Goal: Transaction & Acquisition: Purchase product/service

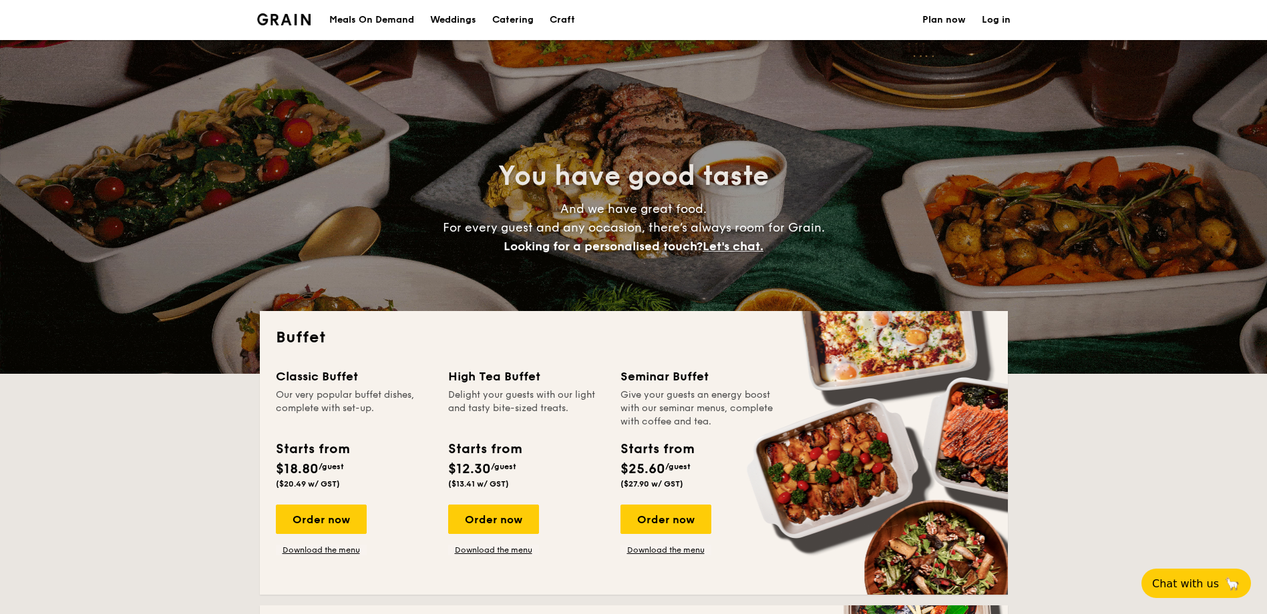
select select
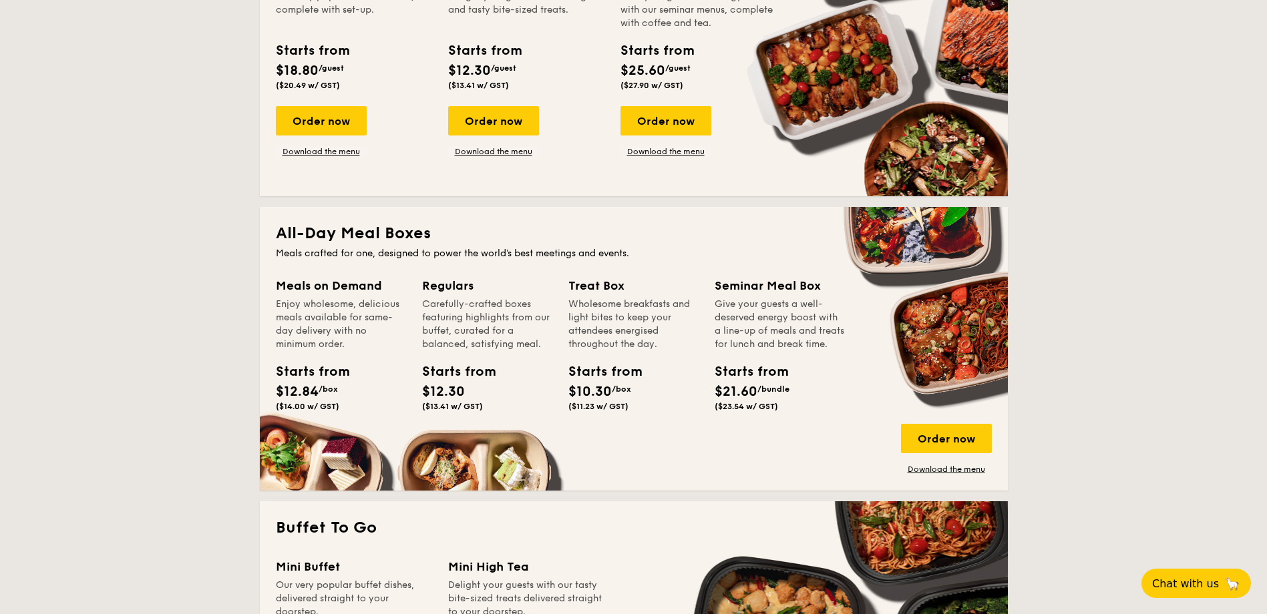
scroll to position [429, 0]
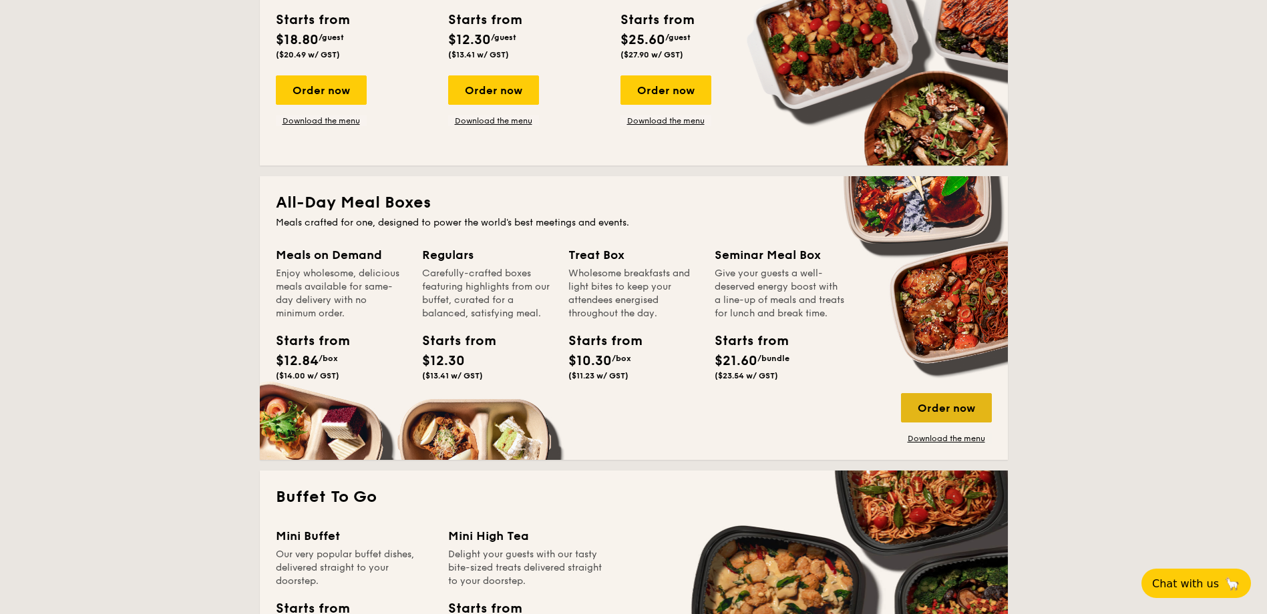
click at [934, 401] on div "Order now" at bounding box center [946, 407] width 91 height 29
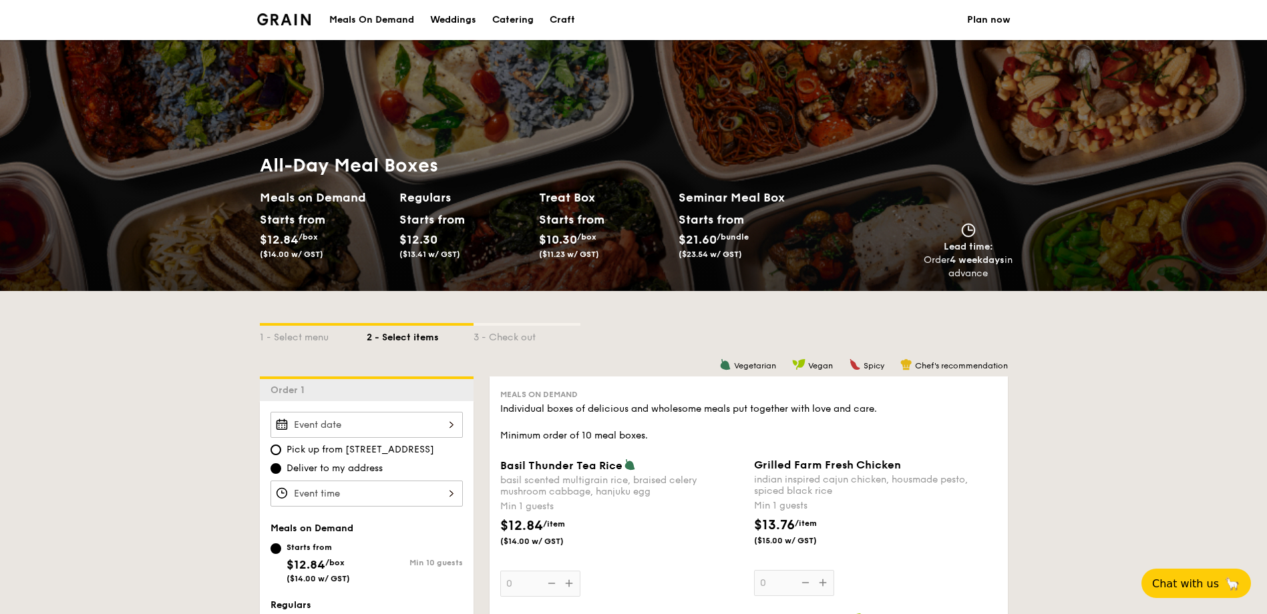
click at [422, 429] on input "Basil Thunder Tea Rice basil scented multigrain rice, braised celery mushroom c…" at bounding box center [366, 425] width 192 height 26
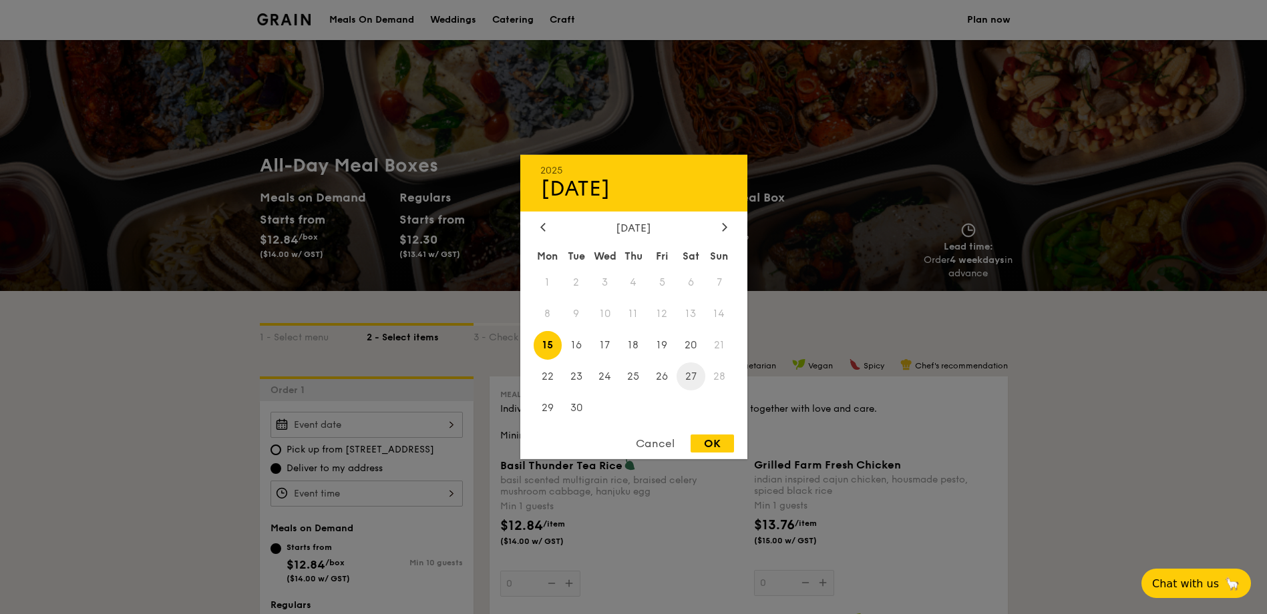
click at [692, 369] on span "27" at bounding box center [690, 376] width 29 height 29
click at [705, 439] on div "OK" at bounding box center [712, 444] width 43 height 18
type input "Sep 27, 2025"
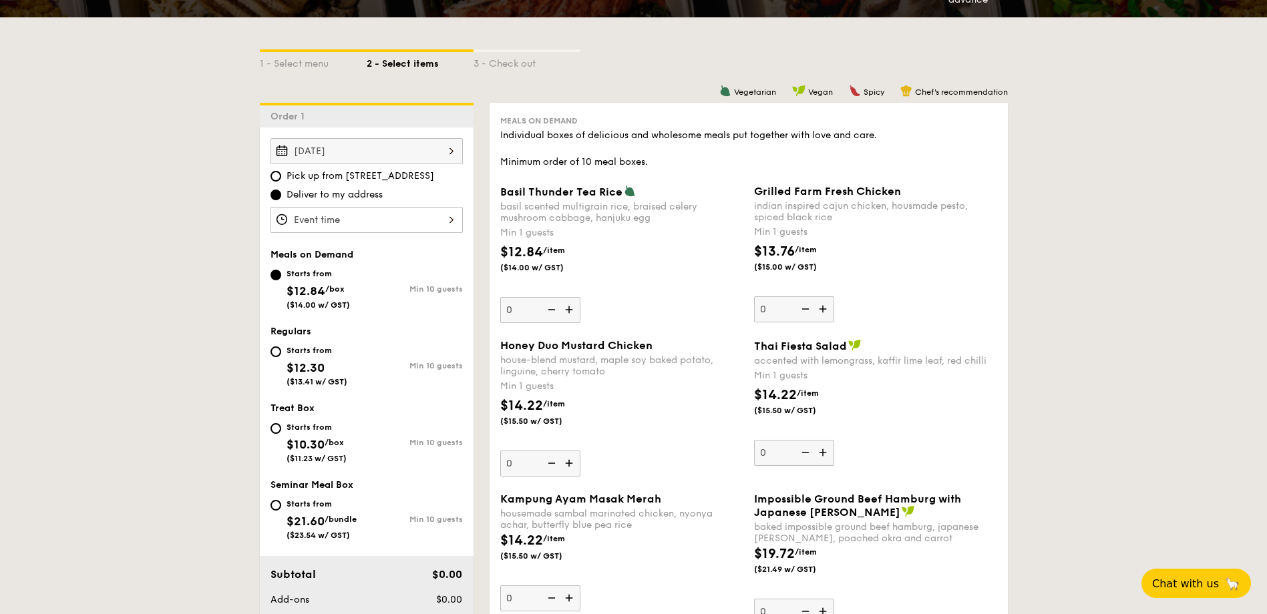
scroll to position [278, 0]
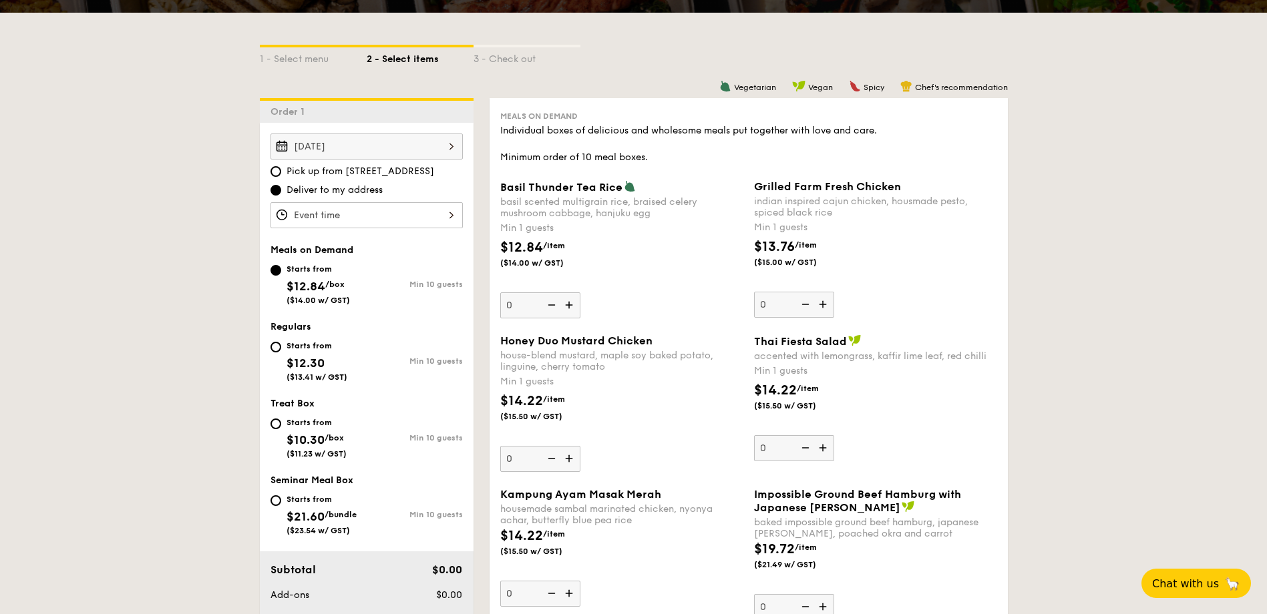
click at [281, 428] on div "Starts from $10.30 /box ($11.23 w/ GST)" at bounding box center [318, 437] width 96 height 44
click at [281, 428] on input "Starts from $10.30 /box ($11.23 w/ GST) Min 10 guests" at bounding box center [275, 424] width 11 height 11
radio input "true"
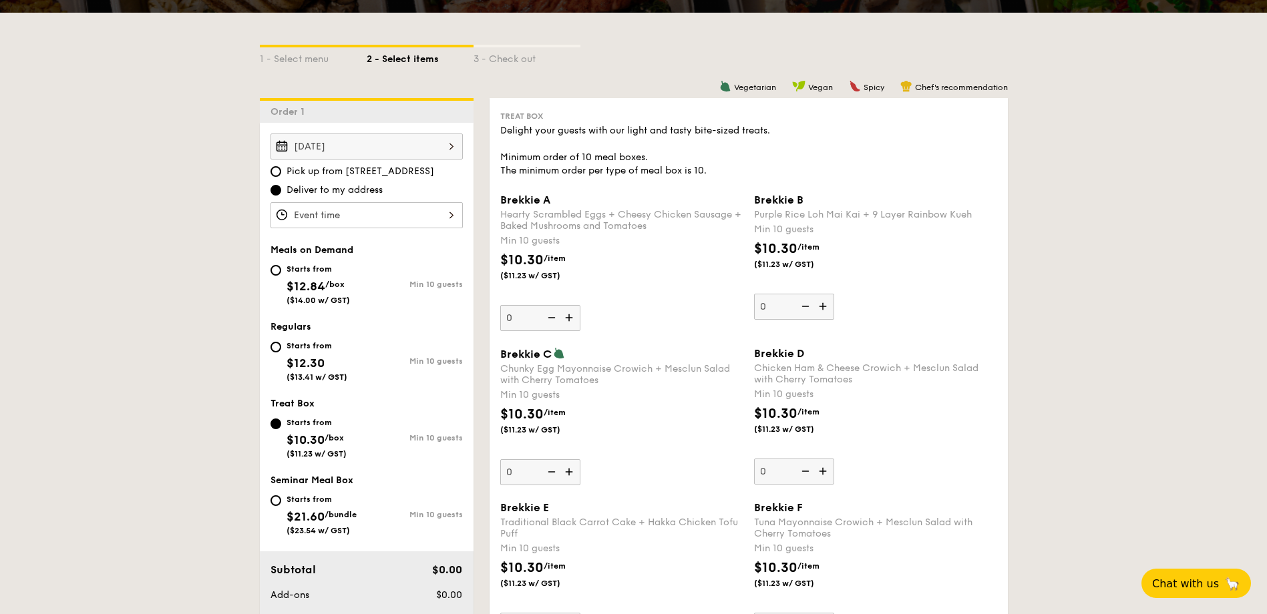
click at [351, 228] on input "Brekkie A Hearty Scrambled Eggs + Cheesy Chicken Sausage + Baked Mushrooms and …" at bounding box center [366, 215] width 192 height 26
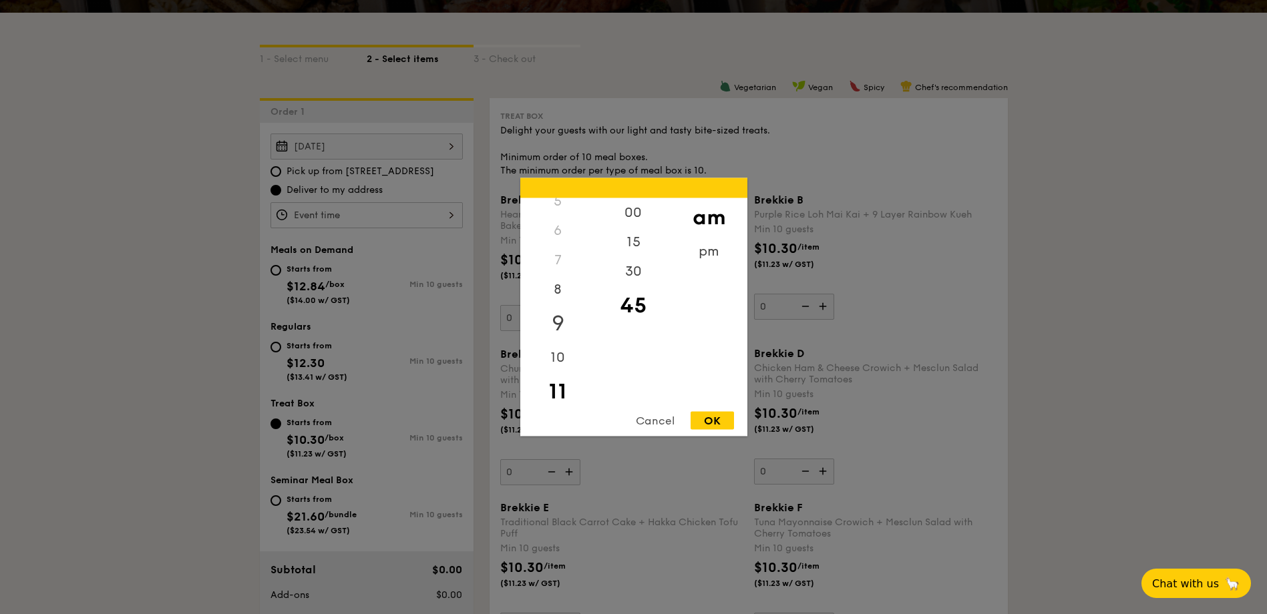
click at [561, 321] on div "9" at bounding box center [557, 324] width 75 height 39
click at [639, 277] on div "30" at bounding box center [633, 276] width 75 height 39
click at [713, 421] on div "OK" at bounding box center [712, 421] width 43 height 18
type input "9:30AM"
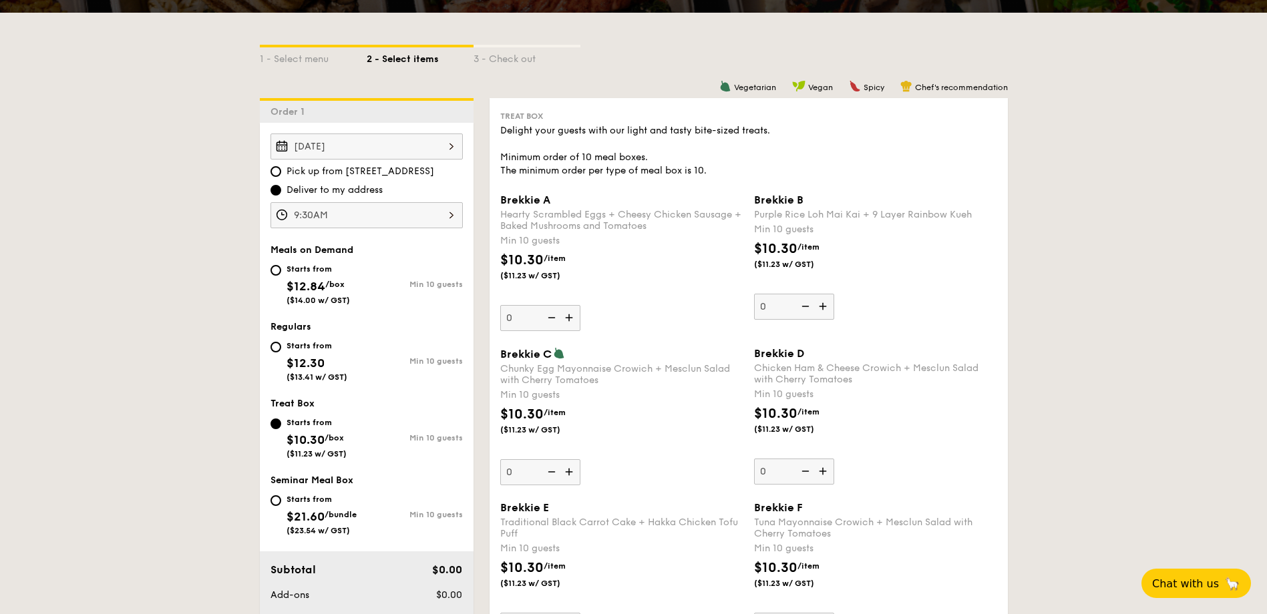
click at [512, 473] on input "0" at bounding box center [540, 472] width 80 height 26
type input "13"
click at [613, 463] on div "Brekkie C Chunky Egg Mayonnaise Crowich + Mesclun Salad with Cherry Tomatoes Mi…" at bounding box center [621, 416] width 243 height 138
click at [580, 463] on input "13" at bounding box center [540, 472] width 80 height 26
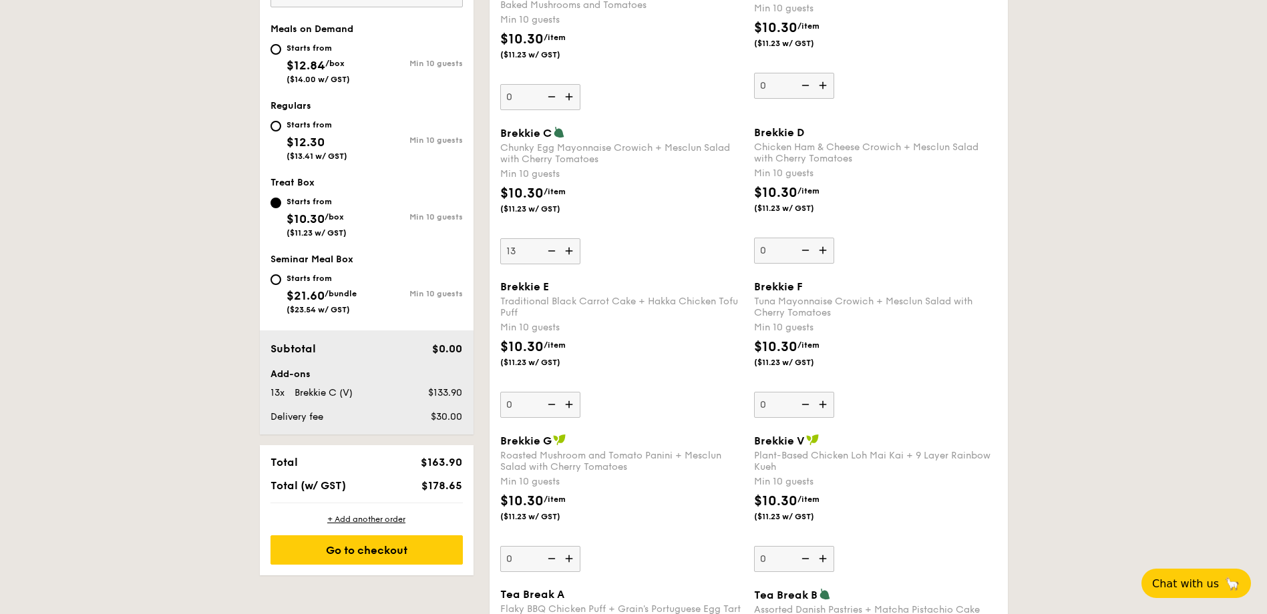
scroll to position [513, 0]
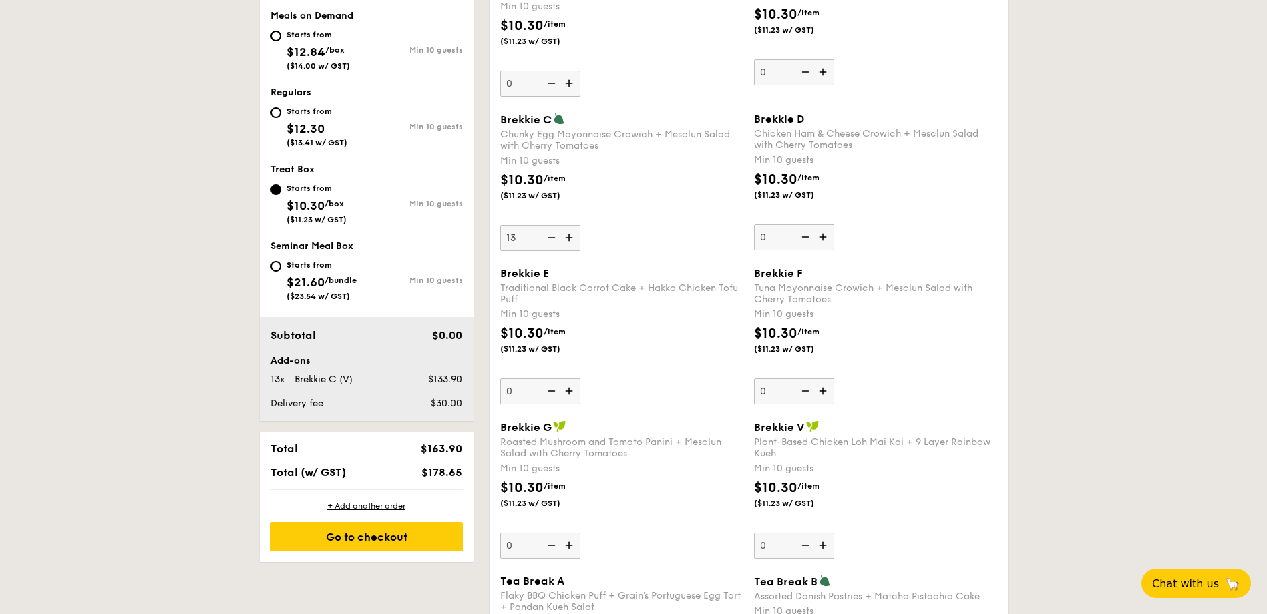
click at [510, 548] on input "0" at bounding box center [540, 546] width 80 height 26
type input "12"
click at [970, 395] on div "Brekkie F Tuna Mayonnaise Crowich + Mesclun Salad with Cherry Tomatoes Min 10 g…" at bounding box center [875, 336] width 243 height 138
click at [834, 395] on input "0" at bounding box center [794, 392] width 80 height 26
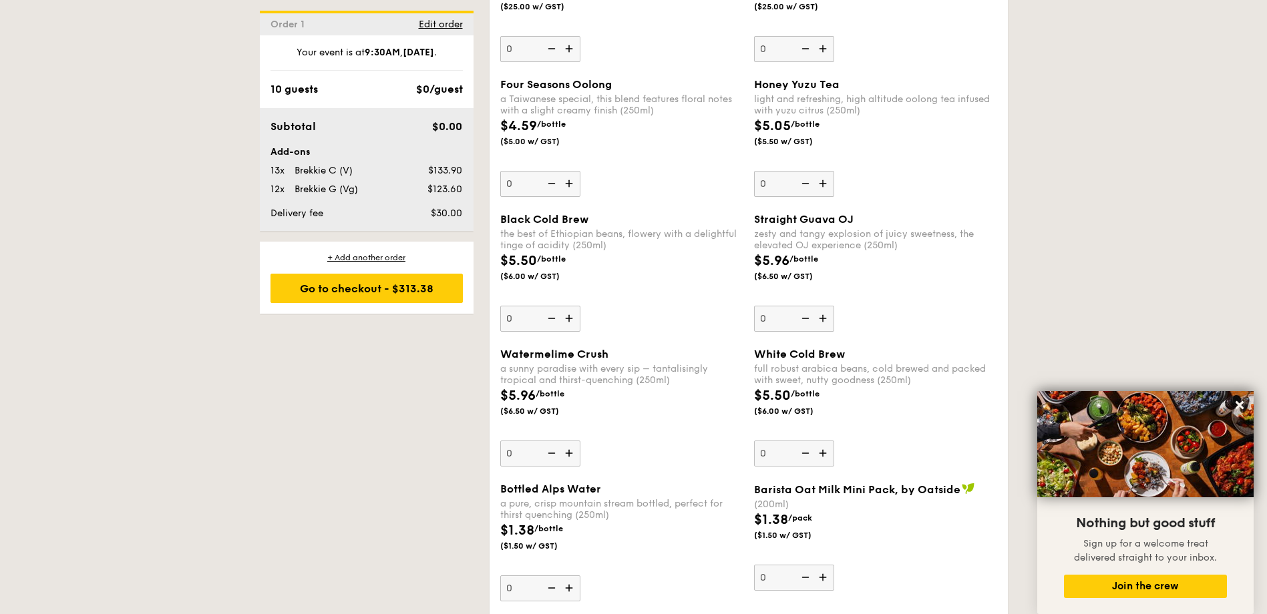
scroll to position [2413, 0]
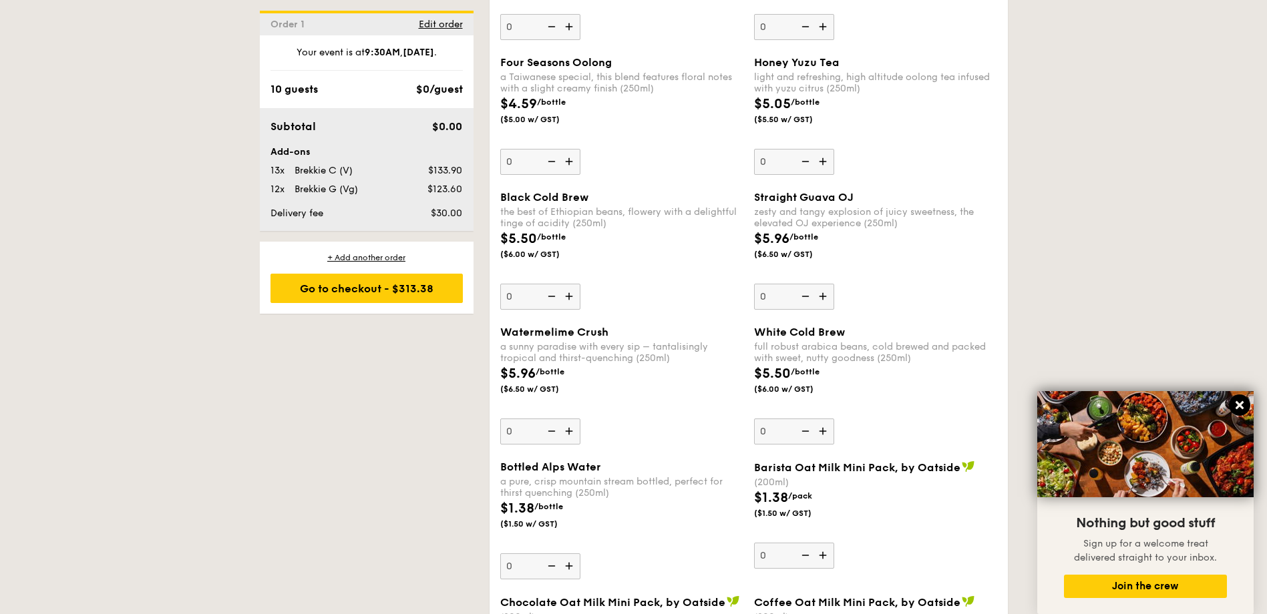
click at [1241, 408] on icon at bounding box center [1239, 405] width 8 height 8
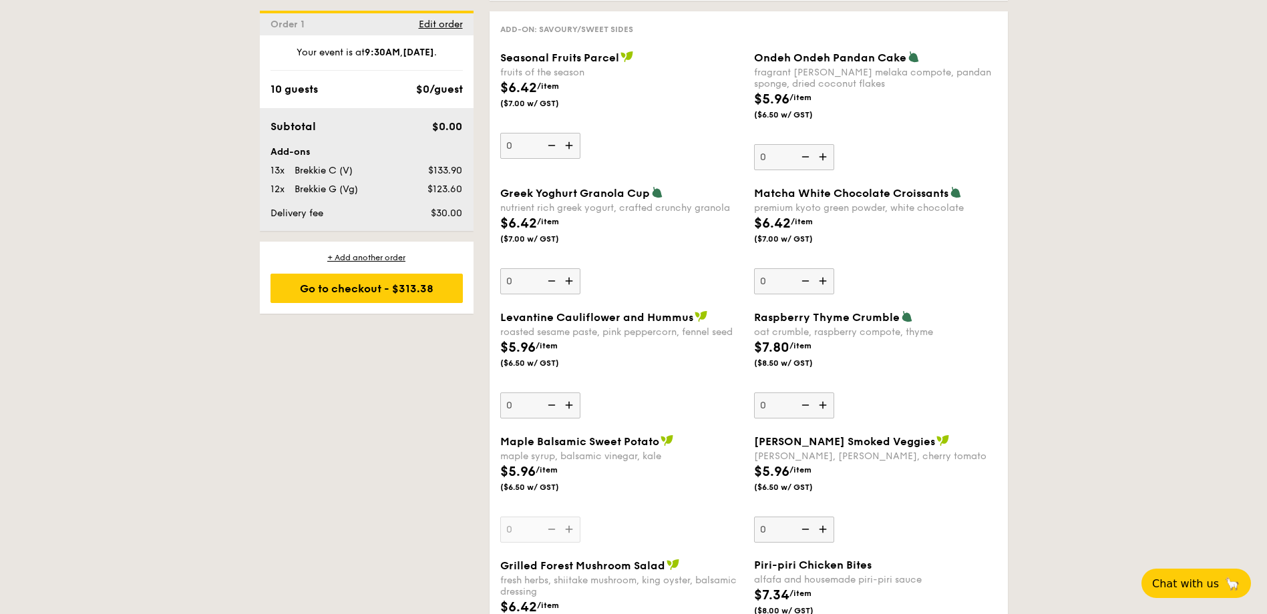
scroll to position [1493, 0]
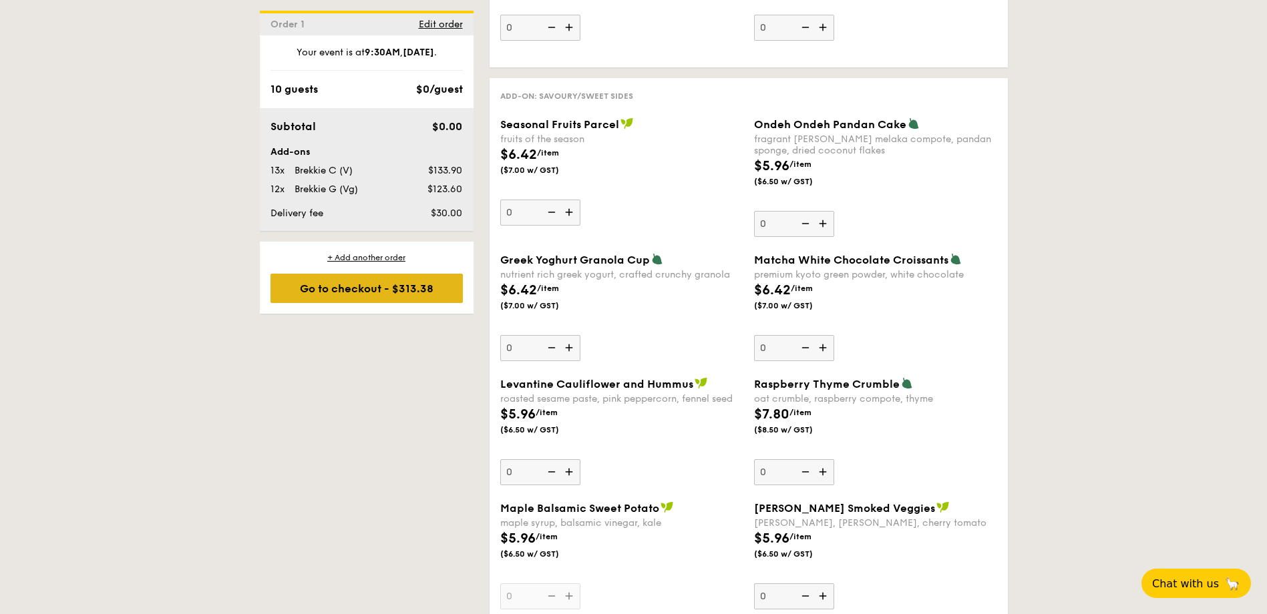
click at [393, 285] on div "Go to checkout - $313.38" at bounding box center [366, 288] width 192 height 29
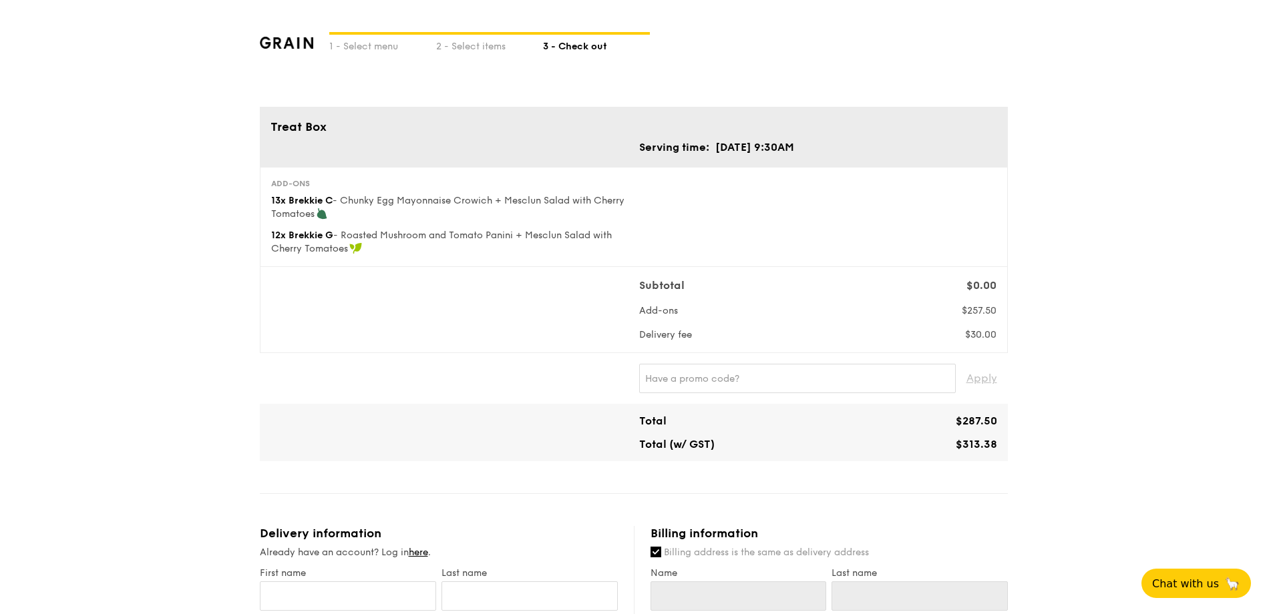
click at [1097, 354] on div "1 - Select menu 2 - Select items 3 - Check out Treat Box Serving time: Sep 27, …" at bounding box center [633, 617] width 1267 height 1234
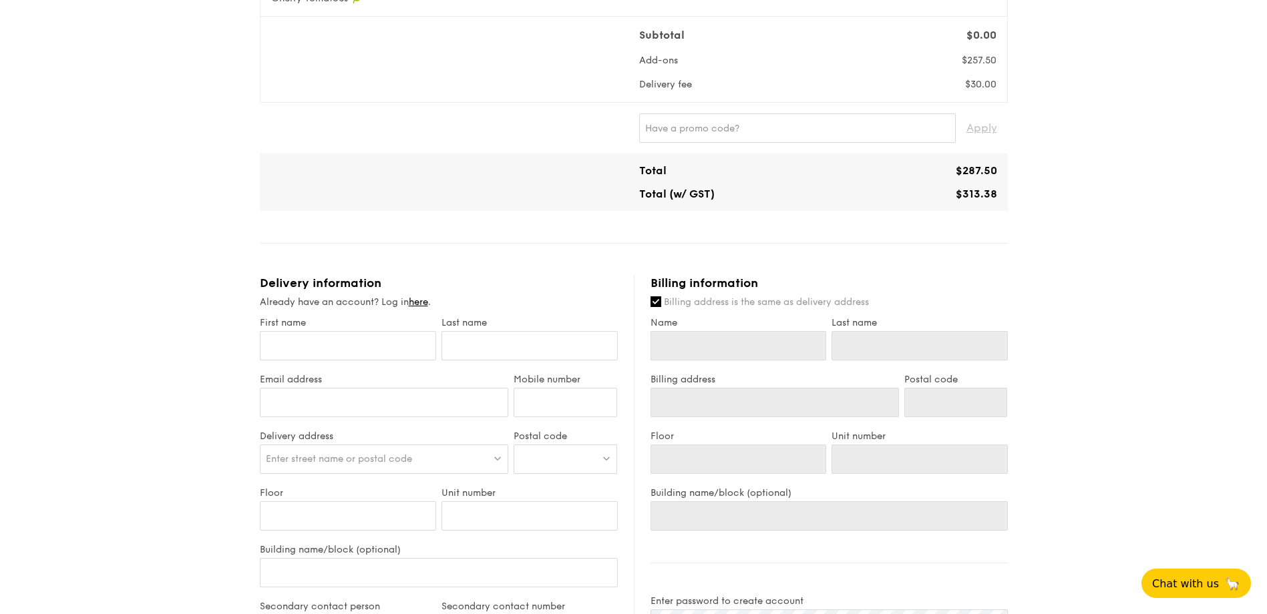
scroll to position [308, 0]
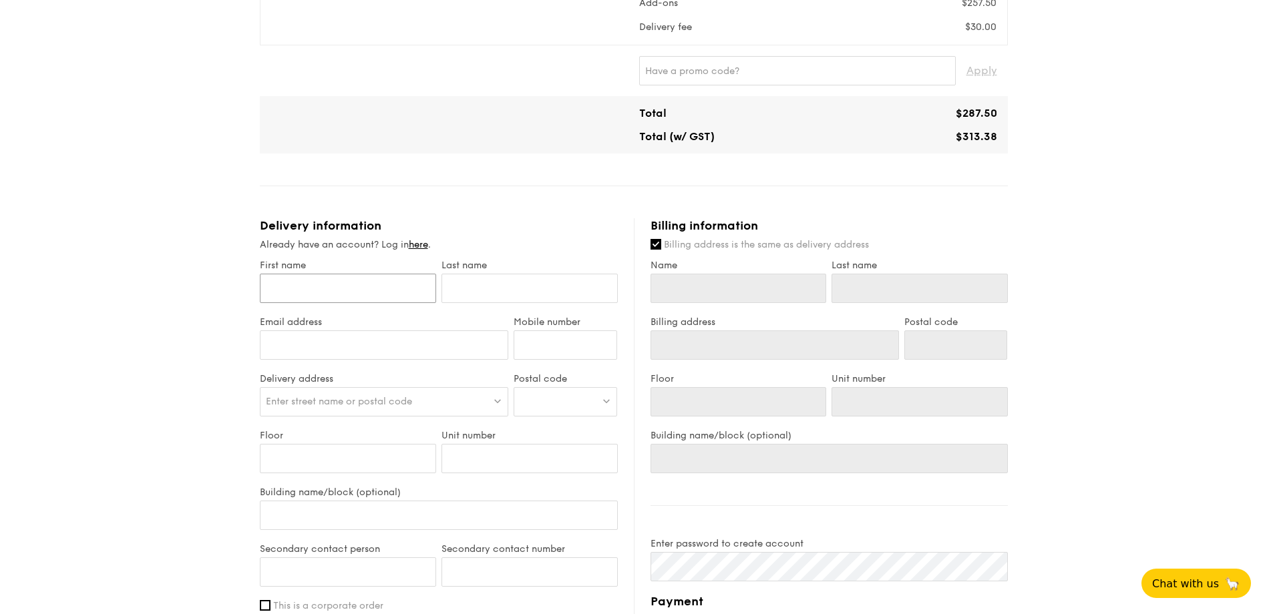
click at [289, 298] on input "First name" at bounding box center [348, 288] width 176 height 29
click at [385, 285] on input "First name" at bounding box center [348, 288] width 176 height 29
type input "J"
type input "Jo"
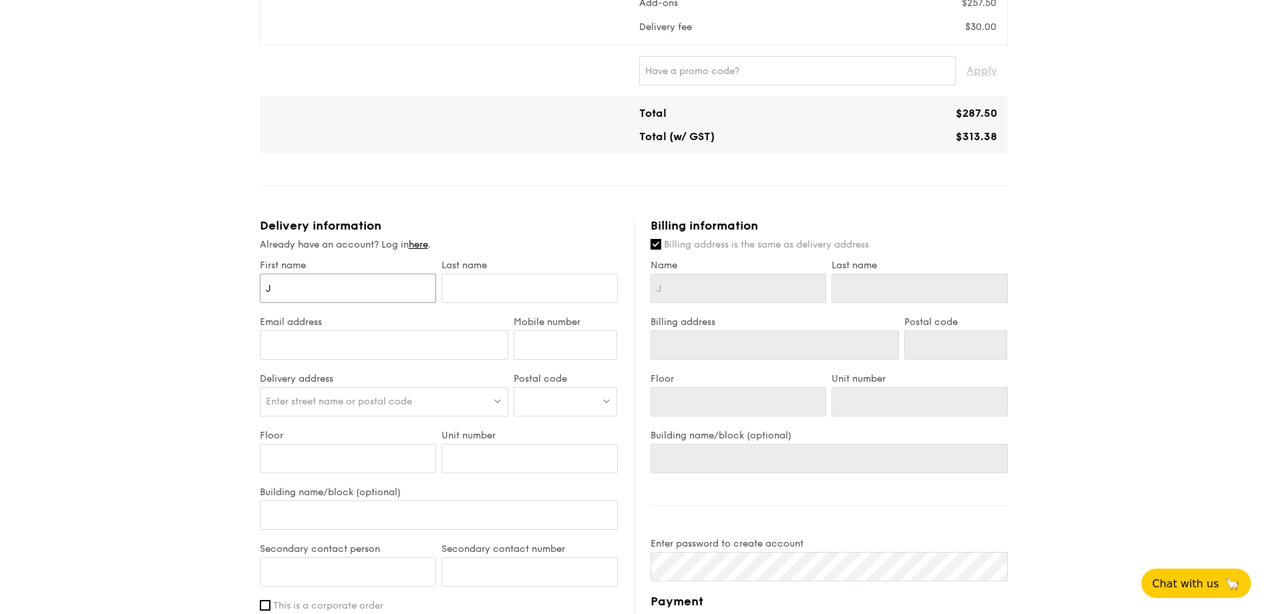
type input "Jo"
type input "Joanna"
type input "H"
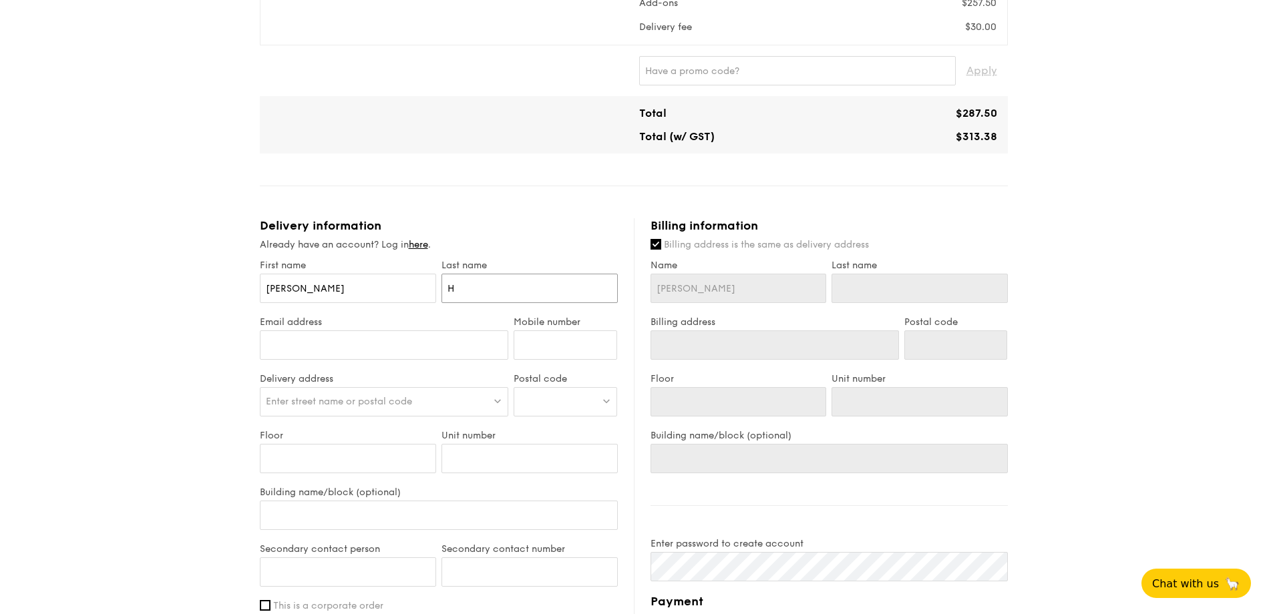
type input "H"
type input "Hor"
click at [405, 347] on input "Email address" at bounding box center [384, 345] width 249 height 29
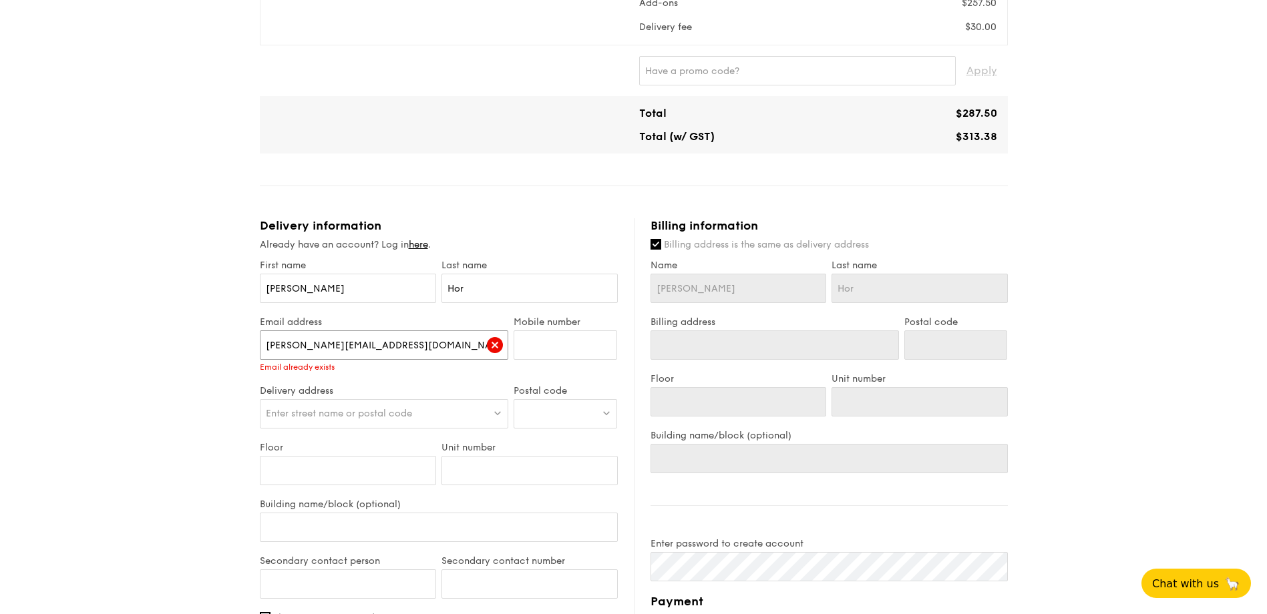
type input "[PERSON_NAME][EMAIL_ADDRESS][DOMAIN_NAME]"
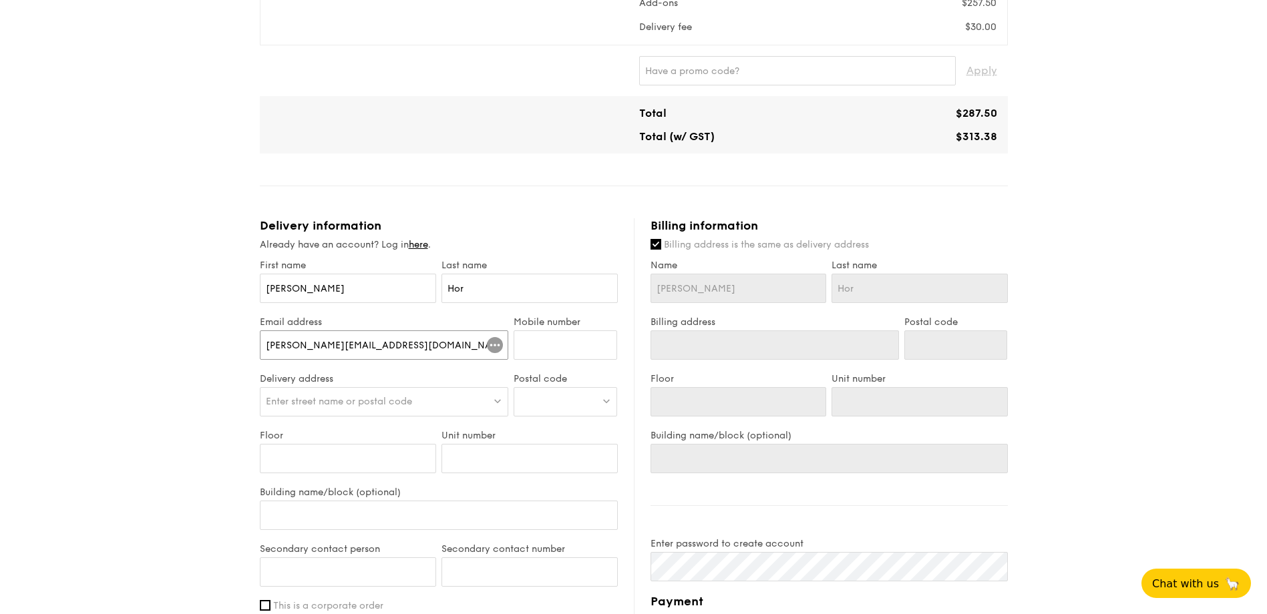
click at [362, 351] on input "[PERSON_NAME][EMAIL_ADDRESS][DOMAIN_NAME]" at bounding box center [384, 345] width 249 height 29
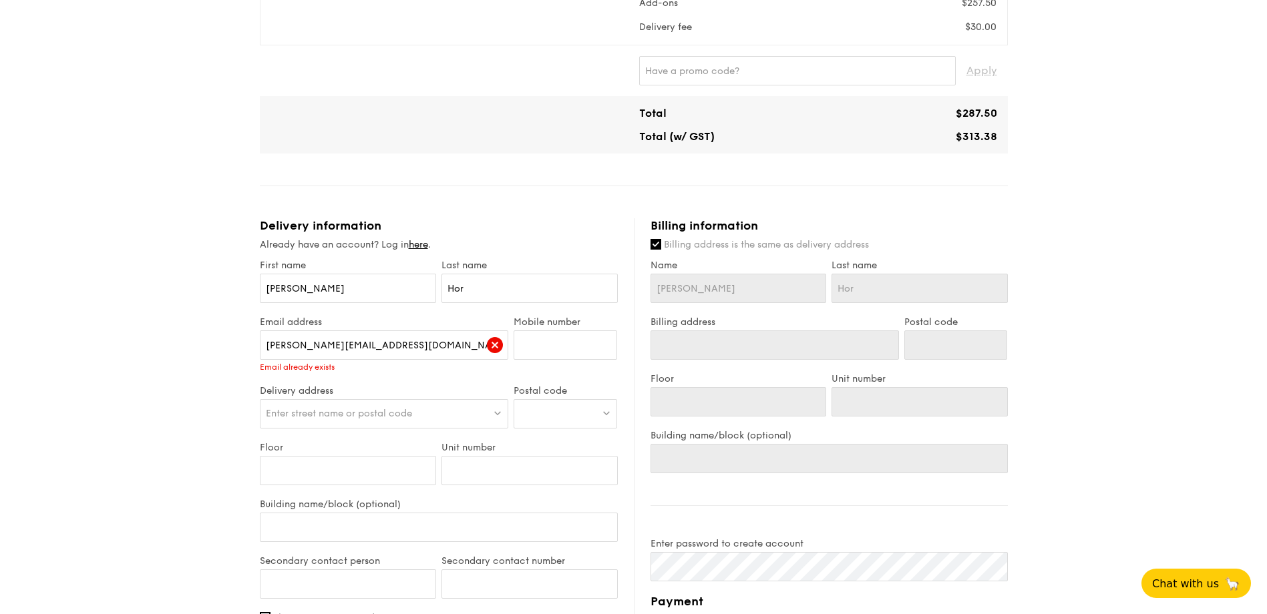
drag, startPoint x: 307, startPoint y: 363, endPoint x: 309, endPoint y: 370, distance: 7.6
click at [309, 370] on div "Email already exists" at bounding box center [384, 367] width 249 height 9
drag, startPoint x: 311, startPoint y: 357, endPoint x: 325, endPoint y: 353, distance: 14.6
click at [325, 353] on input "[PERSON_NAME][EMAIL_ADDRESS][DOMAIN_NAME]" at bounding box center [384, 345] width 249 height 29
click at [578, 347] on input "Mobile number" at bounding box center [566, 345] width 104 height 29
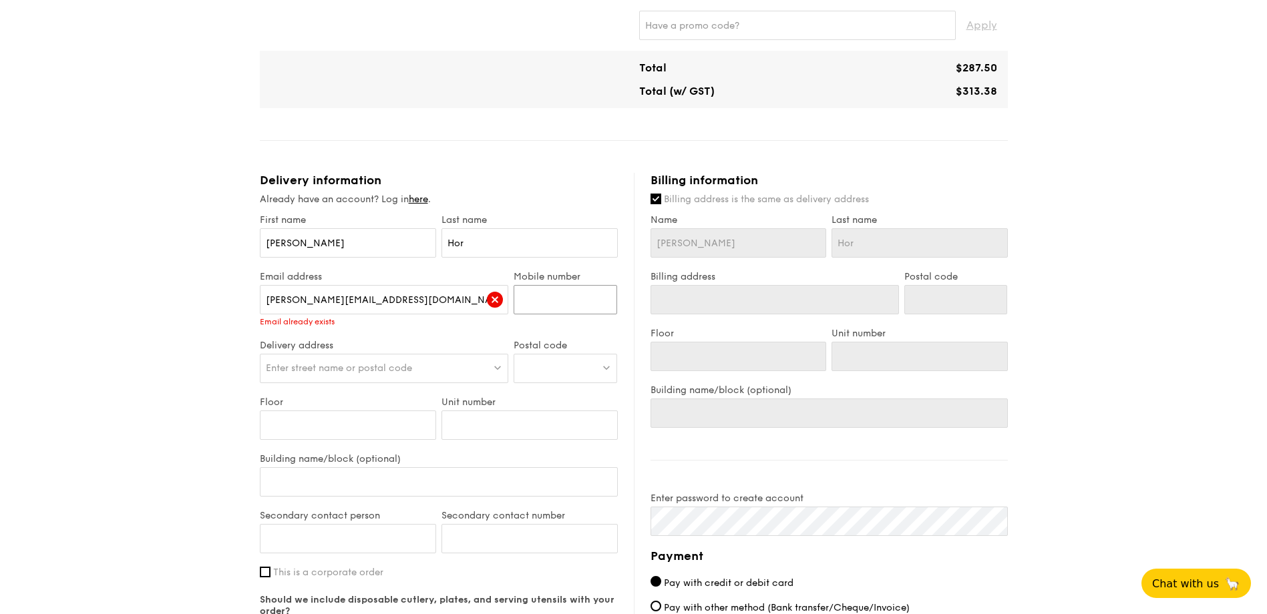
scroll to position [375, 0]
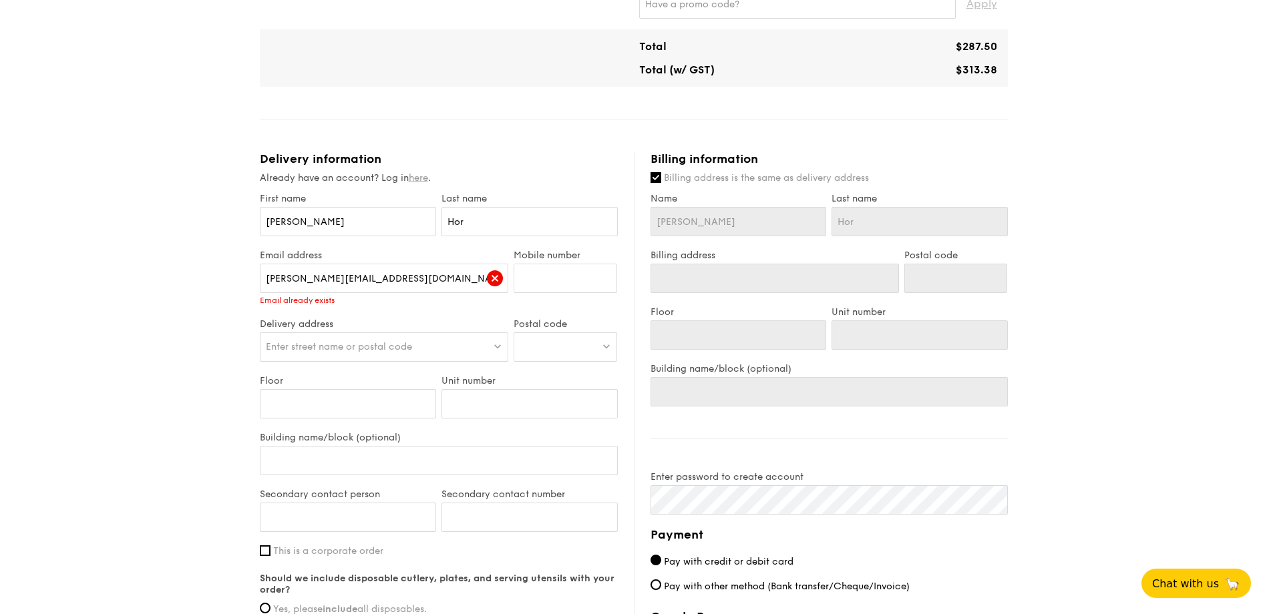
click at [417, 177] on link "here" at bounding box center [418, 177] width 19 height 11
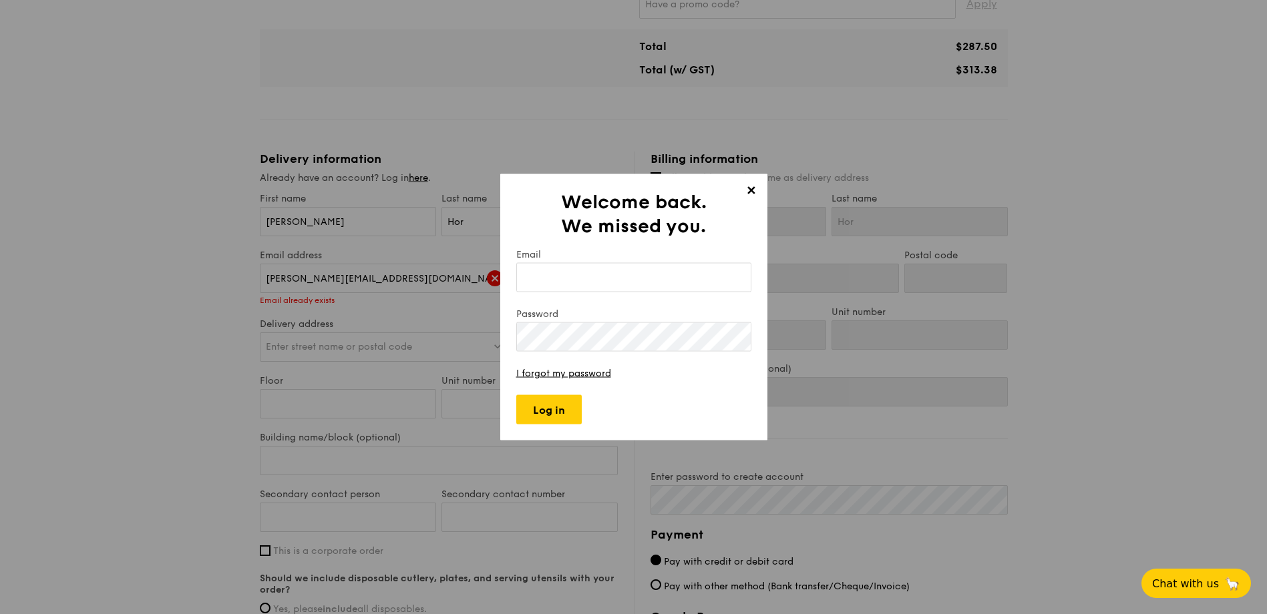
click at [582, 282] on input "Email" at bounding box center [633, 277] width 235 height 29
type input "[PERSON_NAME][EMAIL_ADDRESS][DOMAIN_NAME]"
click at [584, 375] on link "I forgot my password" at bounding box center [563, 373] width 95 height 11
click at [747, 189] on span "✕" at bounding box center [751, 193] width 19 height 19
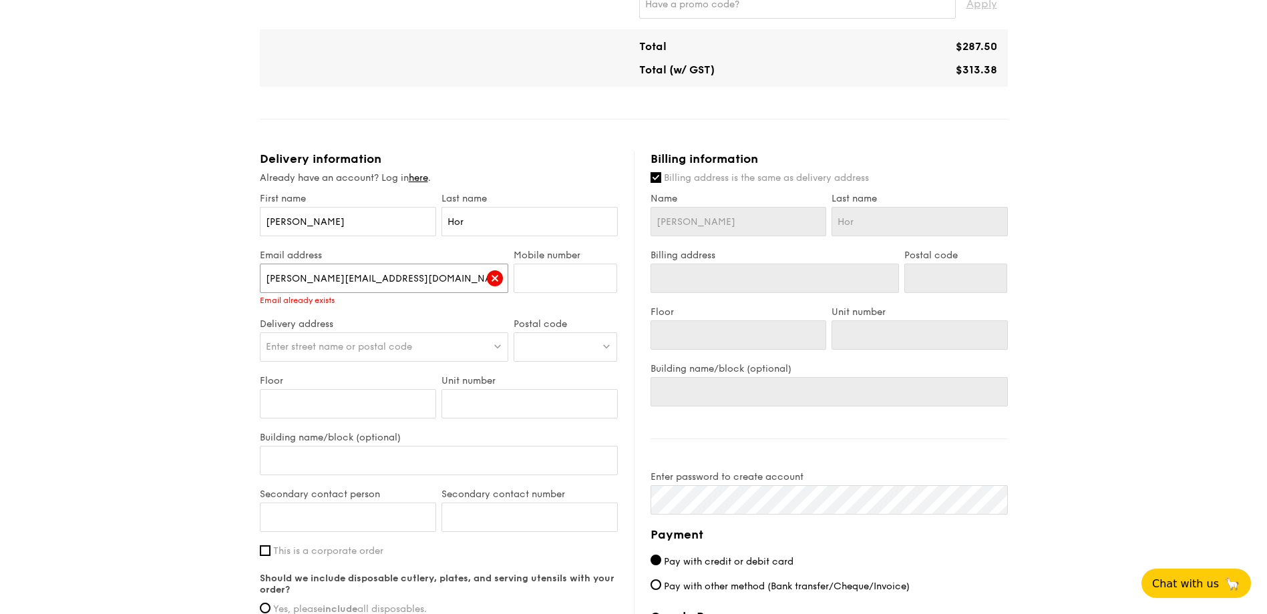
click at [339, 283] on input "[PERSON_NAME][EMAIL_ADDRESS][DOMAIN_NAME]" at bounding box center [384, 278] width 249 height 29
click at [513, 277] on div "Mobile number" at bounding box center [565, 278] width 109 height 57
drag, startPoint x: 554, startPoint y: 276, endPoint x: 570, endPoint y: 276, distance: 15.4
click at [570, 276] on input "Mobile number" at bounding box center [566, 278] width 104 height 29
click at [494, 281] on img at bounding box center [495, 278] width 16 height 16
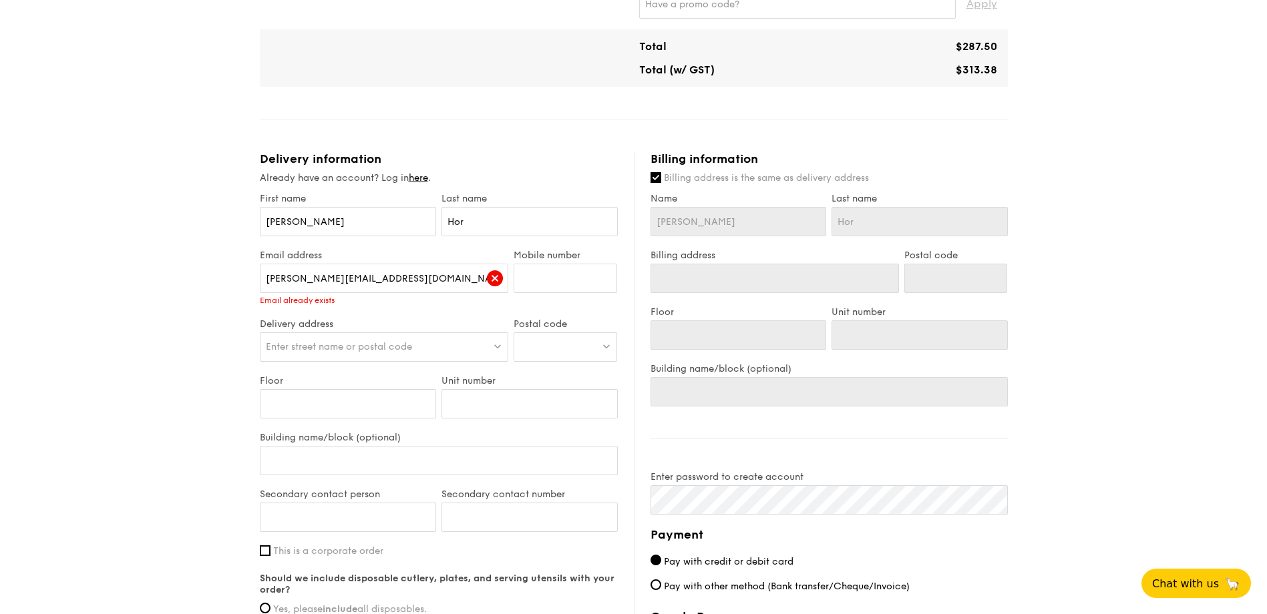
click at [494, 281] on img at bounding box center [495, 278] width 16 height 16
click at [494, 279] on img at bounding box center [495, 278] width 16 height 16
click at [495, 279] on img at bounding box center [495, 278] width 16 height 16
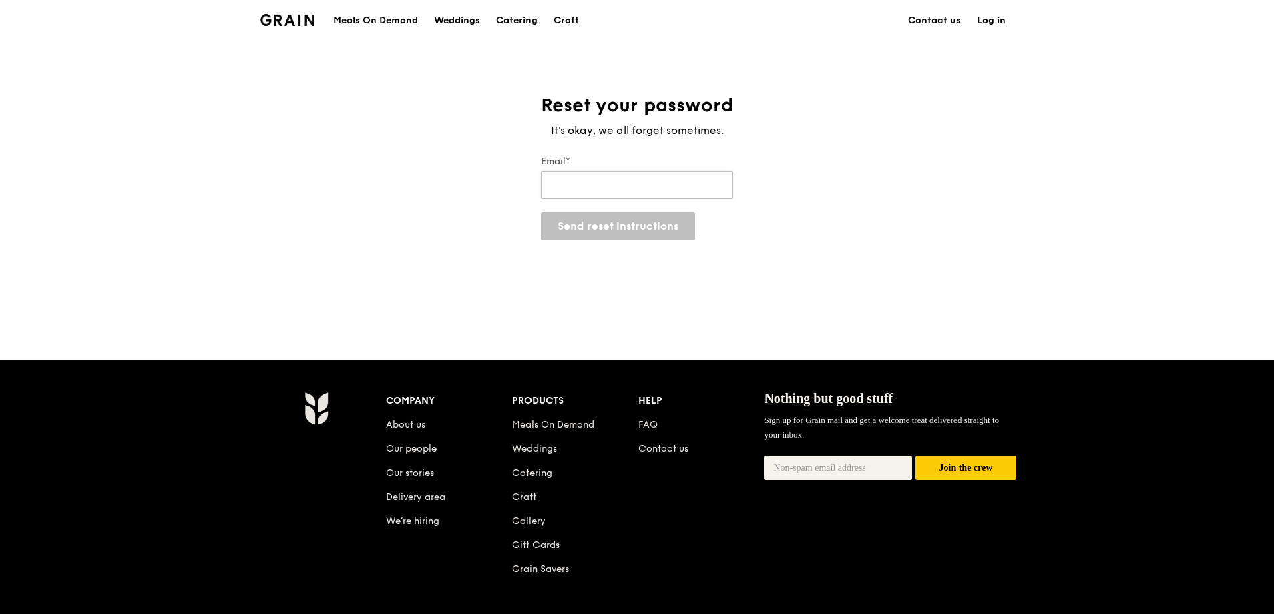
click at [604, 190] on input "Email*" at bounding box center [637, 185] width 192 height 28
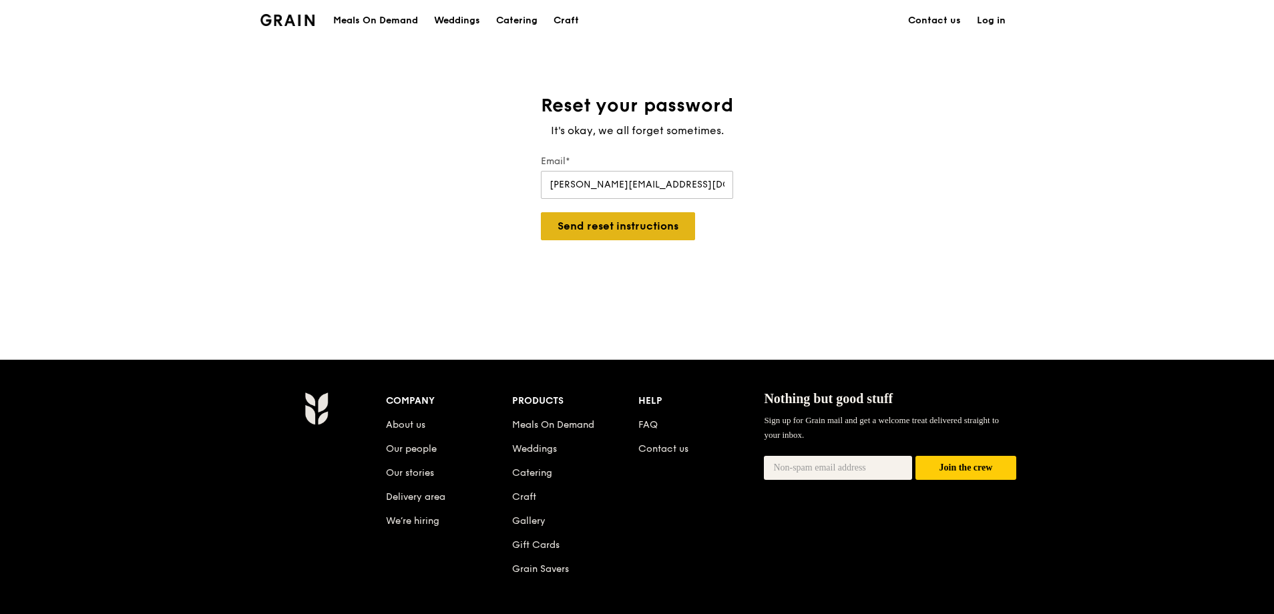
type input "[PERSON_NAME][EMAIL_ADDRESS][DOMAIN_NAME]"
click at [585, 232] on button "Send reset instructions" at bounding box center [618, 226] width 154 height 28
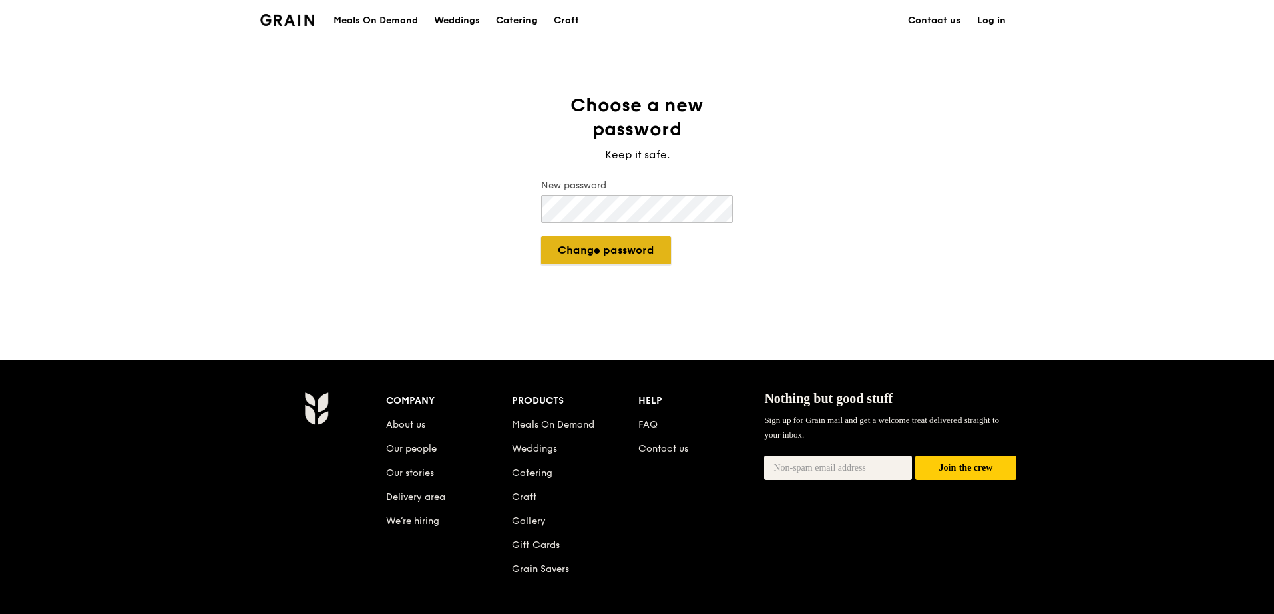
click at [636, 250] on button "Change password" at bounding box center [606, 250] width 130 height 28
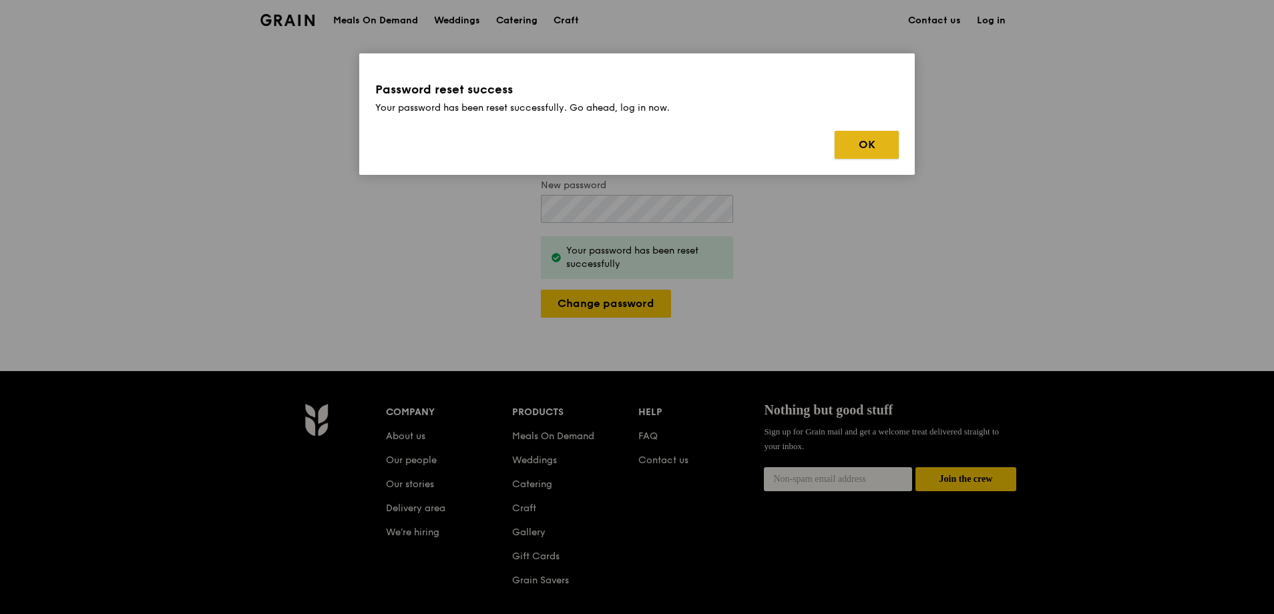
click at [850, 142] on button "OK" at bounding box center [867, 145] width 64 height 28
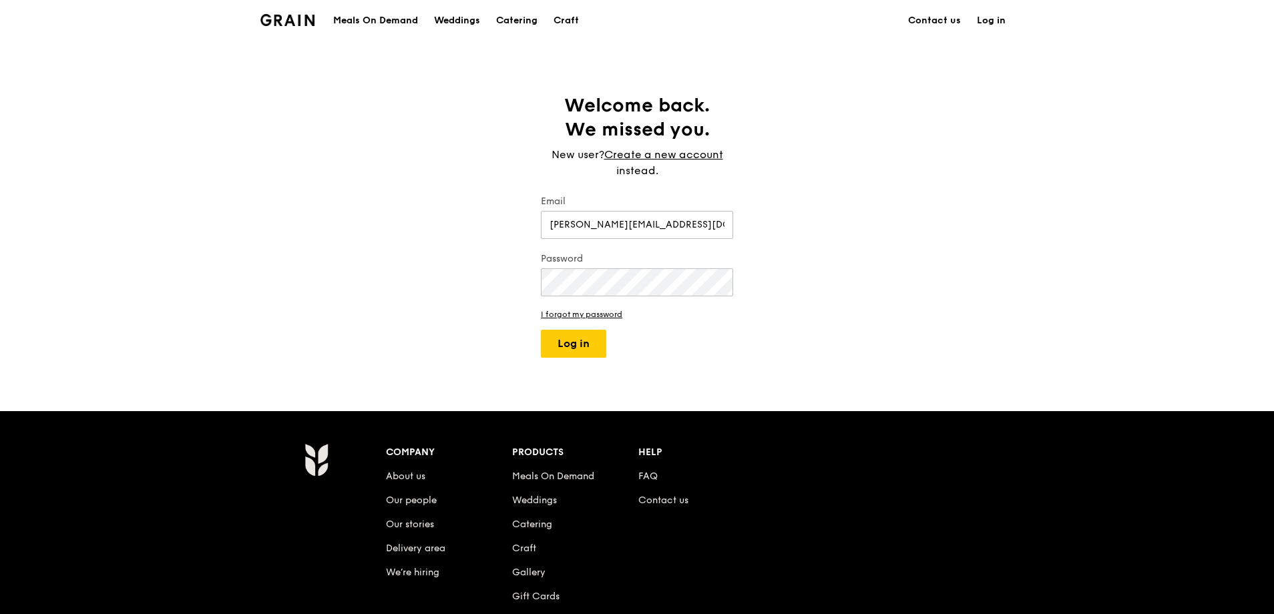
type input "[PERSON_NAME][EMAIL_ADDRESS][DOMAIN_NAME]"
click at [541, 330] on button "Log in" at bounding box center [573, 344] width 65 height 28
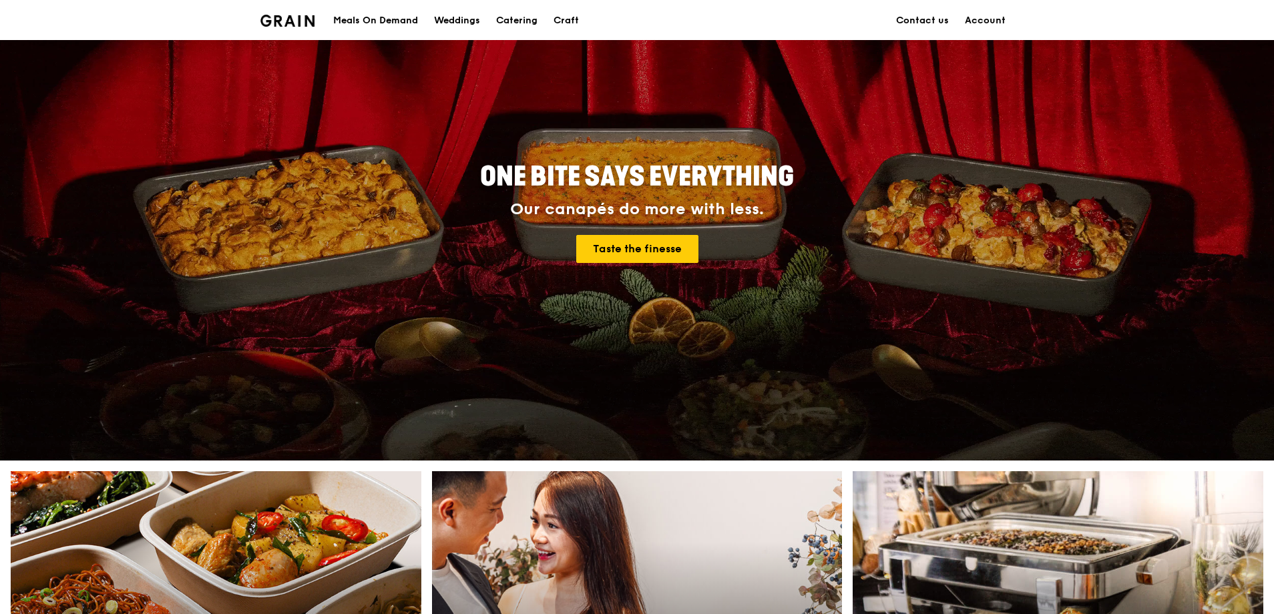
scroll to position [67, 0]
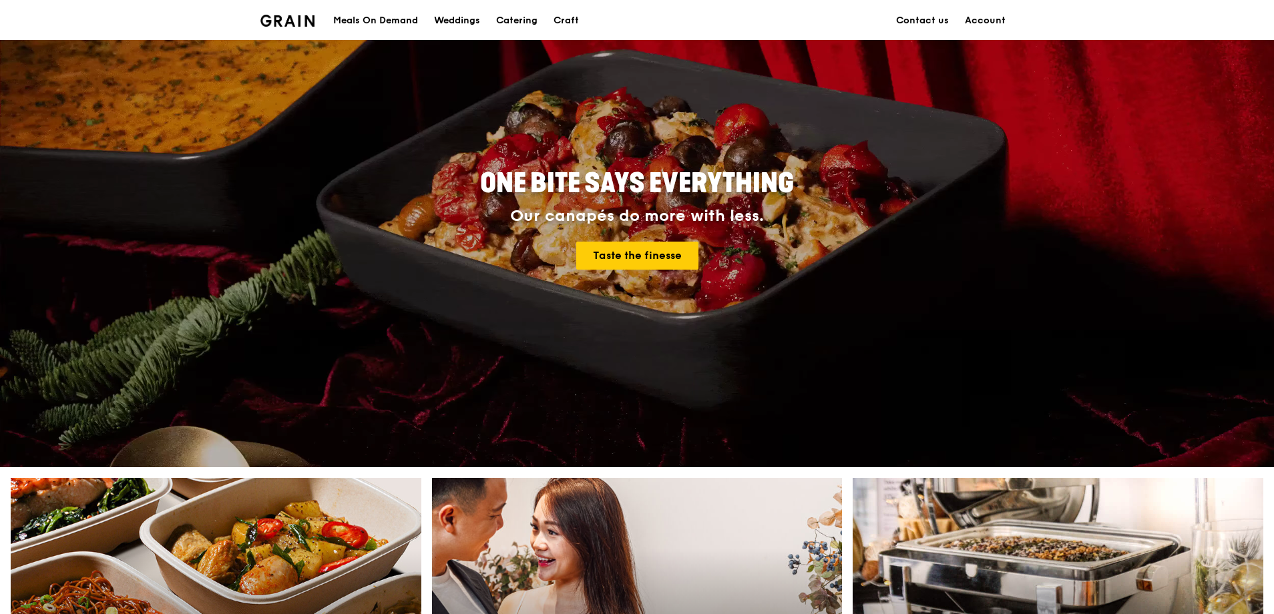
click at [373, 17] on div "Meals On Demand" at bounding box center [375, 21] width 85 height 40
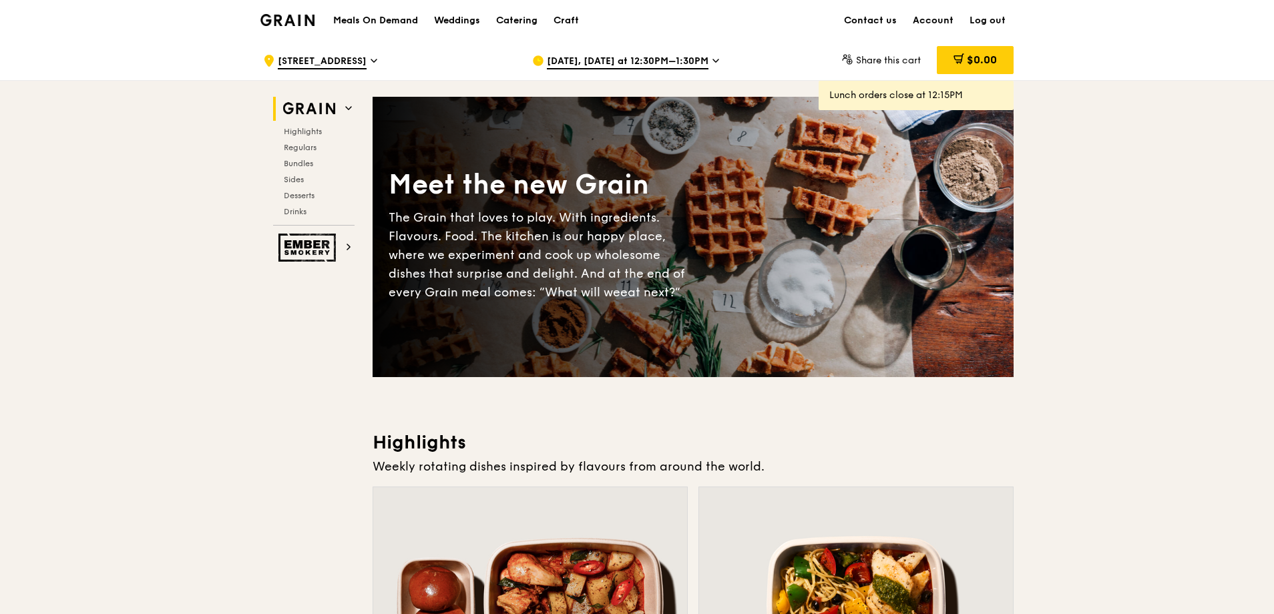
click at [699, 58] on span "[DATE], [DATE] at 12:30PM–1:30PM" at bounding box center [628, 62] width 162 height 15
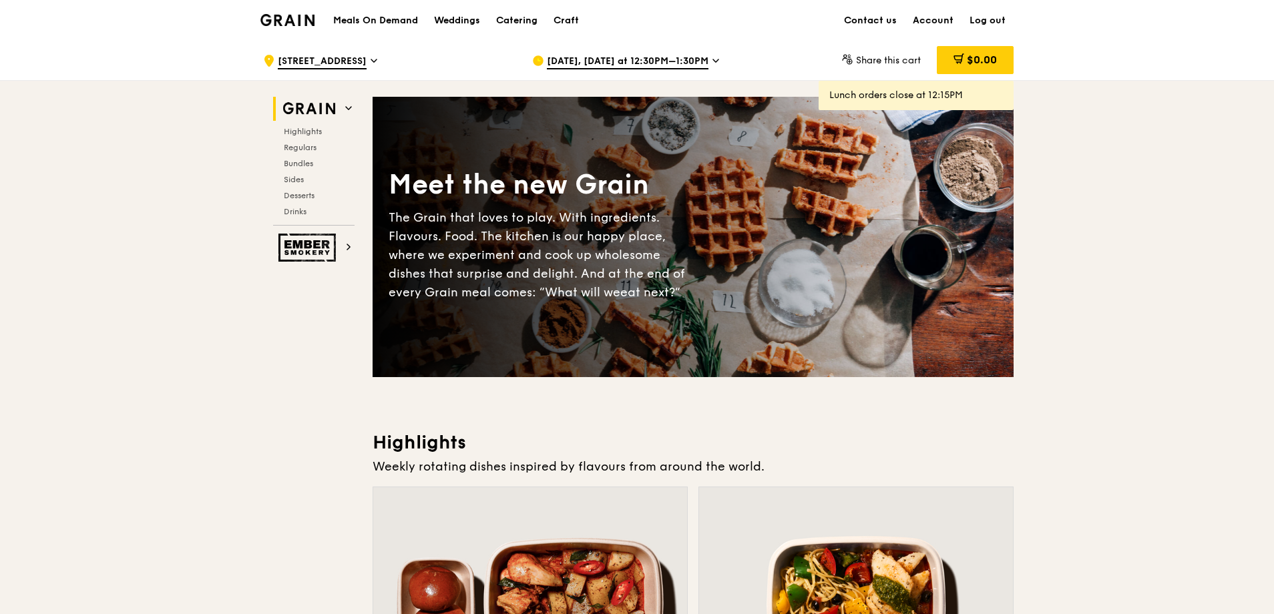
click at [615, 58] on span "[DATE], [DATE] at 12:30PM–1:30PM" at bounding box center [628, 62] width 162 height 15
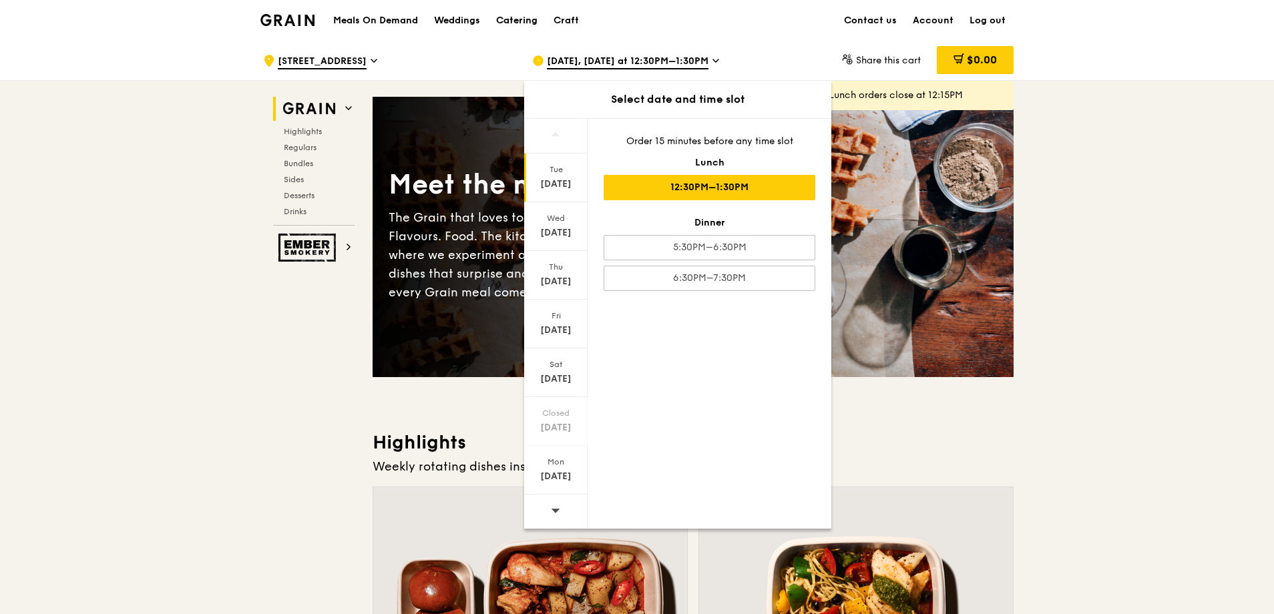
click at [537, 15] on div "Catering" at bounding box center [516, 21] width 41 height 40
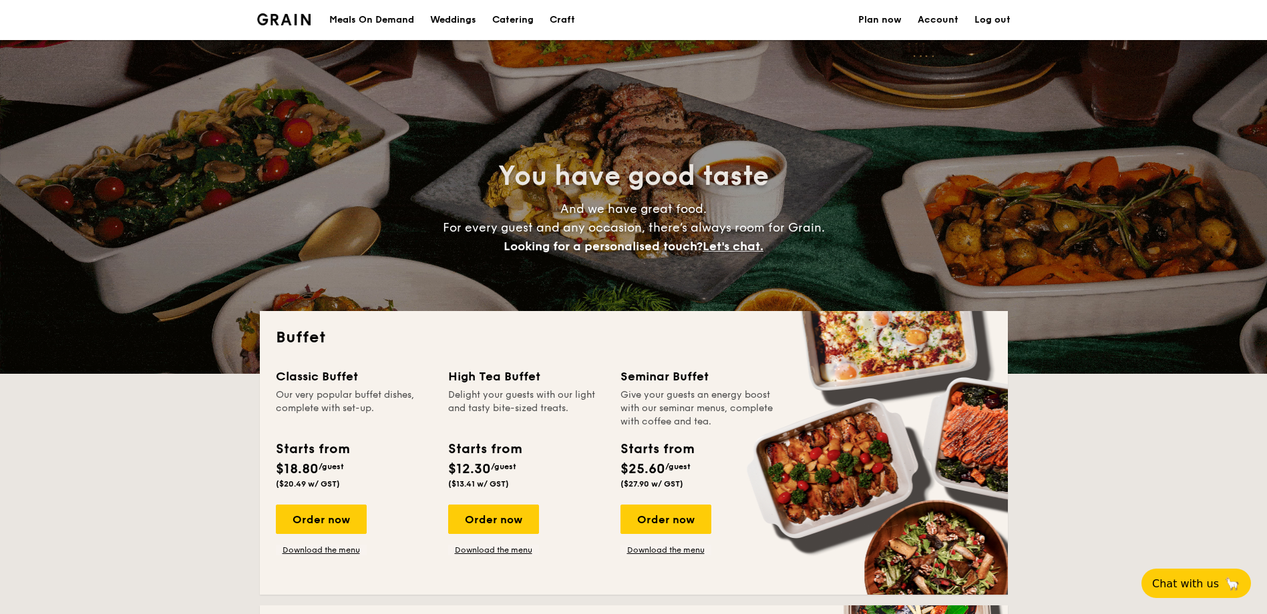
select select
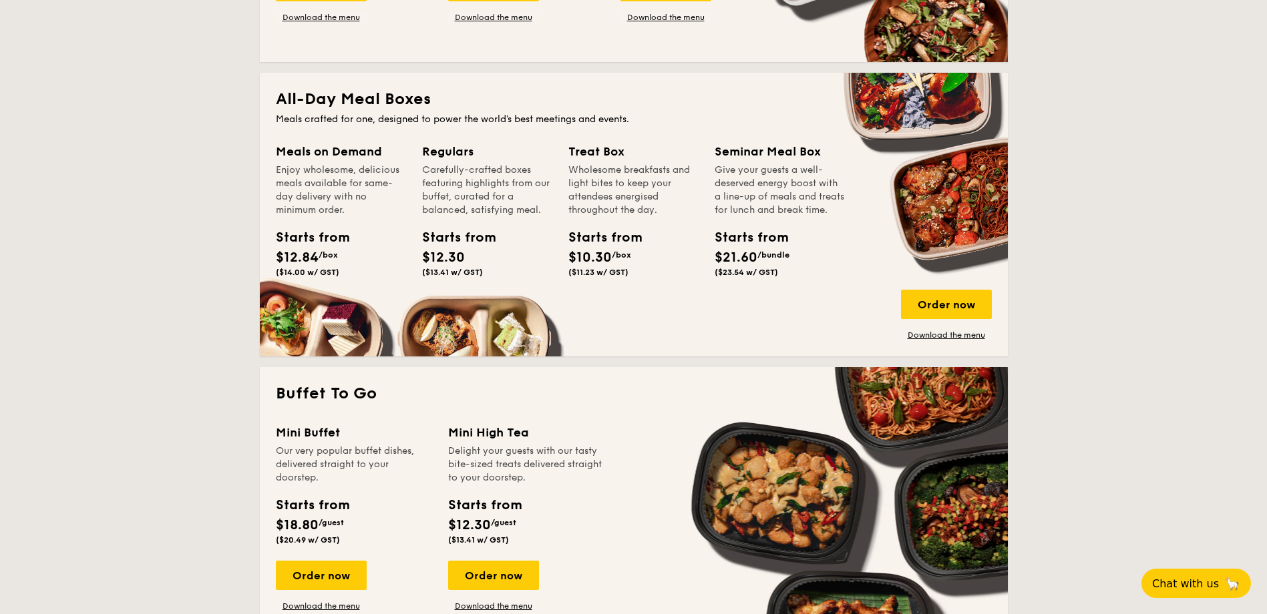
scroll to position [564, 0]
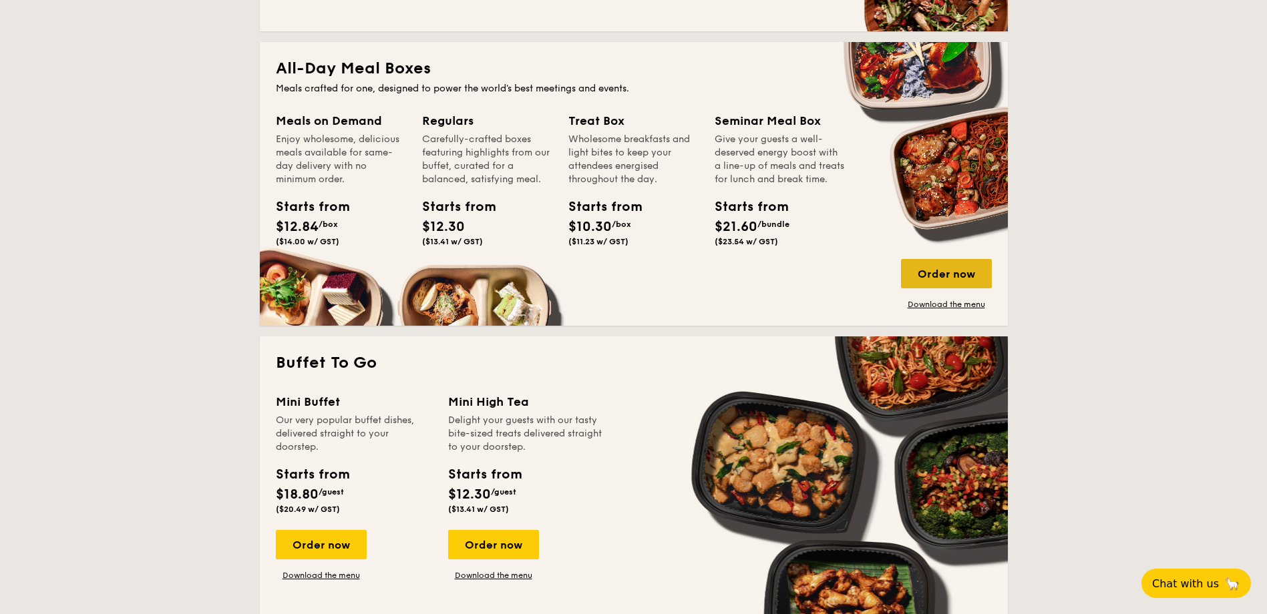
click at [927, 273] on div "Order now" at bounding box center [946, 273] width 91 height 29
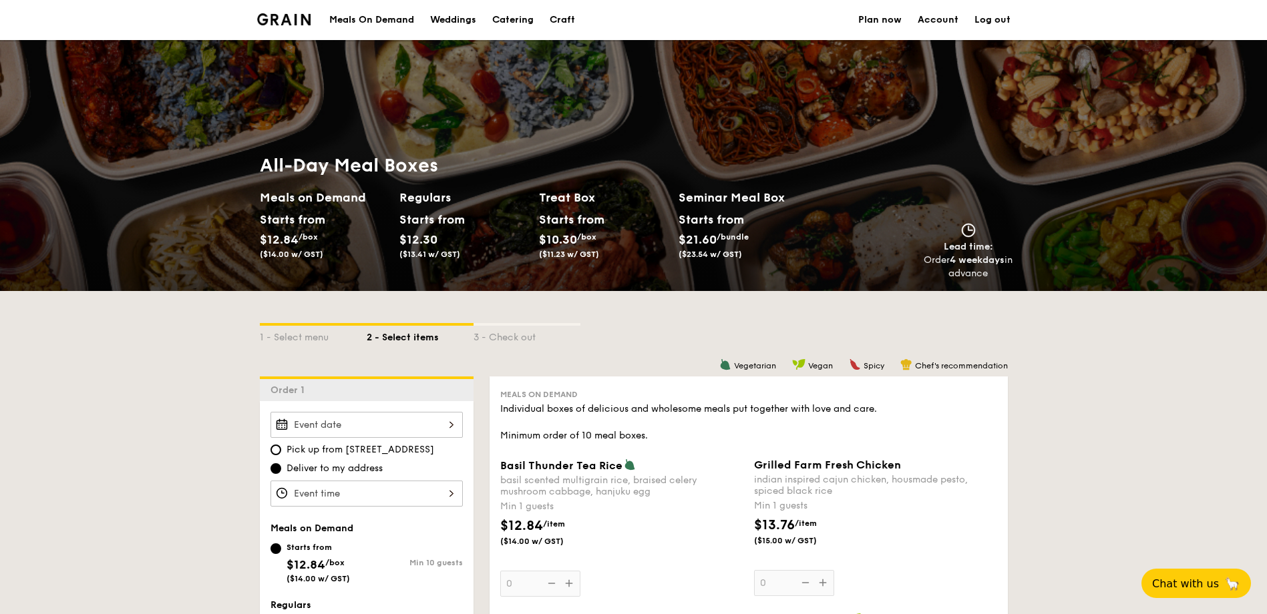
click at [353, 423] on input "Basil Thunder Tea Rice basil scented multigrain rice, braised celery mushroom c…" at bounding box center [366, 425] width 192 height 26
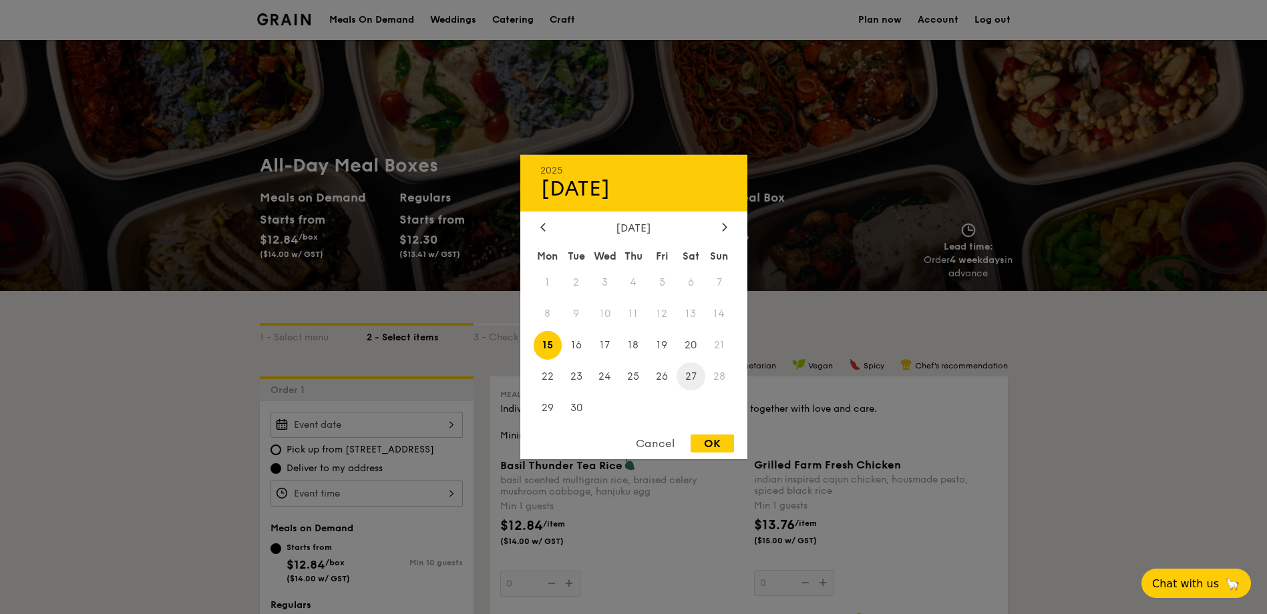
click at [687, 377] on span "27" at bounding box center [690, 376] width 29 height 29
click at [714, 437] on div "OK" at bounding box center [712, 444] width 43 height 18
type input "Sep 27, 2025"
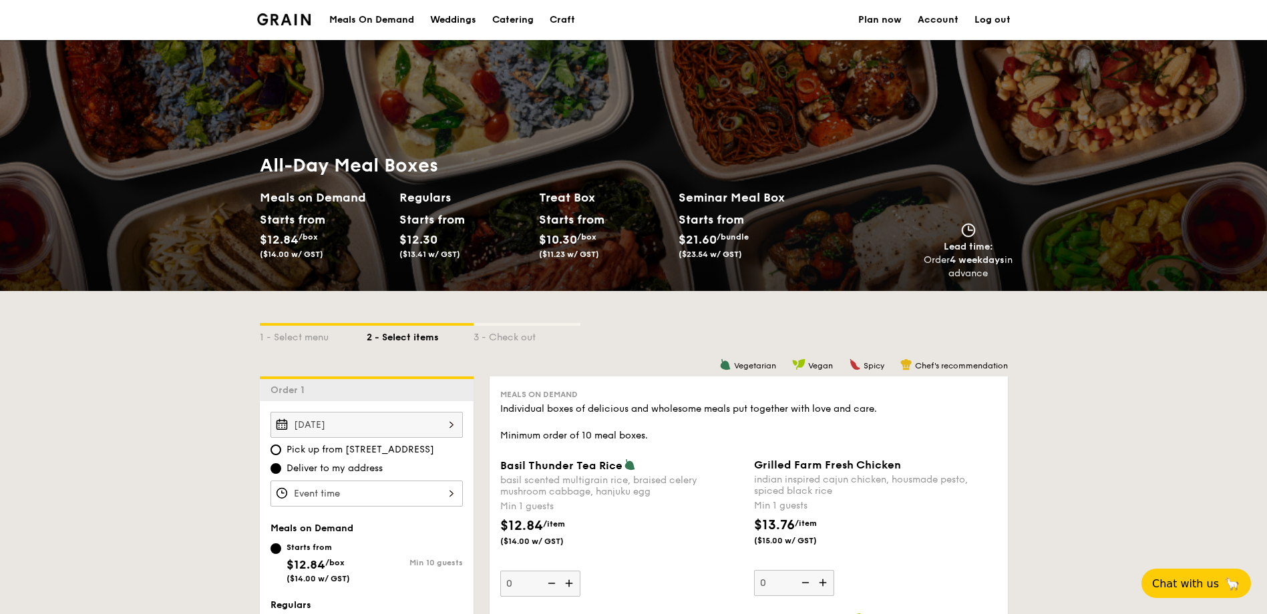
click at [441, 496] on input "Basil Thunder Tea Rice basil scented multigrain rice, braised celery mushroom c…" at bounding box center [366, 494] width 192 height 26
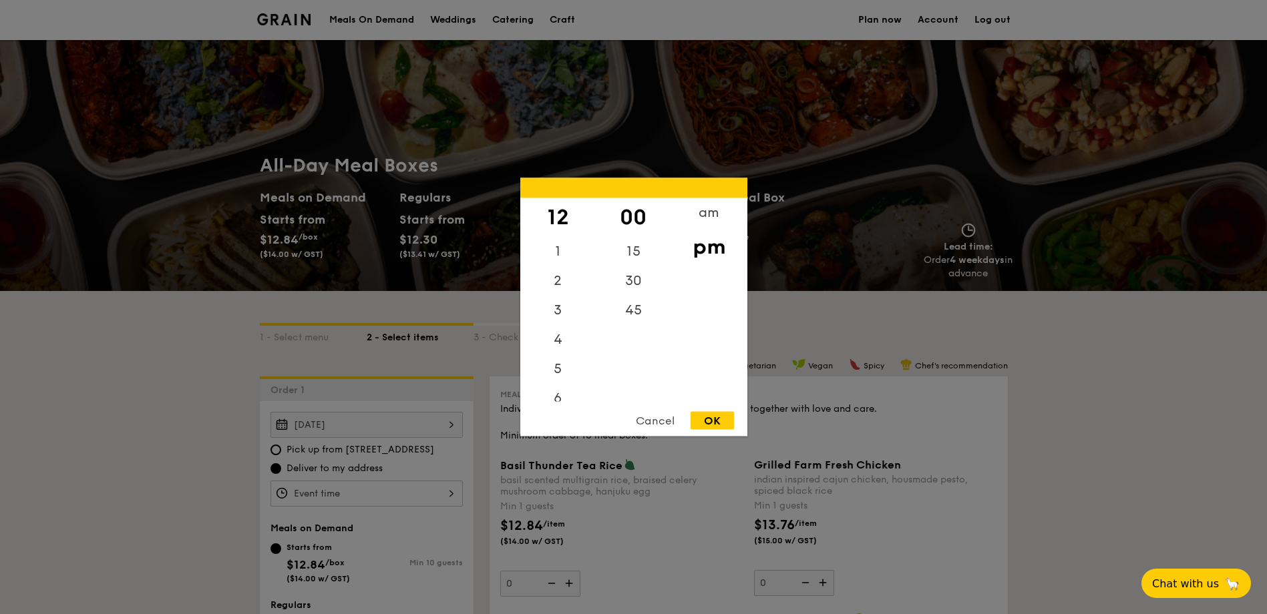
click at [429, 492] on div at bounding box center [633, 307] width 1267 height 614
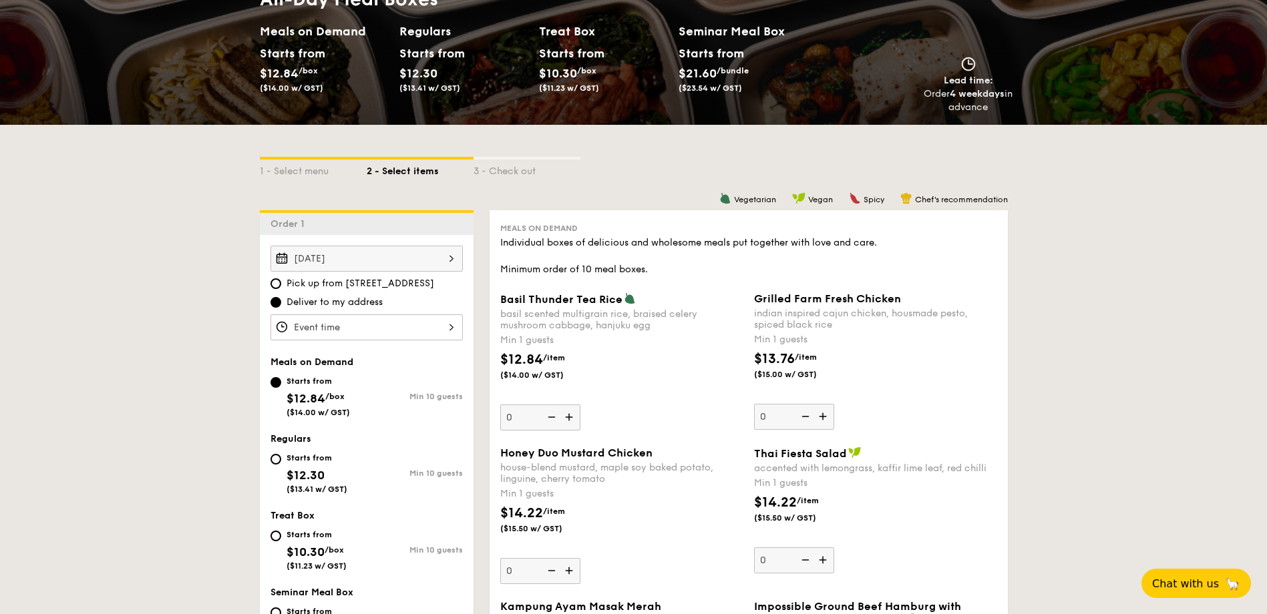
scroll to position [271, 0]
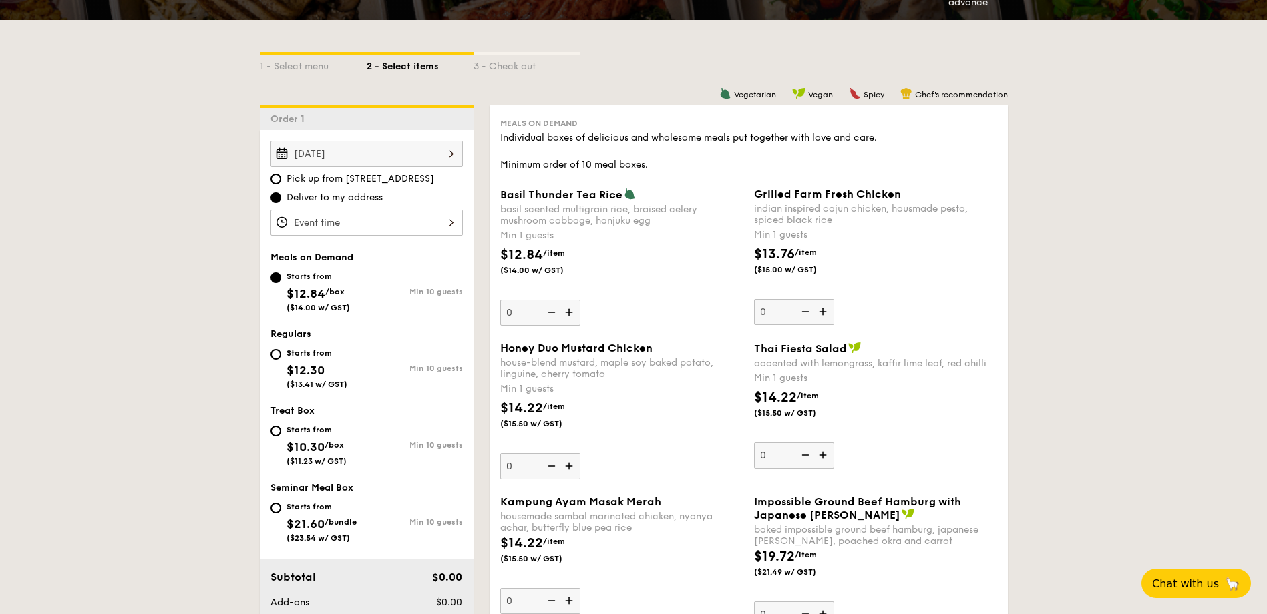
click at [284, 434] on div "Starts from $10.30 /box ($11.23 w/ GST)" at bounding box center [318, 444] width 96 height 44
click at [281, 434] on input "Starts from $10.30 /box ($11.23 w/ GST) Min 10 guests" at bounding box center [275, 431] width 11 height 11
radio input "true"
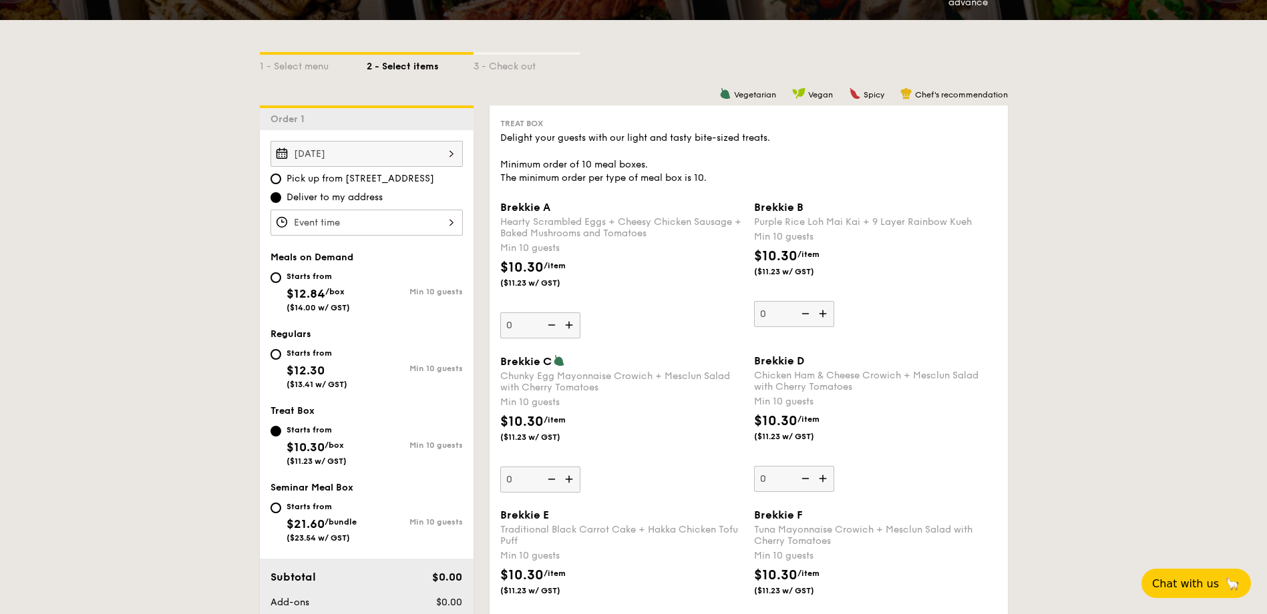
click at [399, 223] on input "Brekkie A Hearty Scrambled Eggs + Cheesy Chicken Sausage + Baked Mushrooms and …" at bounding box center [366, 223] width 192 height 26
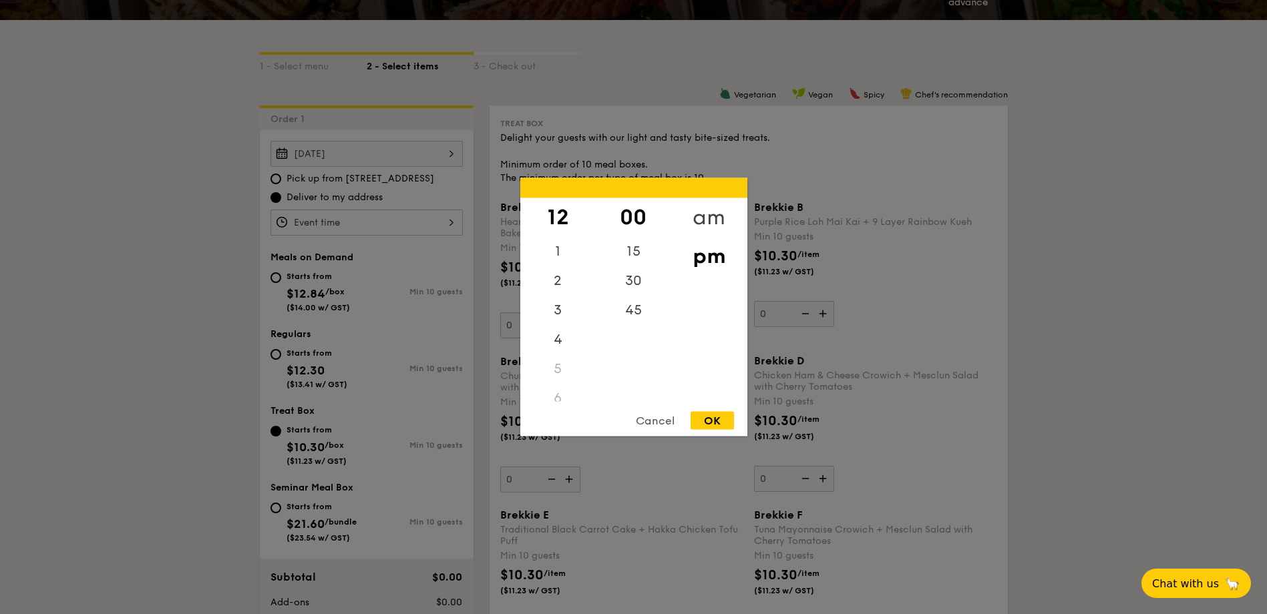
click at [707, 217] on div "am" at bounding box center [708, 217] width 75 height 39
click at [557, 382] on div "6" at bounding box center [557, 389] width 75 height 29
click at [558, 345] on div "9" at bounding box center [557, 347] width 75 height 39
click at [638, 288] on div "30" at bounding box center [633, 285] width 75 height 39
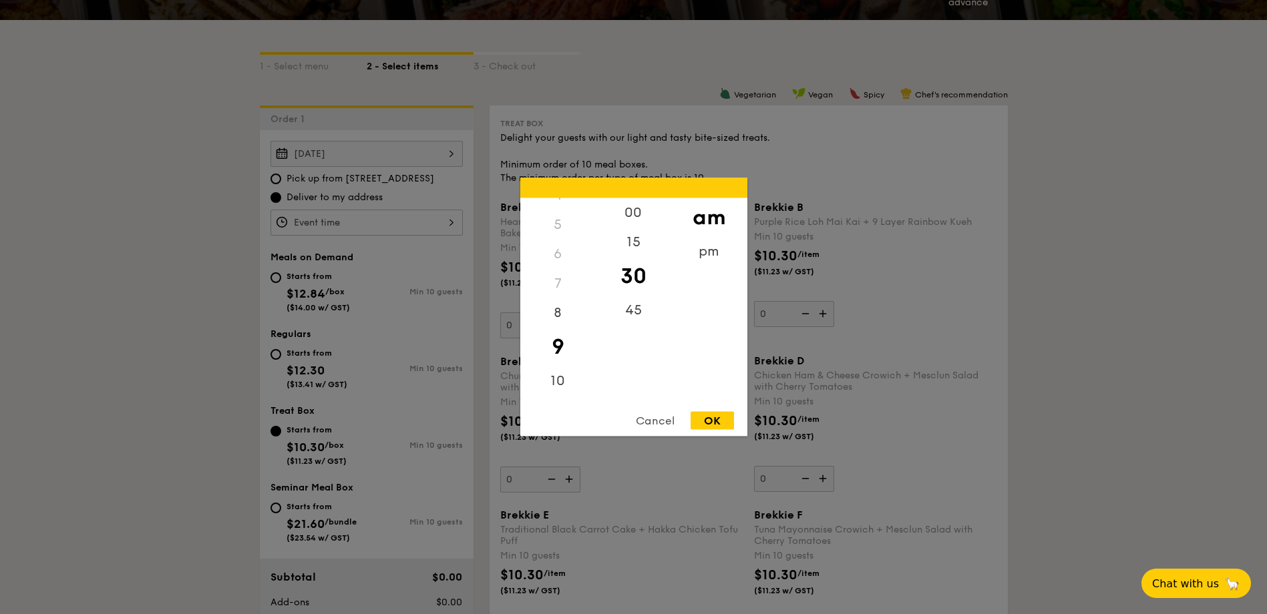
click at [725, 419] on div "OK" at bounding box center [712, 421] width 43 height 18
type input "9:30AM"
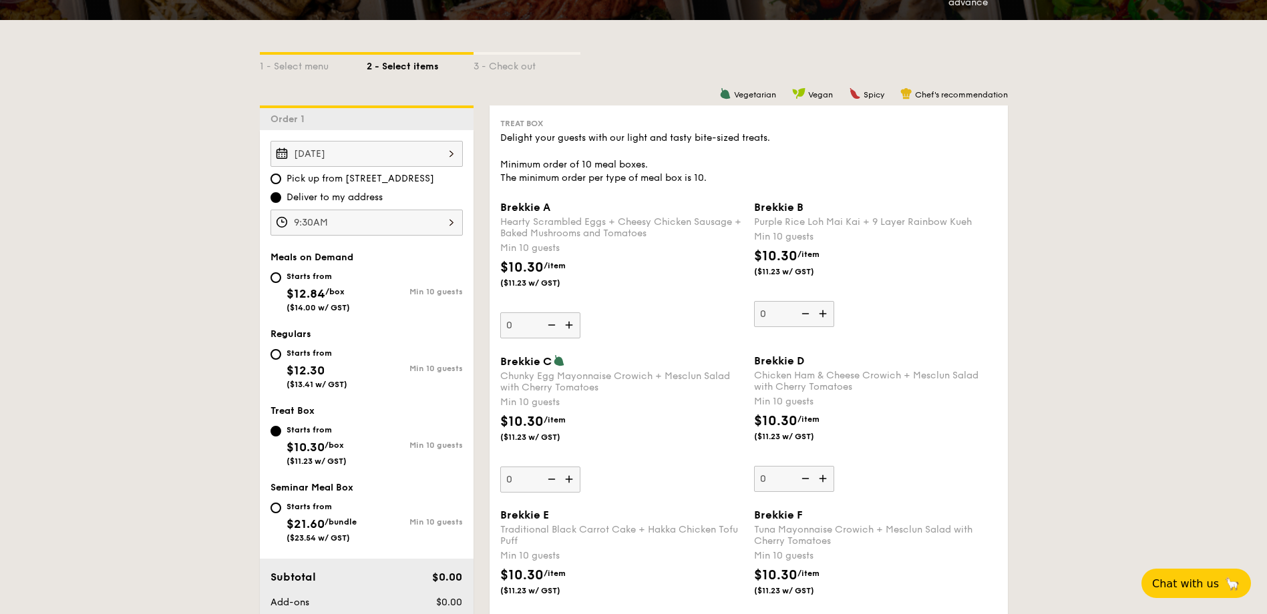
click at [532, 481] on input "0" at bounding box center [540, 480] width 80 height 26
type input "13"
click at [651, 486] on div "Brekkie C Chunky Egg Mayonnaise Crowich + Mesclun Salad with Cherry Tomatoes Mi…" at bounding box center [621, 424] width 243 height 138
click at [580, 486] on input "13" at bounding box center [540, 480] width 80 height 26
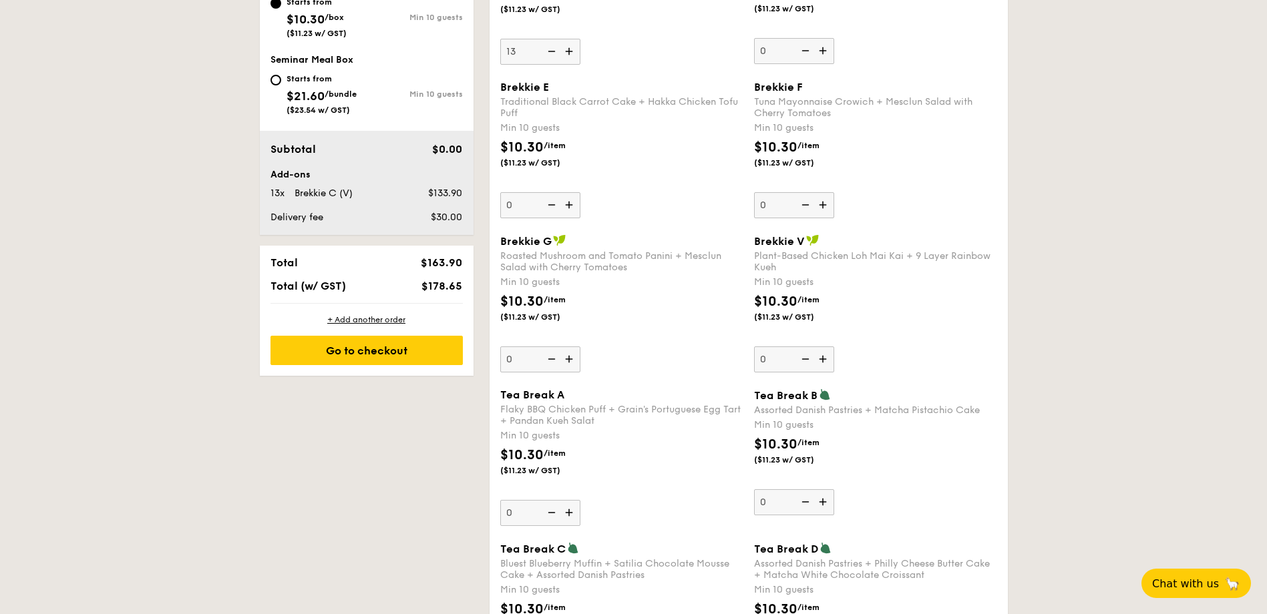
scroll to position [691, 0]
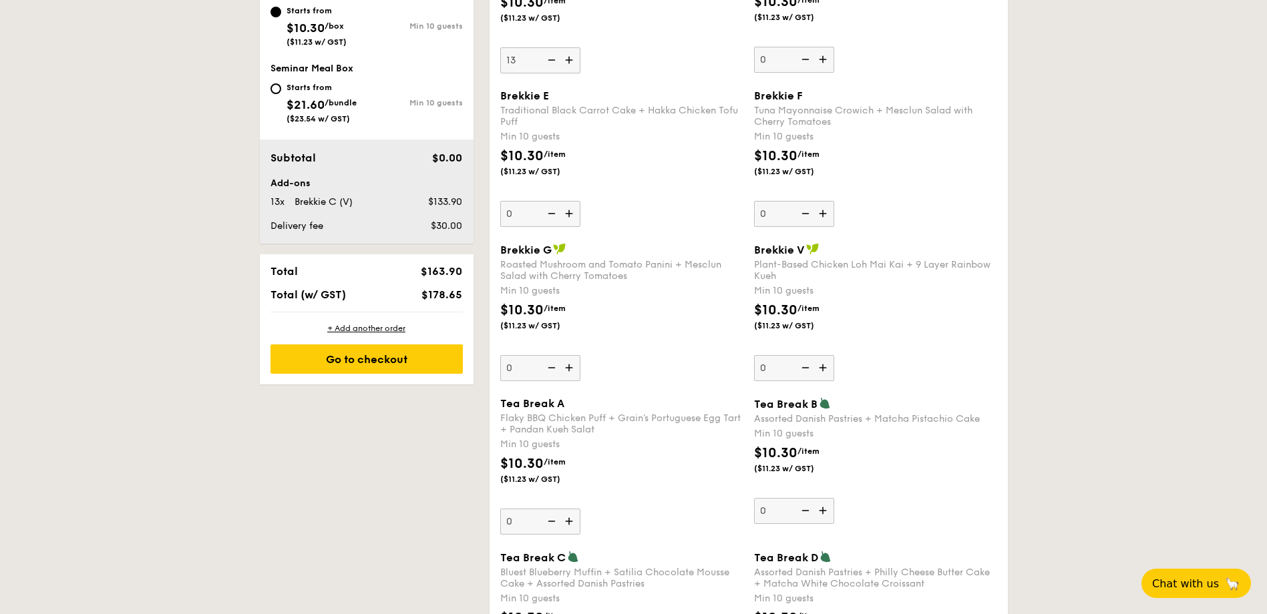
click at [515, 371] on input "0" at bounding box center [540, 368] width 80 height 26
type input "12"
click at [638, 347] on div "Brekkie G Roasted Mushroom and Tomato Panini + Mesclun Salad with Cherry Tomato…" at bounding box center [621, 312] width 243 height 138
click at [580, 355] on input "12" at bounding box center [540, 368] width 80 height 26
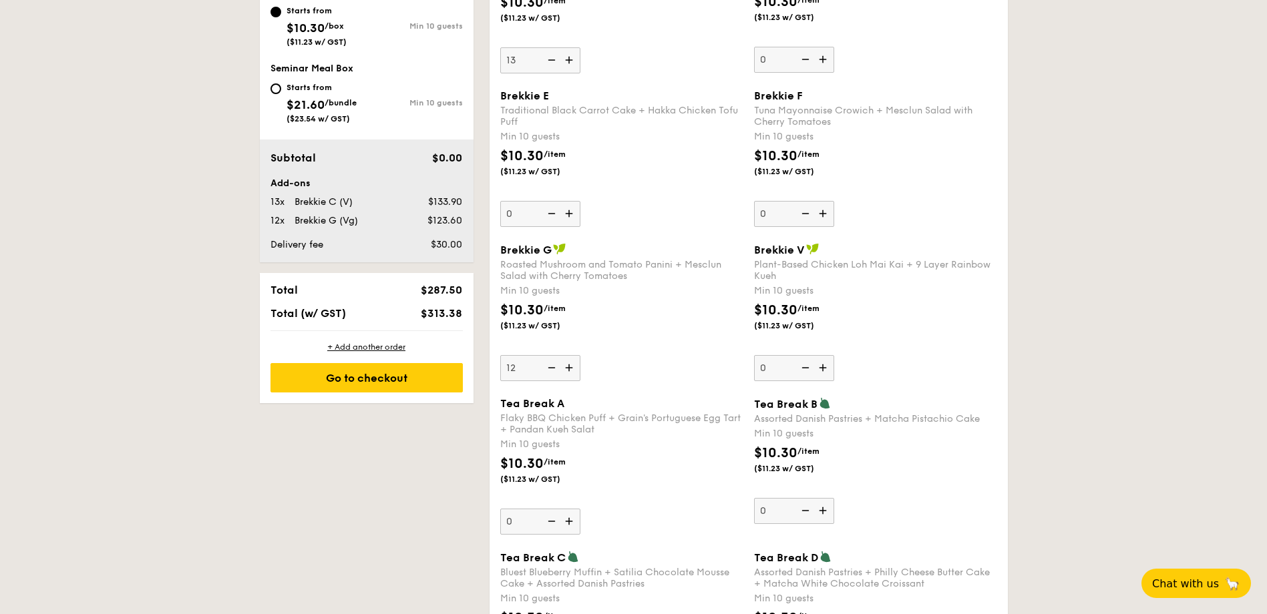
click at [672, 266] on div "Roasted Mushroom and Tomato Panini + Mesclun Salad with Cherry Tomatoes" at bounding box center [621, 270] width 243 height 23
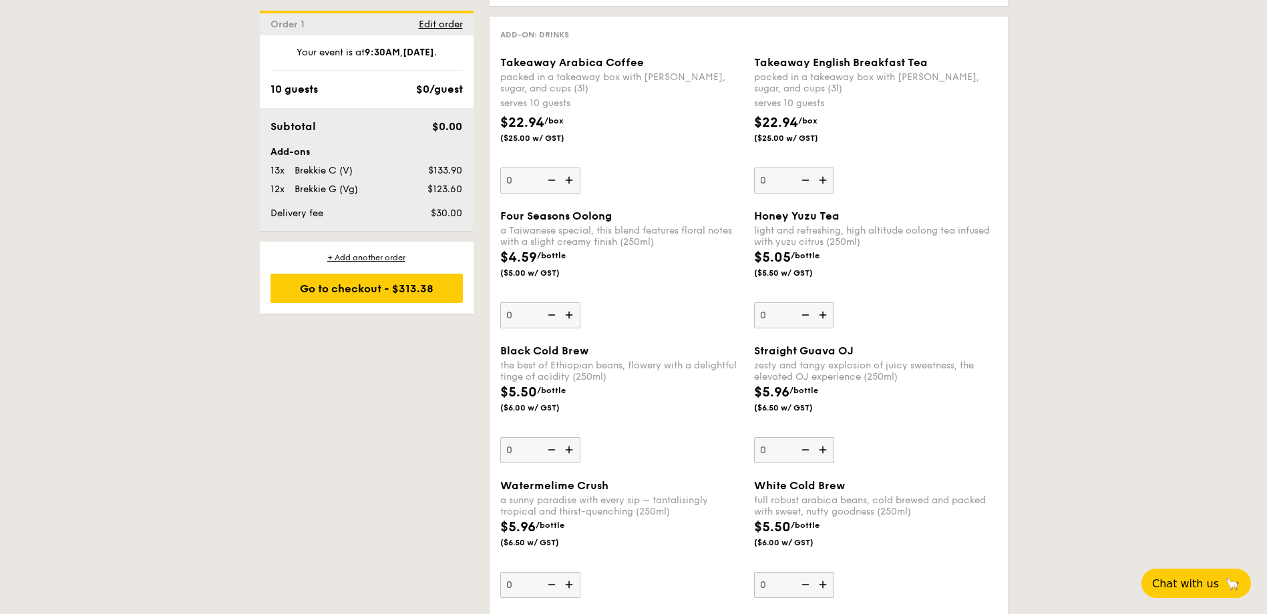
scroll to position [2268, 0]
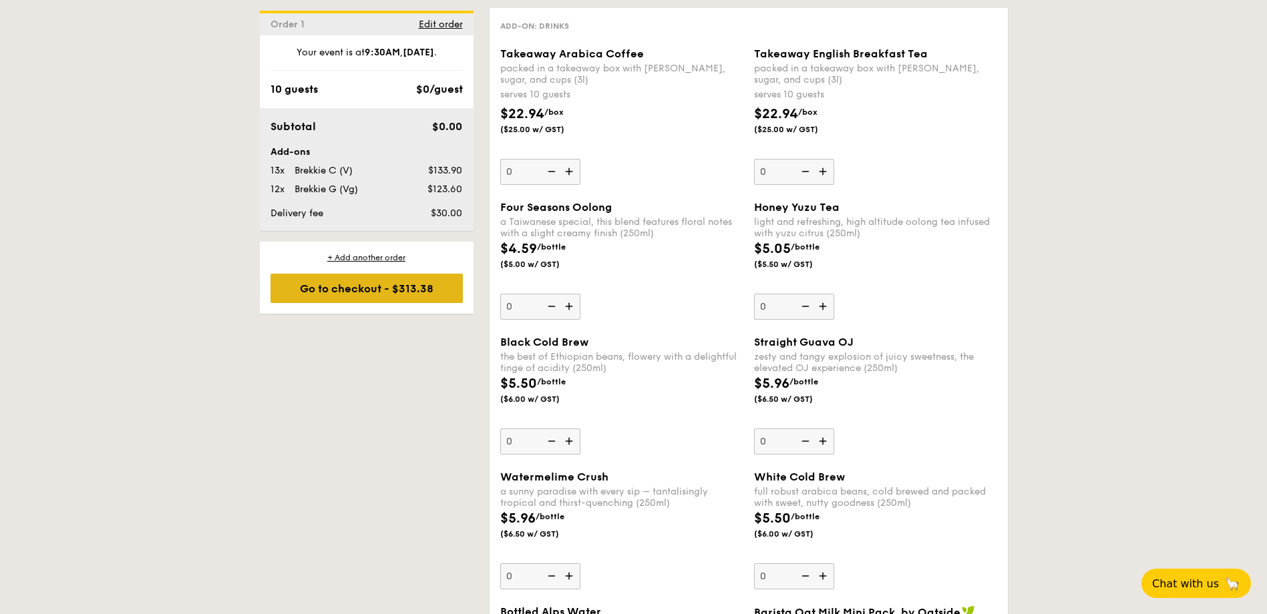
click at [405, 291] on div "Go to checkout - $313.38" at bounding box center [366, 288] width 192 height 29
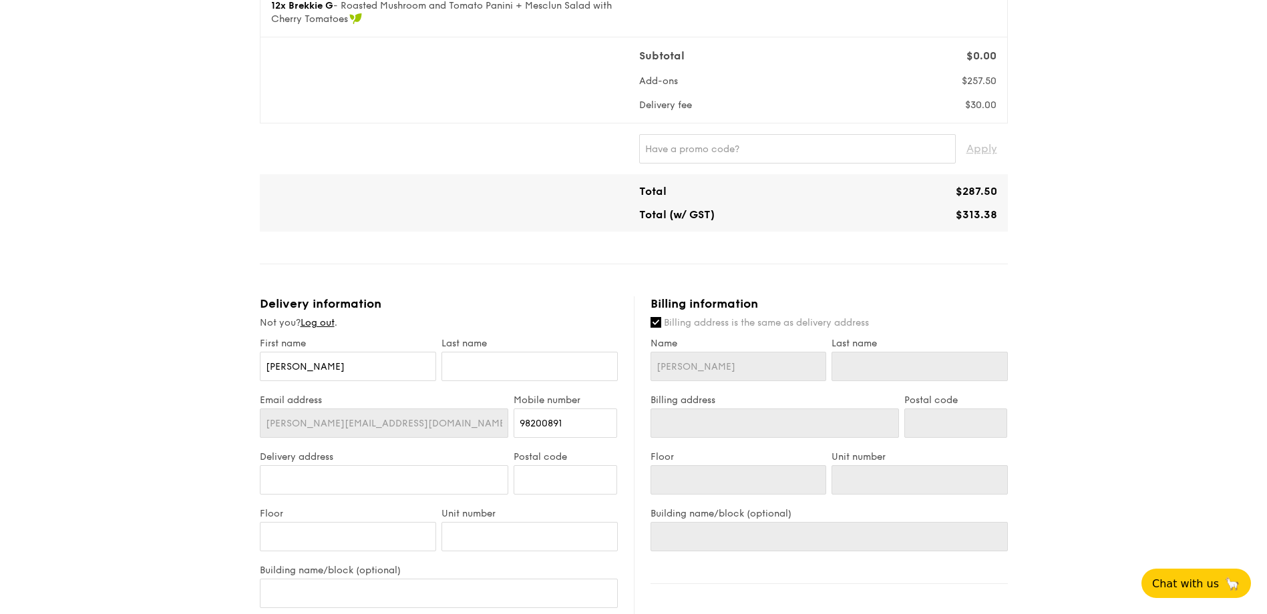
scroll to position [231, 0]
click at [325, 486] on input "Delivery address" at bounding box center [384, 478] width 249 height 29
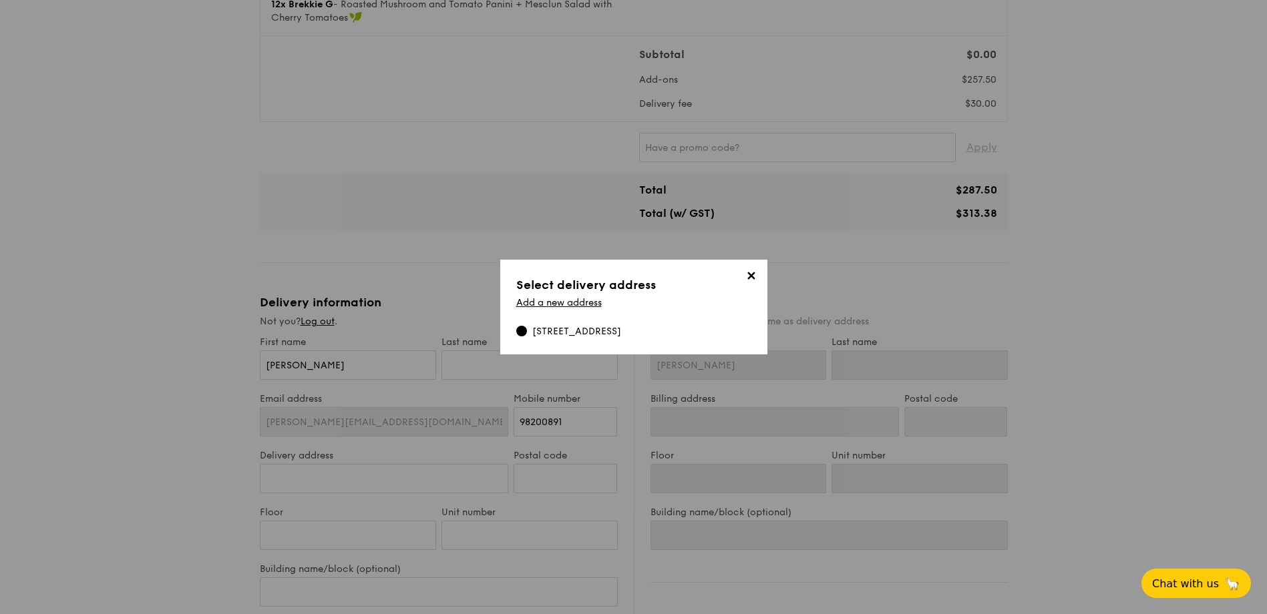
click at [586, 328] on div "100 Bukit Timah Road, KKH Children's Tower, #1-NA, 229899" at bounding box center [576, 331] width 89 height 13
click at [527, 328] on input "100 Bukit Timah Road, KKH Children's Tower, #1-NA, 229899" at bounding box center [521, 331] width 11 height 11
type input "[STREET_ADDRESS]"
type input "229899"
type input "1"
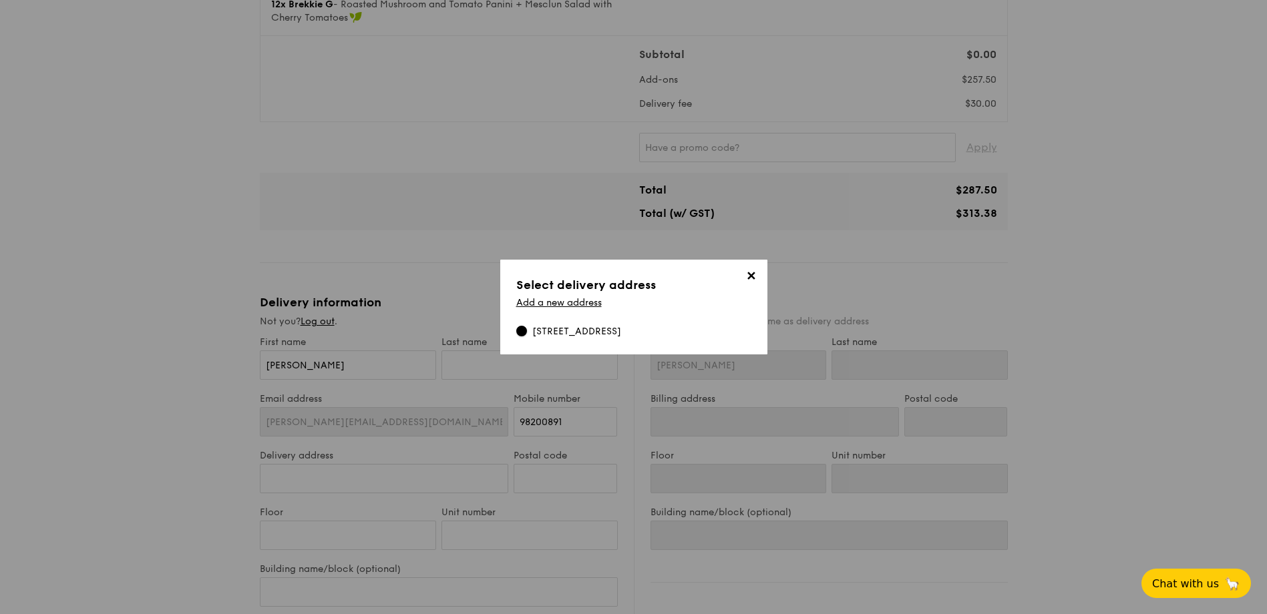
type input "NA"
type input "KKH Children's Tower"
type input "[STREET_ADDRESS]"
type input "229899"
type input "1"
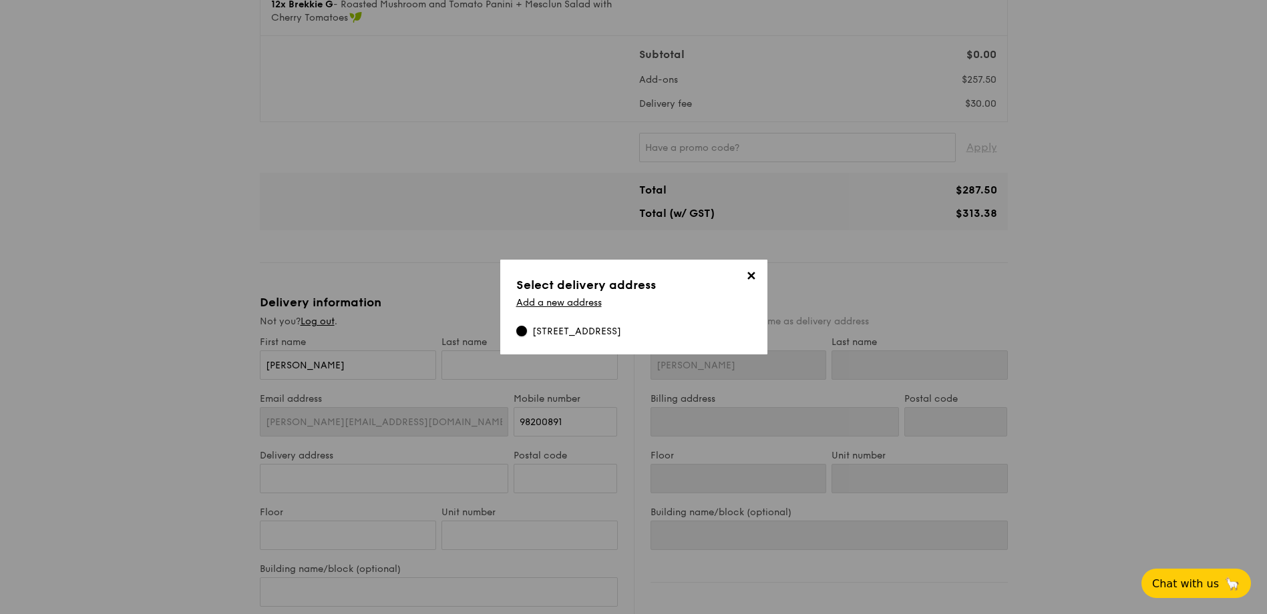
type input "NA"
type input "KKH Children's Tower"
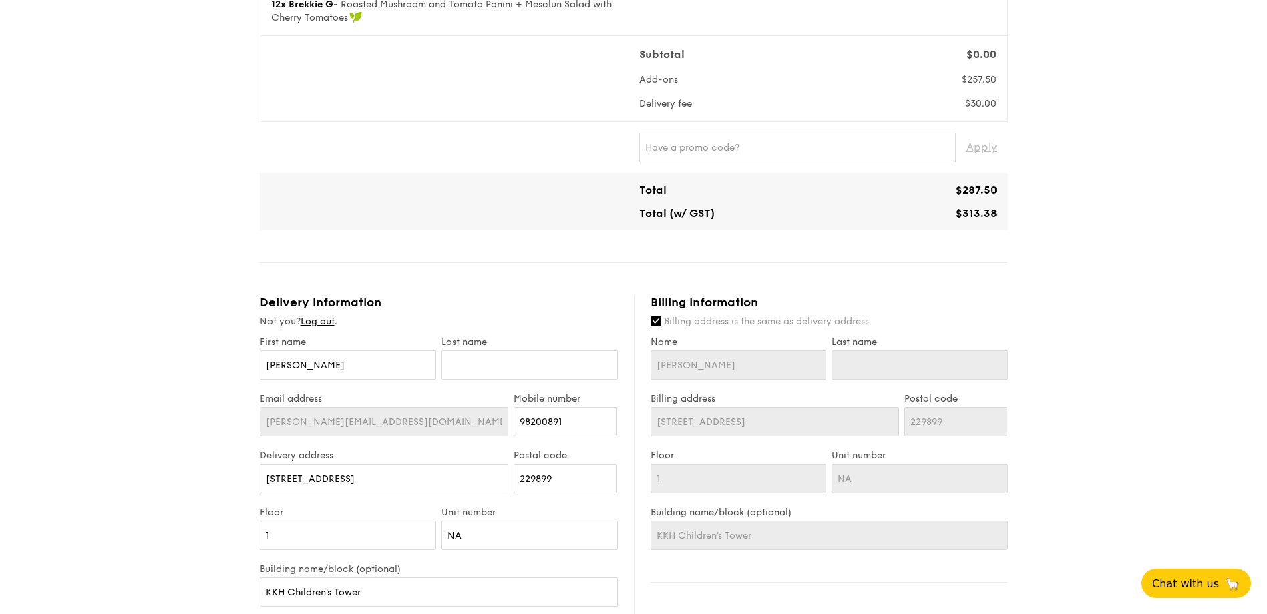
click at [134, 530] on div "1 - Select menu 2 - Select items 3 - Check out Treat Box Serving time: Sep 27, …" at bounding box center [633, 359] width 1267 height 1180
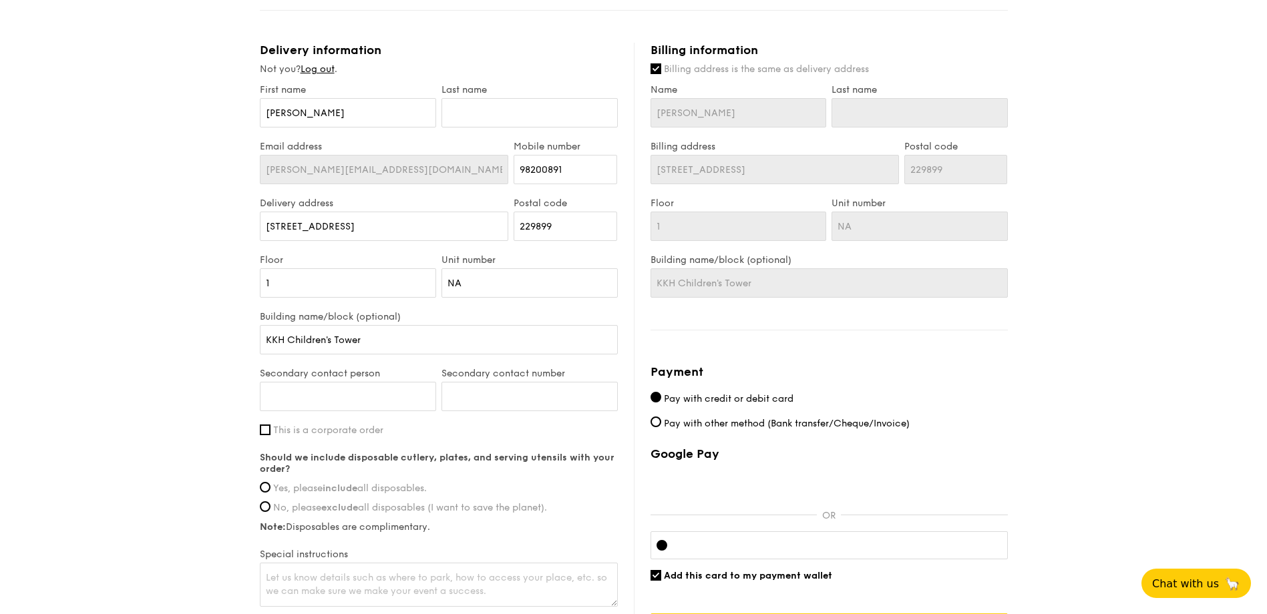
scroll to position [472, 0]
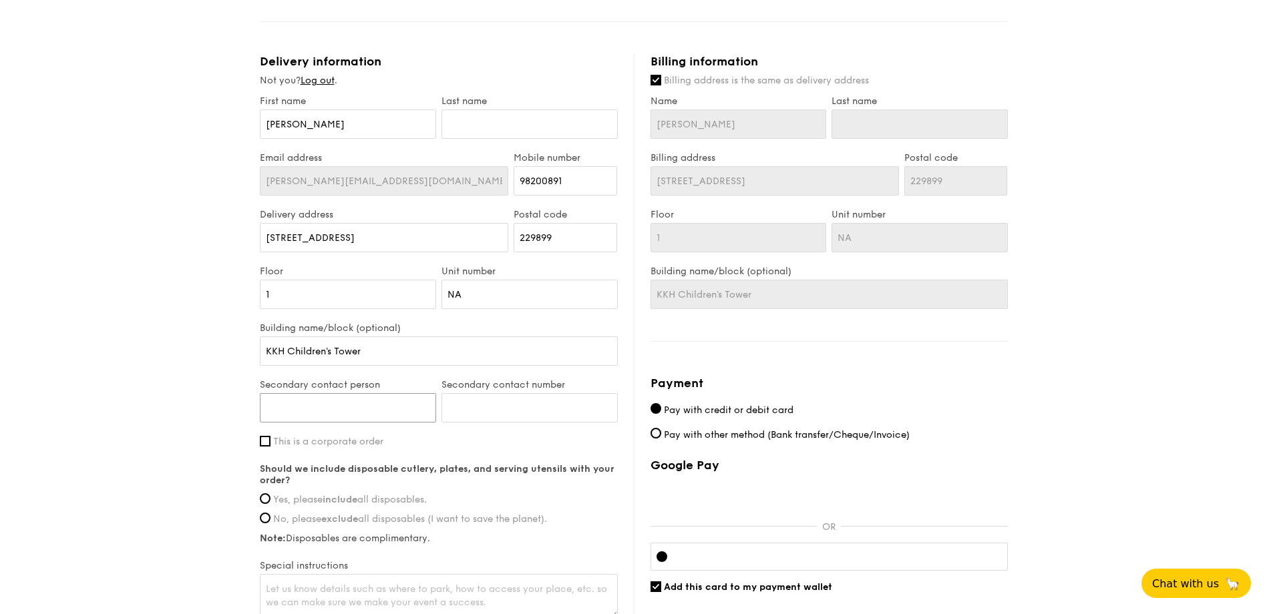
click at [286, 413] on input "Secondary contact person" at bounding box center [348, 407] width 176 height 29
type input "Lisa"
click at [469, 418] on input "Secondary contact number" at bounding box center [529, 407] width 176 height 29
click at [472, 112] on input "text" at bounding box center [529, 124] width 176 height 29
click at [495, 412] on input "Secondary contact number" at bounding box center [529, 407] width 176 height 29
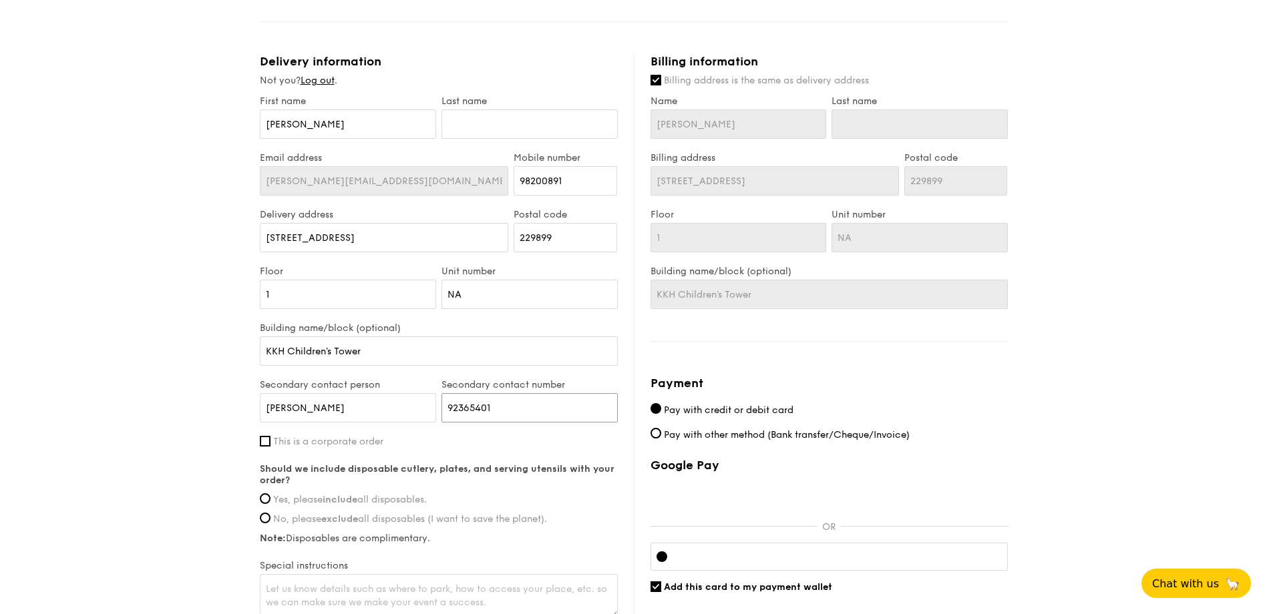
type input "92365401"
click at [575, 463] on strong "Should we include disposable cutlery, plates, and serving utensils with your or…" at bounding box center [437, 474] width 355 height 23
click at [200, 457] on div "1 - Select menu 2 - Select items 3 - Check out Treat Box Serving time: Sep 27, …" at bounding box center [633, 118] width 1267 height 1180
click at [268, 441] on input "This is a corporate order" at bounding box center [265, 441] width 11 height 11
checkbox input "true"
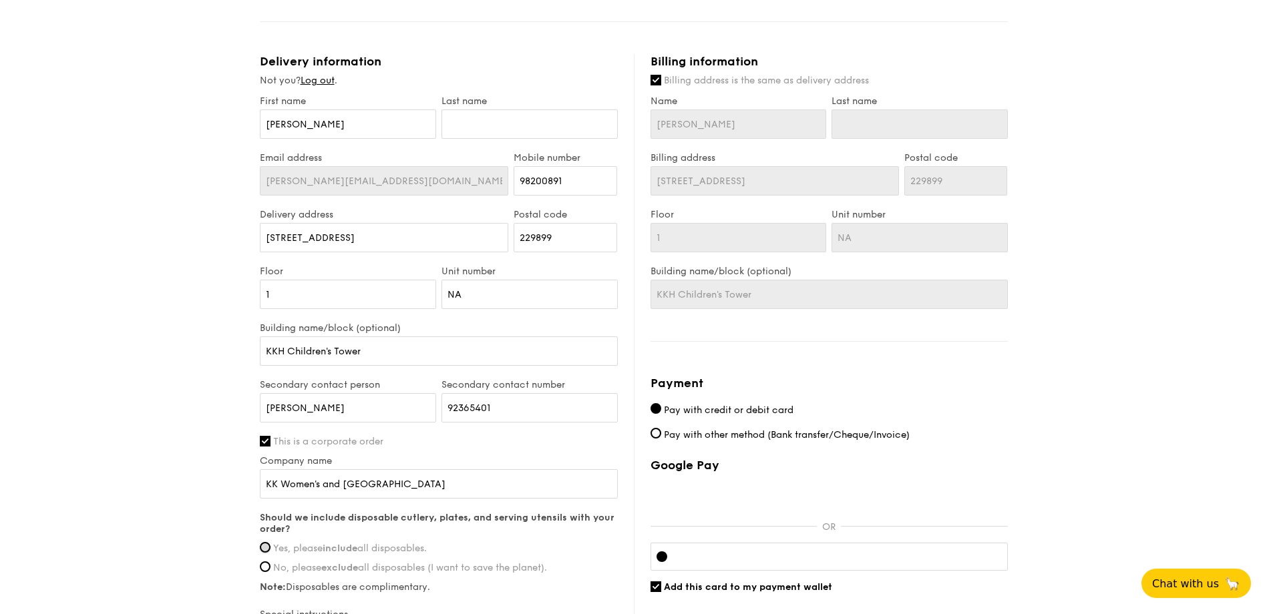
click at [264, 549] on input "Yes, please include all disposables." at bounding box center [265, 547] width 11 height 11
radio input "true"
click at [192, 546] on div "1 - Select menu 2 - Select items 3 - Check out Treat Box Serving time: Sep 27, …" at bounding box center [633, 125] width 1267 height 1195
click at [1129, 405] on div "1 - Select menu 2 - Select items 3 - Check out Treat Box Serving time: Sep 27, …" at bounding box center [633, 125] width 1267 height 1195
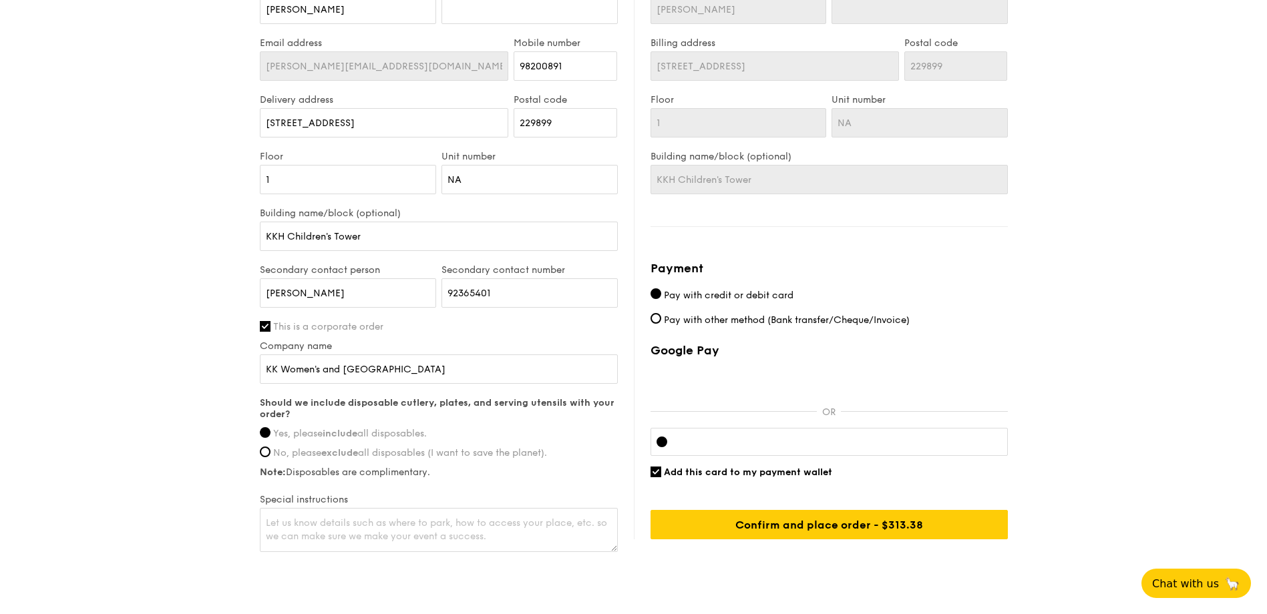
scroll to position [634, 0]
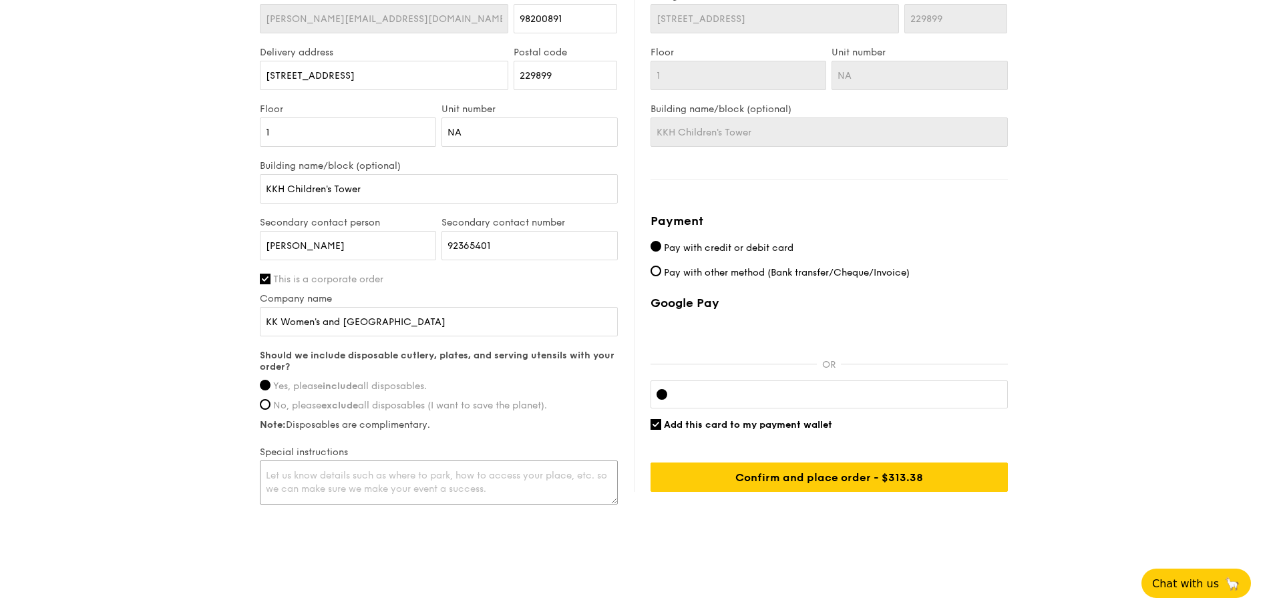
click at [339, 474] on textarea at bounding box center [439, 483] width 358 height 44
drag, startPoint x: 339, startPoint y: 474, endPoint x: 288, endPoint y: 13, distance: 464.2
click at [326, 474] on textarea "Meedfsdfdsfdsfdsdfds" at bounding box center [439, 483] width 358 height 44
click at [317, 478] on textarea "Meedfsdfdsfdsfdsdfds" at bounding box center [439, 483] width 358 height 44
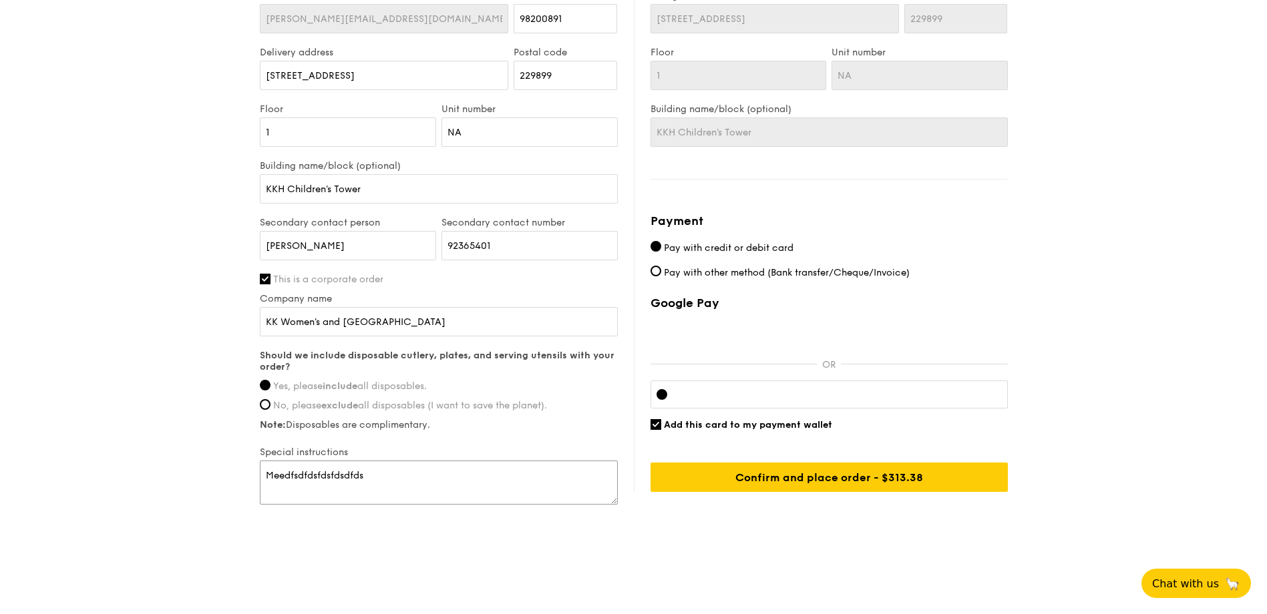
click at [305, 483] on textarea "Meedfsdfdsfdsfdsdfds" at bounding box center [439, 483] width 358 height 44
click at [295, 471] on textarea "Meedfsdfdsfdsfdsdfds" at bounding box center [439, 483] width 358 height 44
click at [349, 477] on textarea "Meedfsdfdsfdsfdsdfds" at bounding box center [439, 483] width 358 height 44
type textarea "Meedfsdfdsfdsfdsdfds"
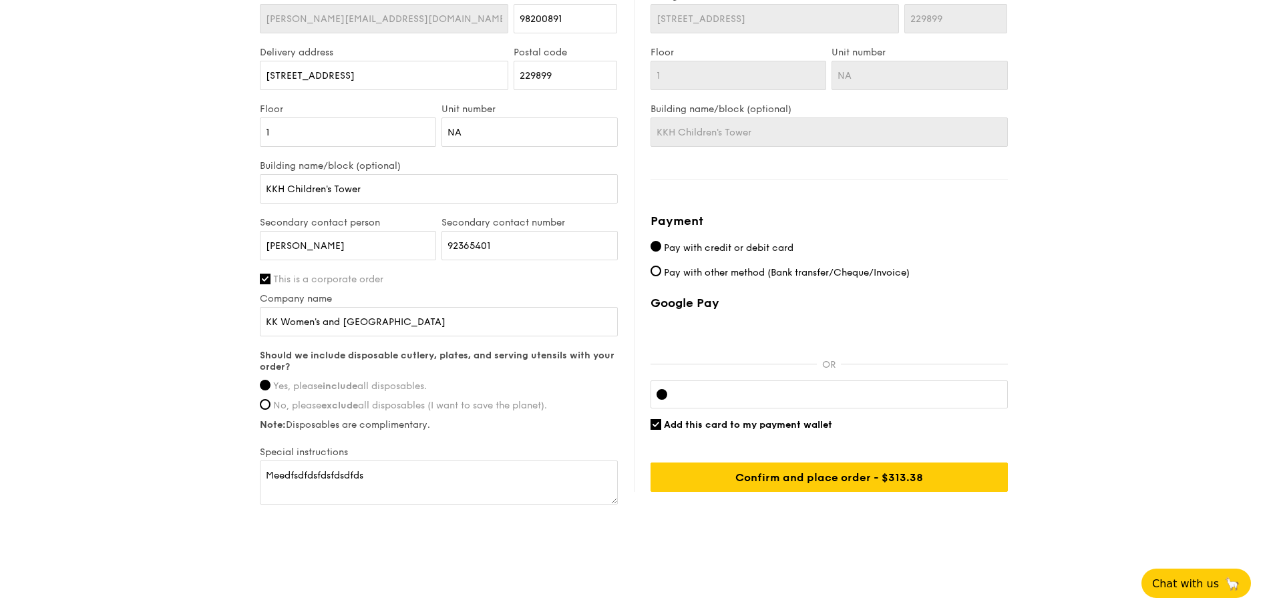
click at [424, 148] on div "Floor 1" at bounding box center [348, 132] width 182 height 57
click at [472, 132] on input "NA" at bounding box center [529, 132] width 176 height 29
click at [273, 472] on textarea "Meedfsdfdsfdsfdsdfds" at bounding box center [439, 483] width 358 height 44
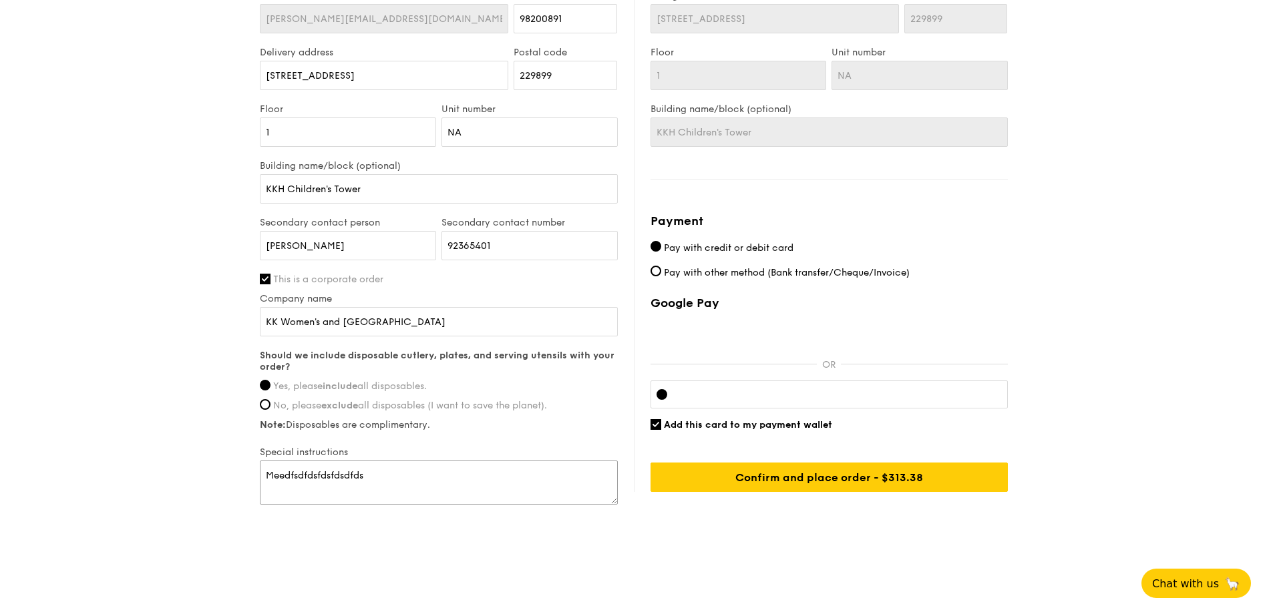
click at [273, 472] on textarea "Meedfsdfdsfdsfdsdfds" at bounding box center [439, 483] width 358 height 44
click at [434, 380] on div "Should we include disposable cutlery, plates, and serving utensils with your or…" at bounding box center [439, 390] width 358 height 81
click at [309, 402] on span "No, please exclude all disposables (I want to save the planet)." at bounding box center [410, 405] width 274 height 11
click at [270, 402] on input "No, please exclude all disposables (I want to save the planet)." at bounding box center [265, 404] width 11 height 11
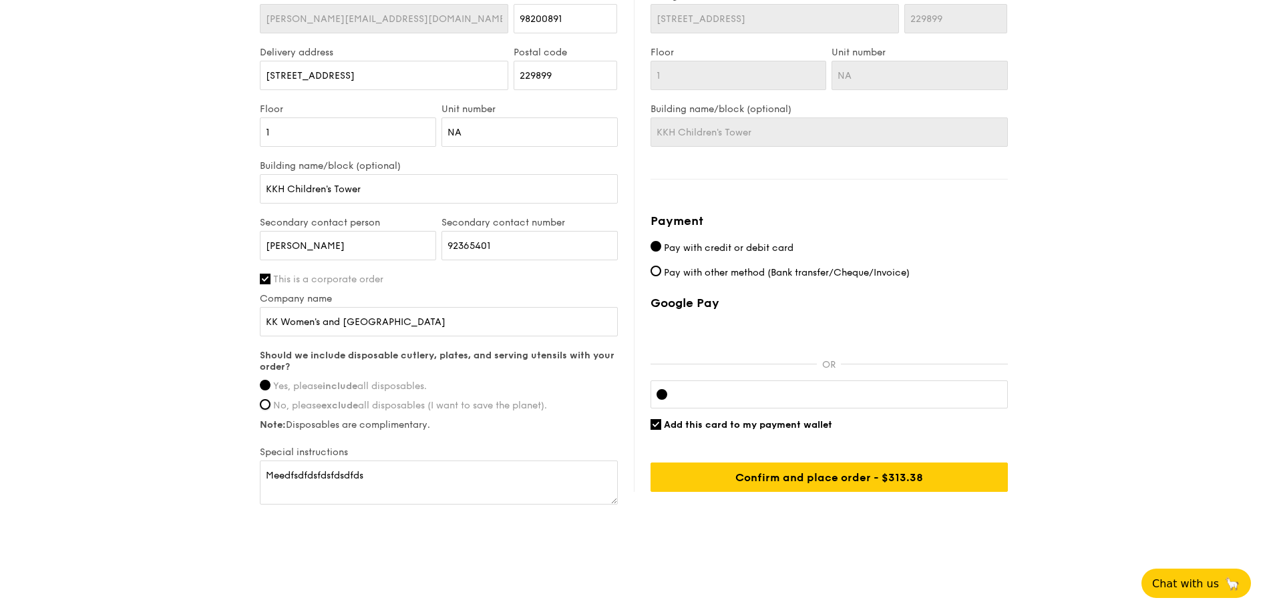
radio input "true"
click at [309, 402] on span "No, please exclude all disposables (I want to save the planet)." at bounding box center [410, 405] width 274 height 11
click at [270, 402] on input "No, please exclude all disposables (I want to save the planet)." at bounding box center [265, 404] width 11 height 11
click at [266, 403] on input "No, please exclude all disposables (I want to save the planet)." at bounding box center [265, 404] width 11 height 11
click at [264, 390] on input "Yes, please include all disposables." at bounding box center [265, 385] width 11 height 11
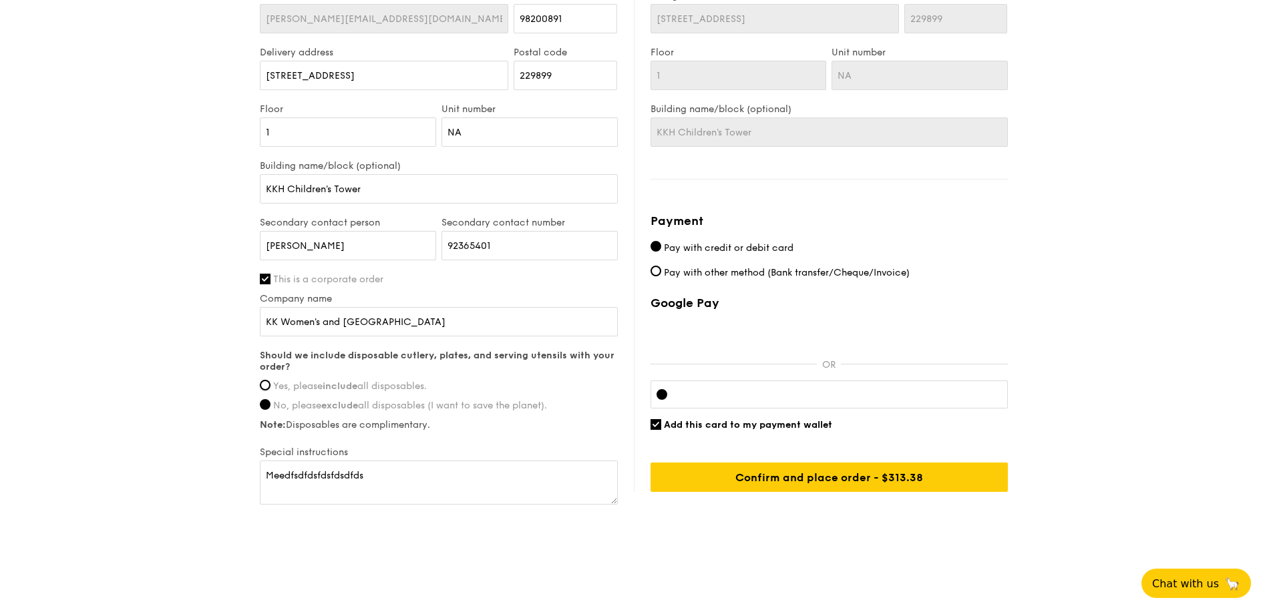
radio input "true"
click at [333, 139] on input "1" at bounding box center [348, 132] width 176 height 29
click at [463, 136] on input "NA" at bounding box center [529, 132] width 176 height 29
click at [293, 477] on textarea "Meedfsdfdsfdsfdsdfds" at bounding box center [439, 483] width 358 height 44
click at [407, 324] on input "KK Women's and Children's Hospital" at bounding box center [439, 321] width 358 height 29
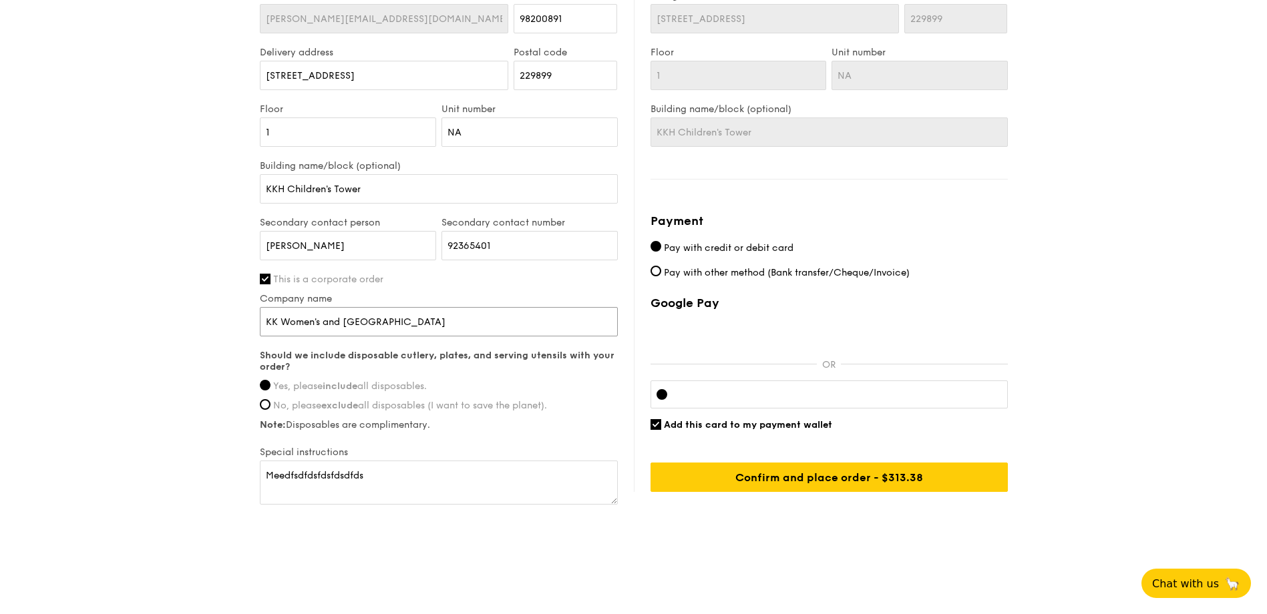
click at [410, 319] on input "KK Women's and Children's Hospital" at bounding box center [439, 321] width 358 height 29
click at [465, 243] on input "92365401" at bounding box center [529, 245] width 176 height 29
click at [510, 123] on input "NA" at bounding box center [529, 132] width 176 height 29
click at [457, 169] on div "Treat Box Serving time: Sep 27, 2025, 9:30AM Add-ons 13x Brekkie C - Chunky Egg…" at bounding box center [634, 16] width 748 height 1089
radio input "false"
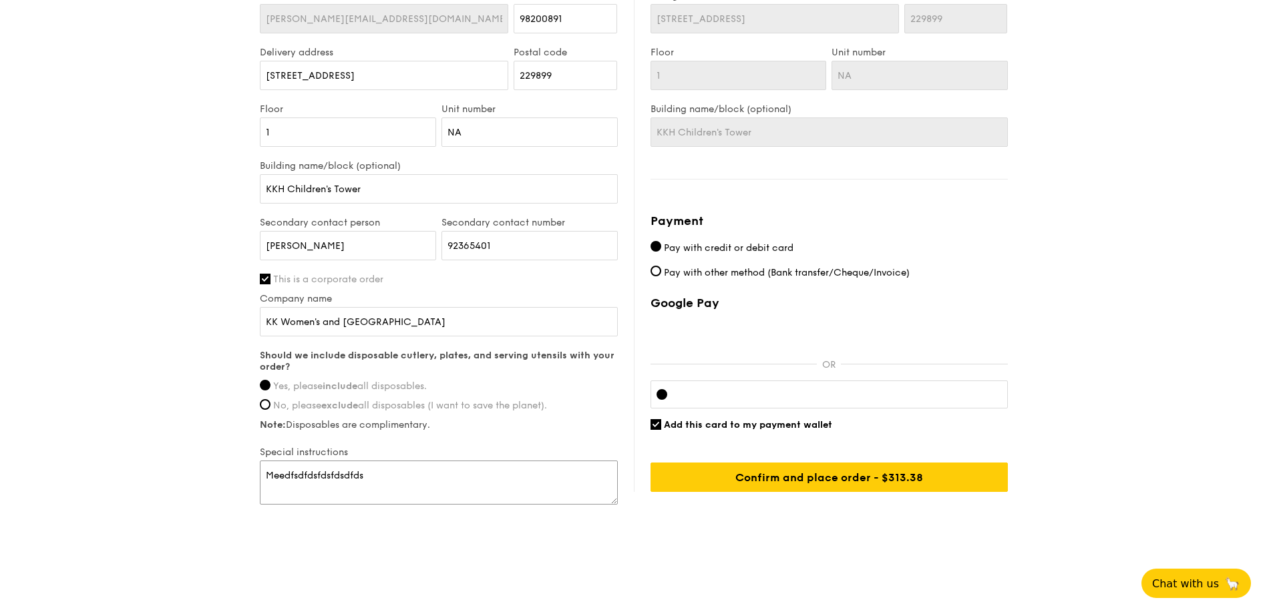
click at [349, 498] on textarea "Meedfsdfdsfdsfdsdfds" at bounding box center [439, 483] width 358 height 44
drag, startPoint x: 377, startPoint y: 475, endPoint x: 203, endPoint y: 481, distance: 173.7
type textarea "d"
click at [622, 474] on div "Delivery information Not you? Log out . First name Joanna Last name Email addre…" at bounding box center [447, 200] width 374 height 616
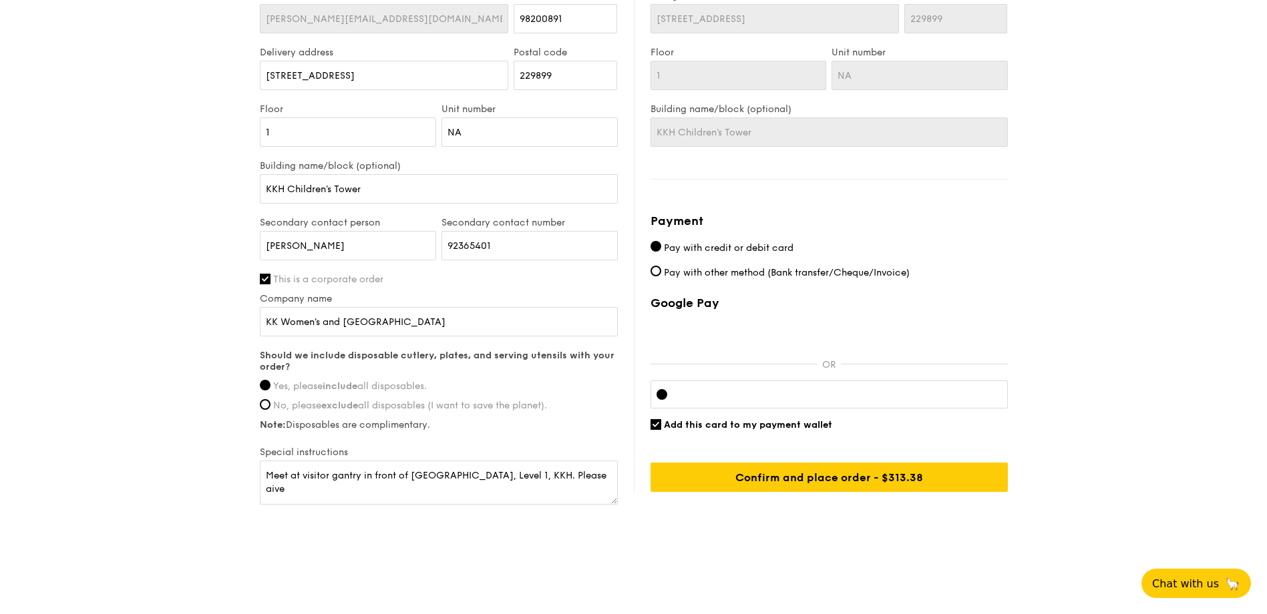
click at [579, 475] on textarea "Meet at visitor gantry in front of Children's Tower, Level 1, KKH. Please aive" at bounding box center [439, 483] width 358 height 44
type textarea "Meet at visitor gantry in front of Children's Tower, Level 1, KKH. Please arriv…"
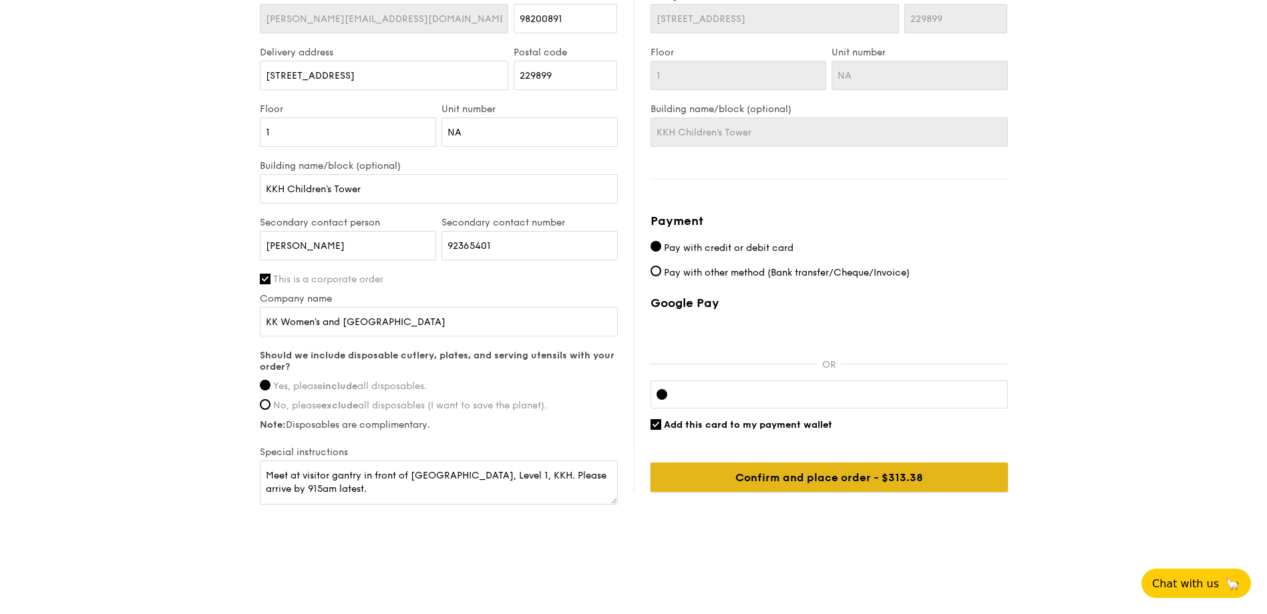
click at [824, 481] on input "Confirm and place order - $313.38" at bounding box center [828, 477] width 357 height 29
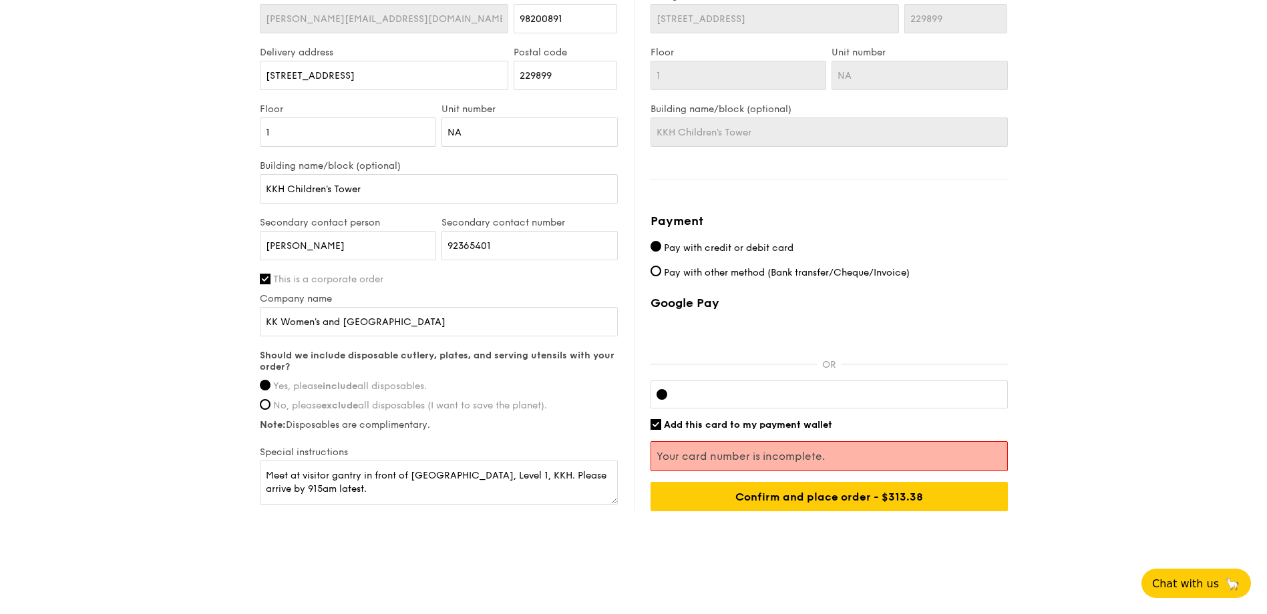
click at [785, 389] on iframe at bounding box center [840, 394] width 324 height 11
click at [656, 426] on input "Add this card to my payment wallet" at bounding box center [655, 424] width 11 height 11
checkbox input "false"
click at [892, 498] on input "Confirm and place order - $313.38" at bounding box center [828, 496] width 357 height 29
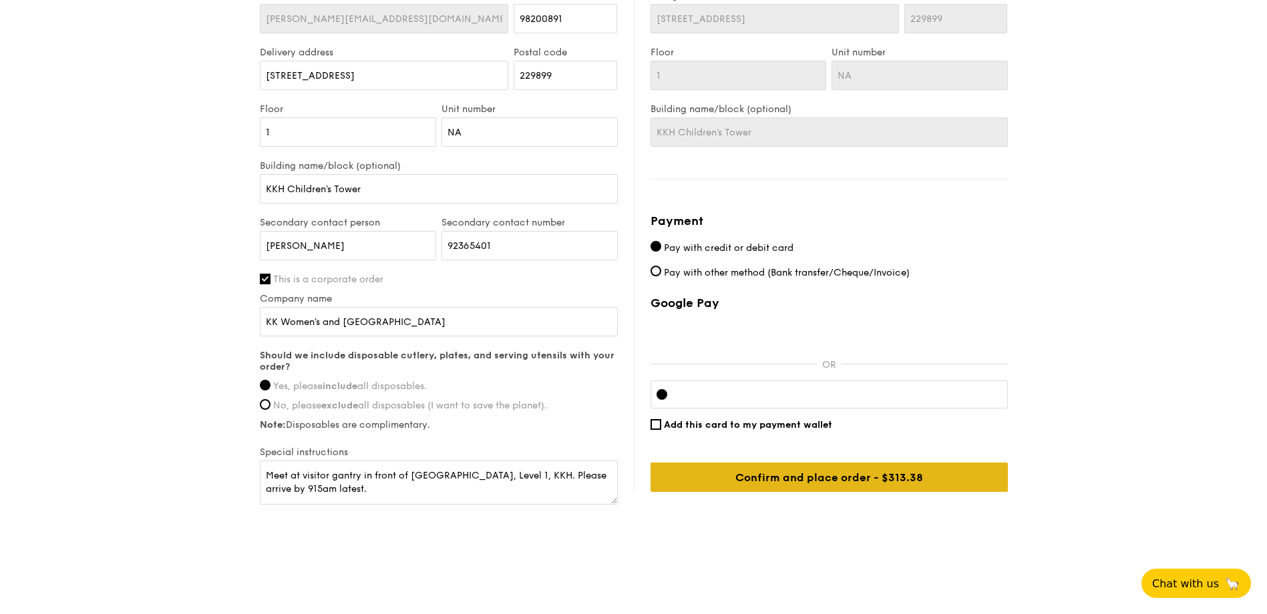
scroll to position [582, 0]
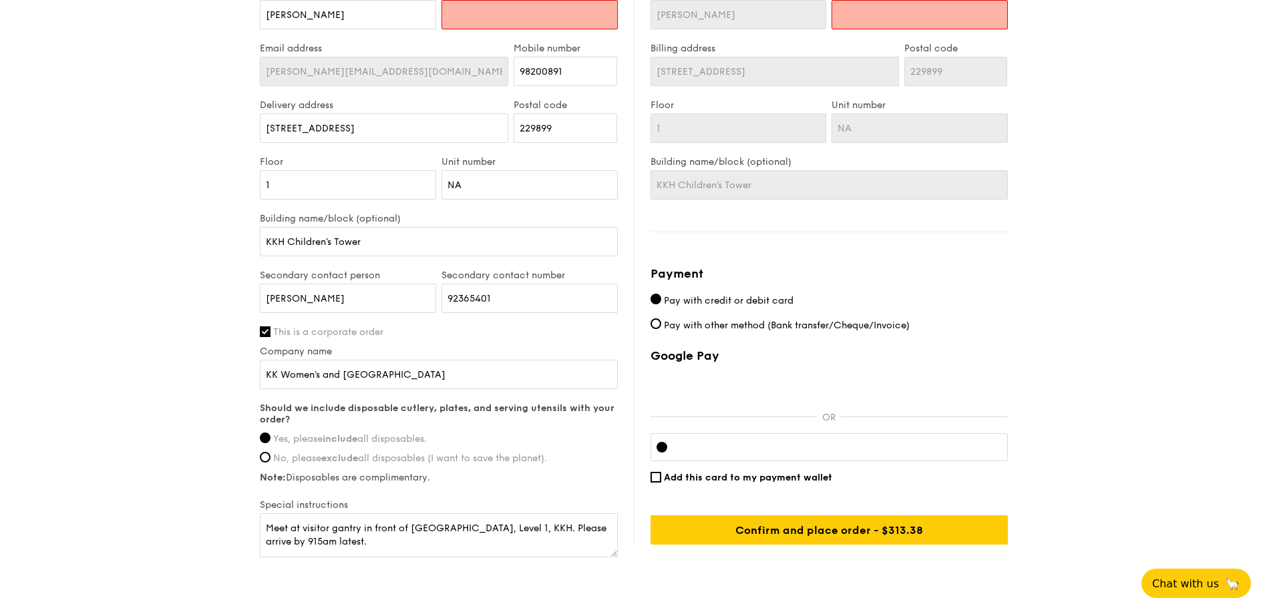
click at [483, 21] on input "text" at bounding box center [529, 14] width 176 height 29
type input "H"
type input "Hor"
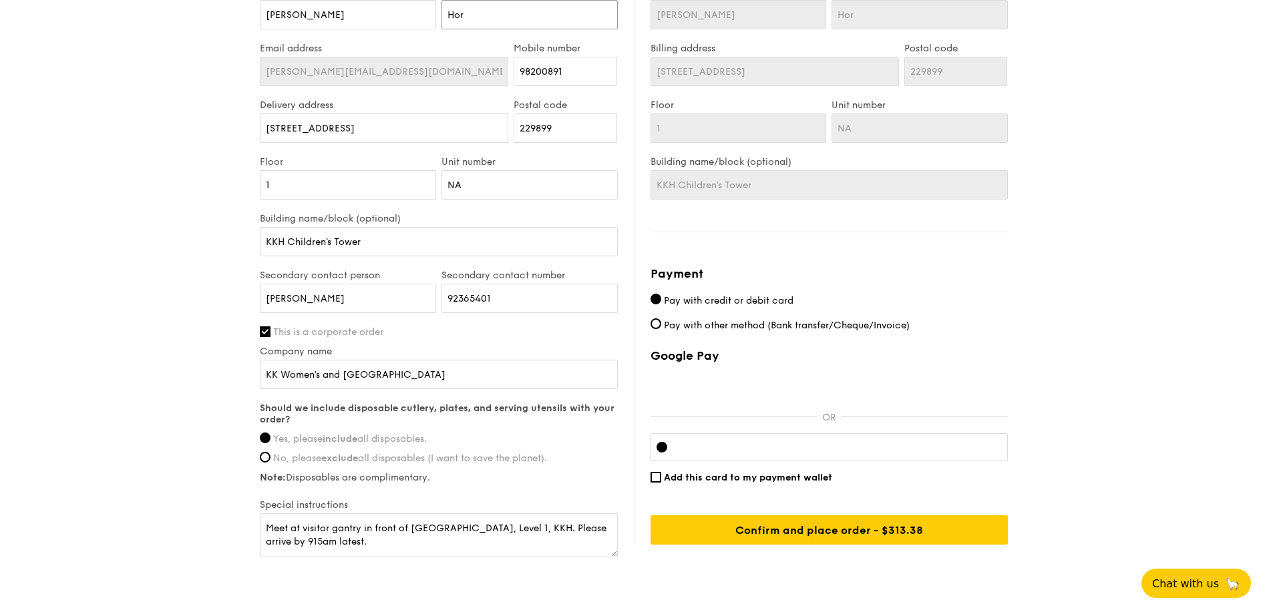
type input "Hor"
click at [917, 188] on input "KKH Children's Tower" at bounding box center [828, 184] width 357 height 29
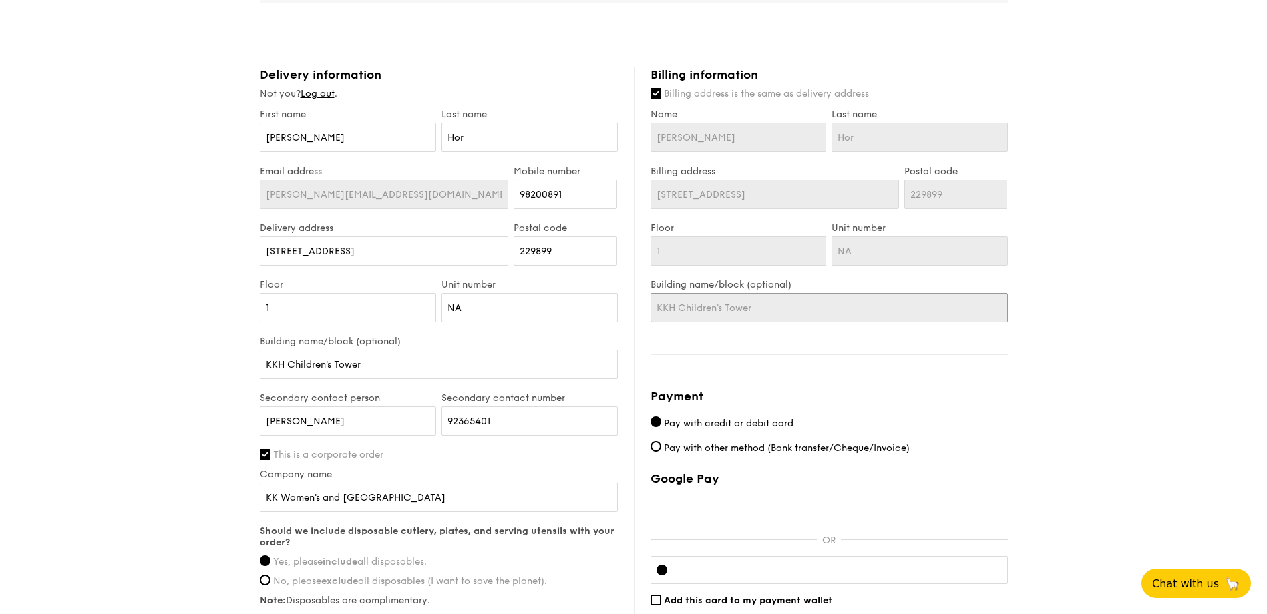
scroll to position [634, 0]
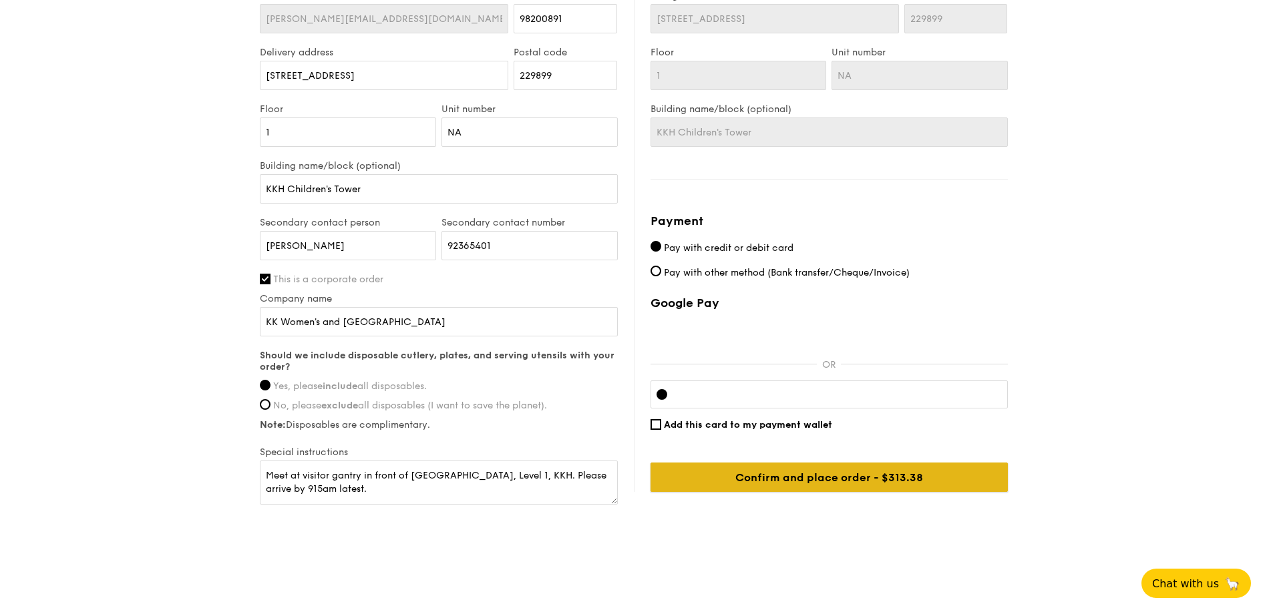
click at [872, 475] on input "Confirm and place order - $313.38" at bounding box center [828, 477] width 357 height 29
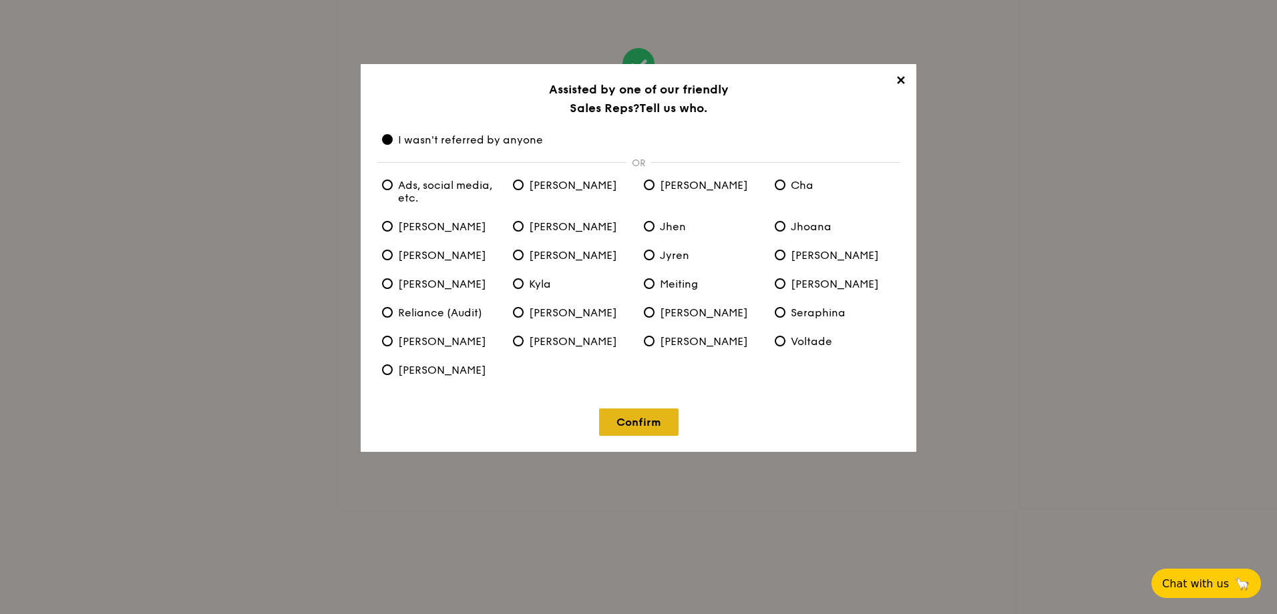
click at [644, 415] on link "Confirm" at bounding box center [638, 422] width 79 height 27
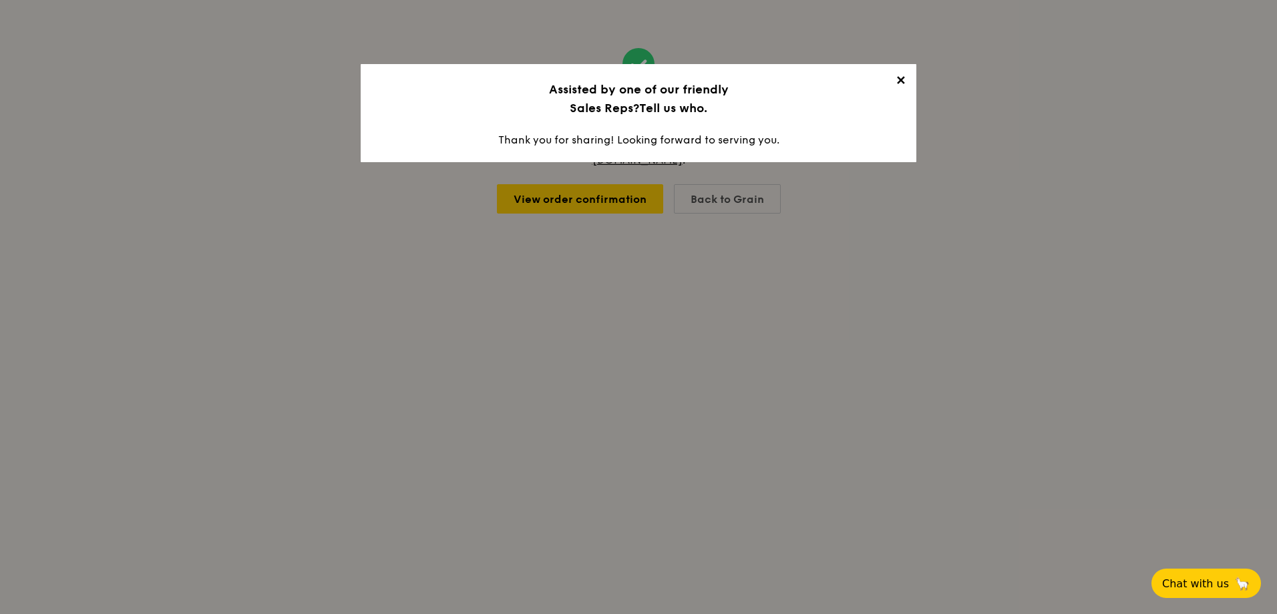
click at [899, 78] on span "✕" at bounding box center [900, 82] width 19 height 19
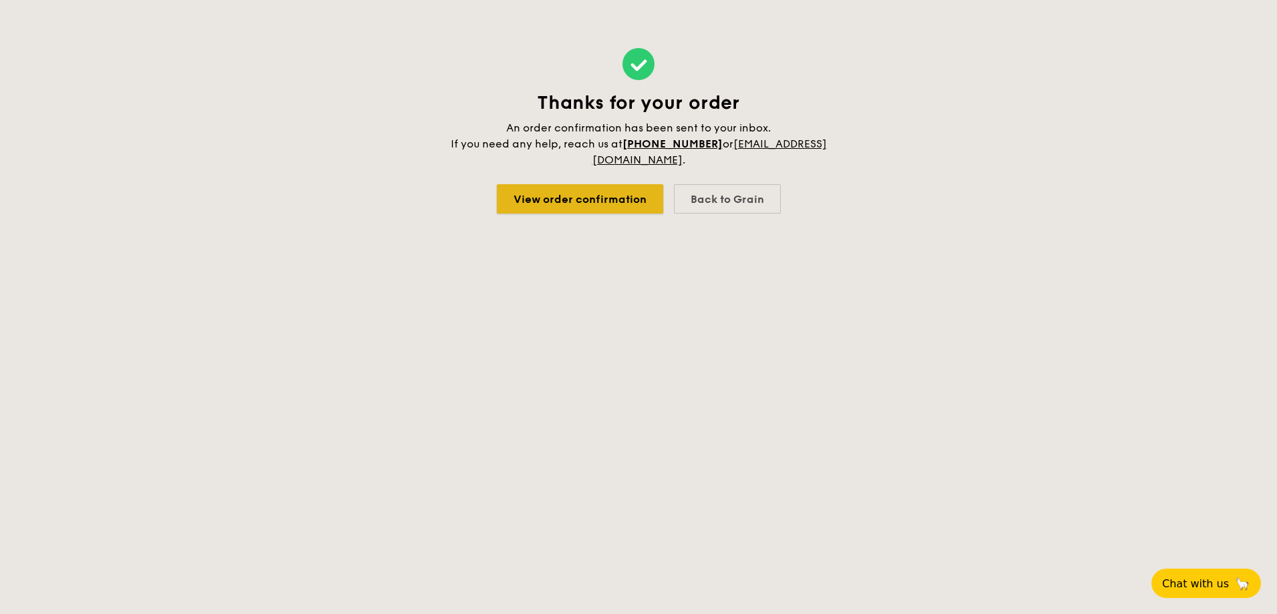
click at [600, 200] on link "View order confirmation" at bounding box center [580, 198] width 166 height 29
